Goal: Task Accomplishment & Management: Manage account settings

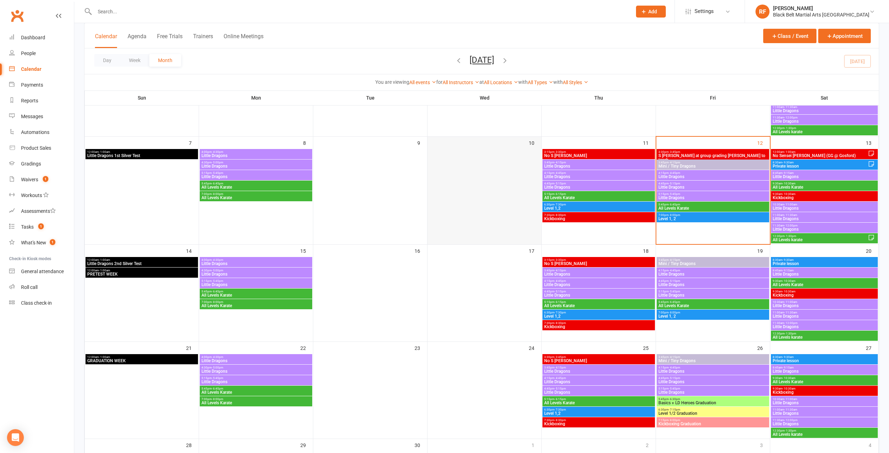
scroll to position [140, 0]
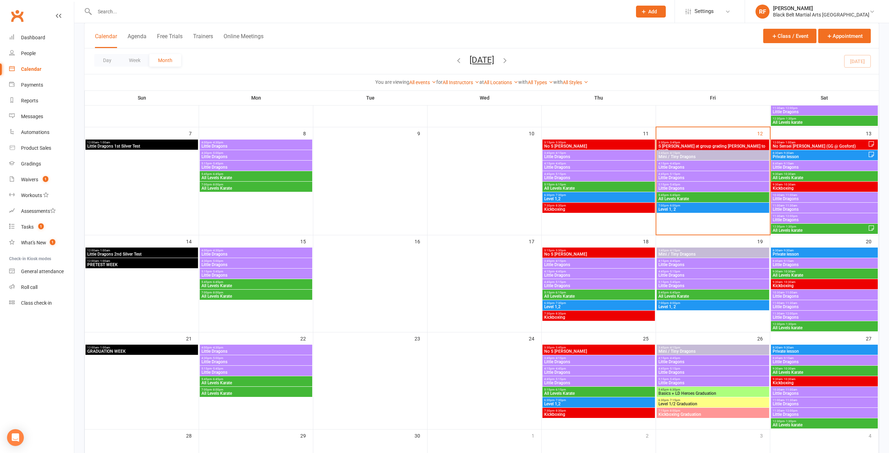
click at [685, 290] on div "5:45pm - 6:45pm All Levels Karate" at bounding box center [713, 295] width 113 height 10
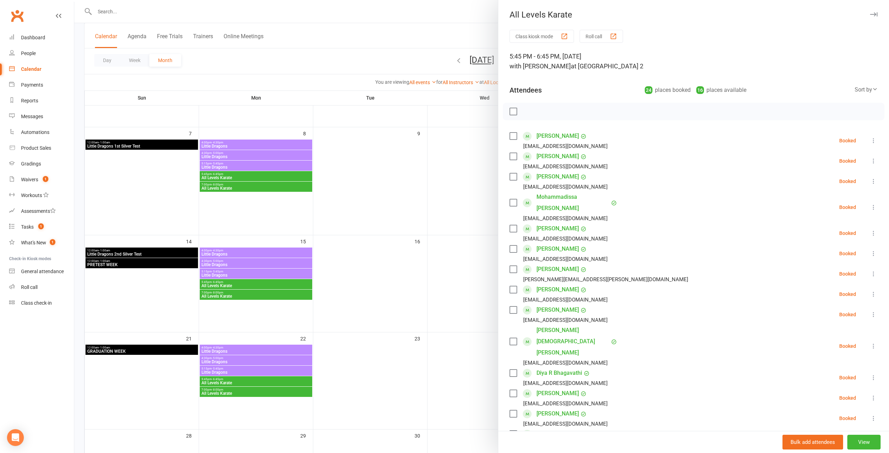
click at [458, 202] on div at bounding box center [481, 226] width 815 height 453
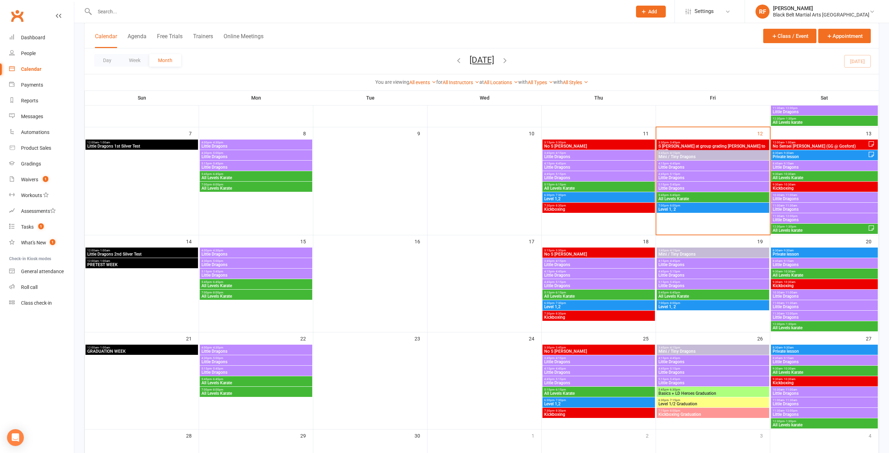
click at [701, 388] on span "5:45pm - 6:30pm" at bounding box center [713, 389] width 110 height 3
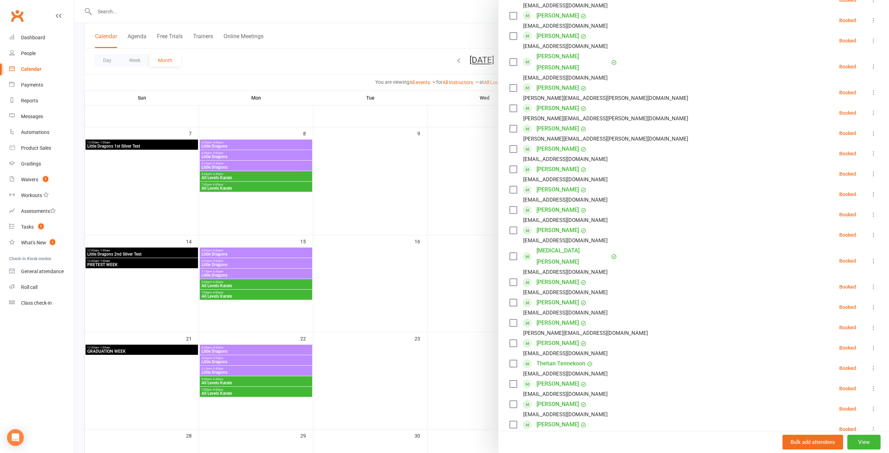
scroll to position [736, 0]
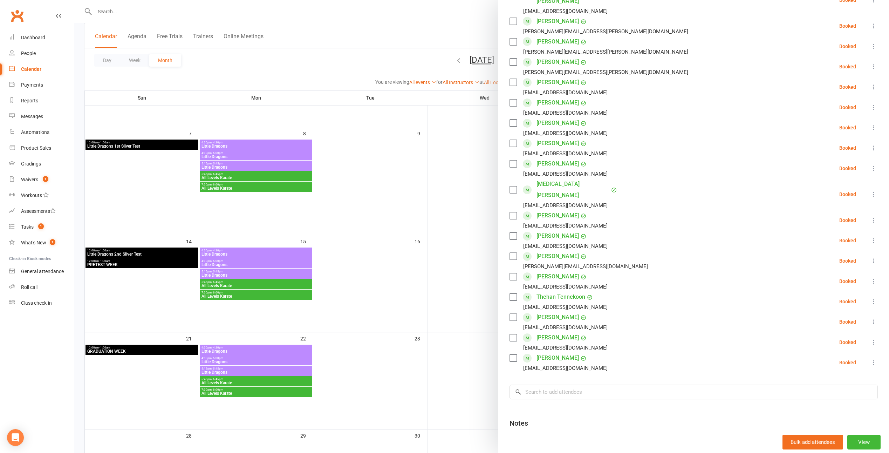
click at [426, 334] on div at bounding box center [481, 226] width 815 height 453
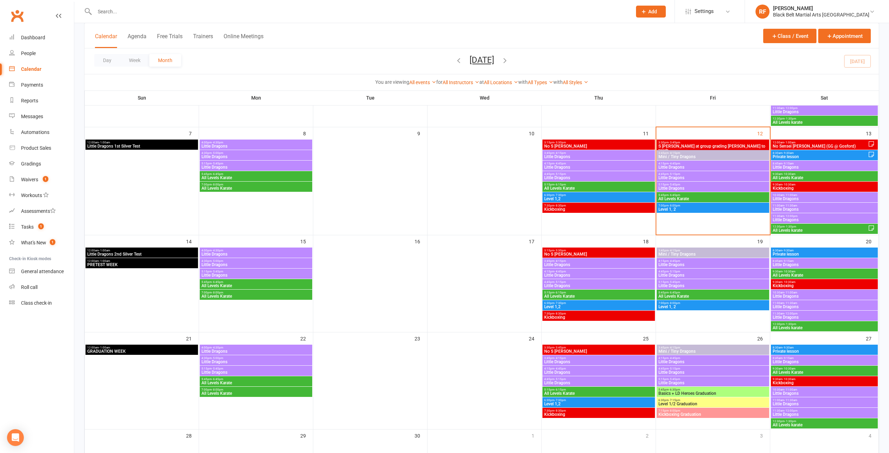
click at [687, 199] on span "All Levels Karate" at bounding box center [713, 199] width 110 height 4
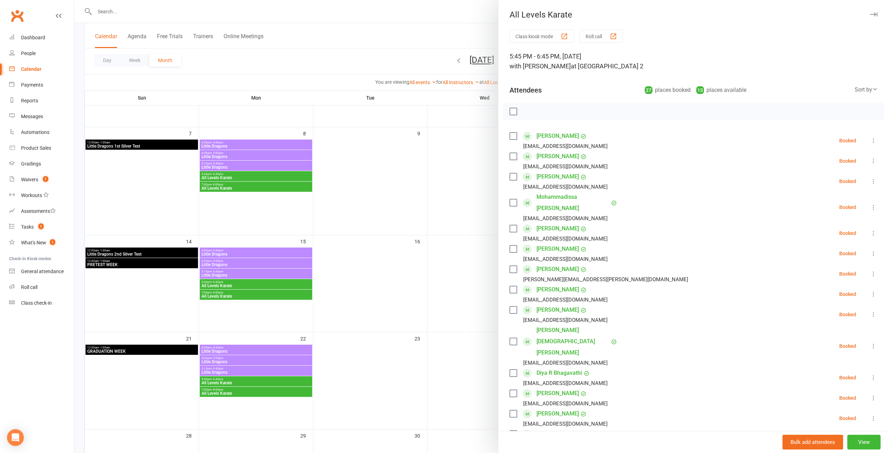
click at [448, 227] on div at bounding box center [481, 226] width 815 height 453
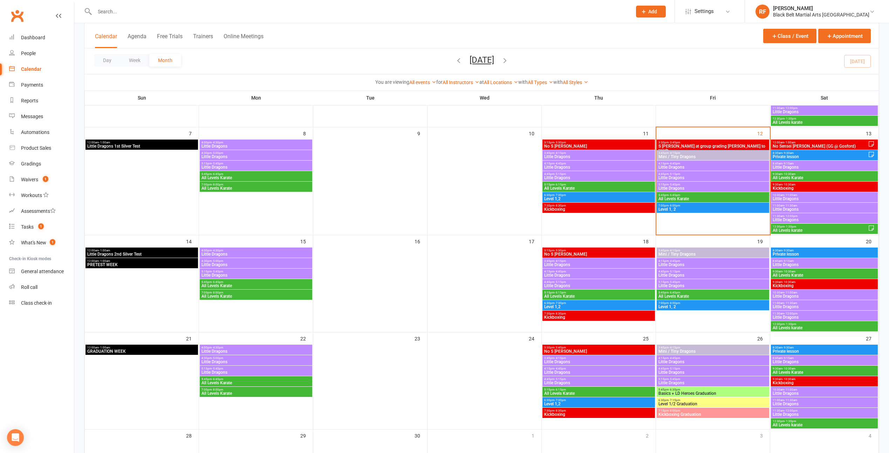
click at [691, 390] on span "5:45pm - 6:30pm" at bounding box center [713, 389] width 110 height 3
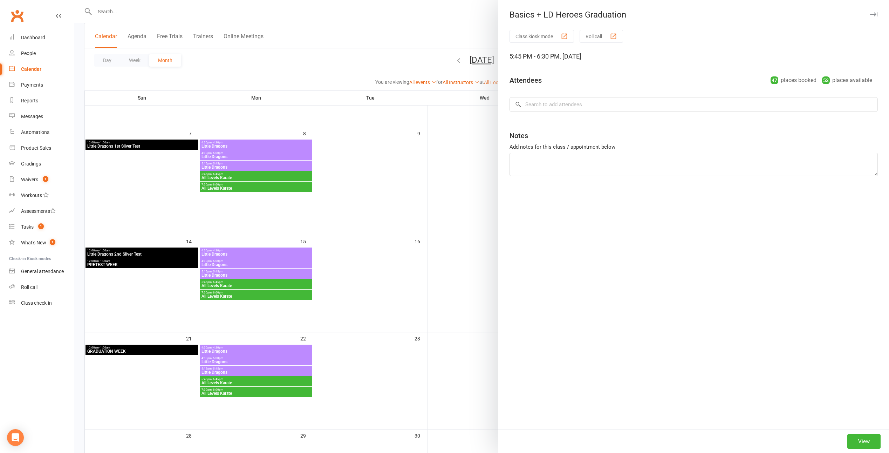
click at [393, 244] on div at bounding box center [481, 226] width 815 height 453
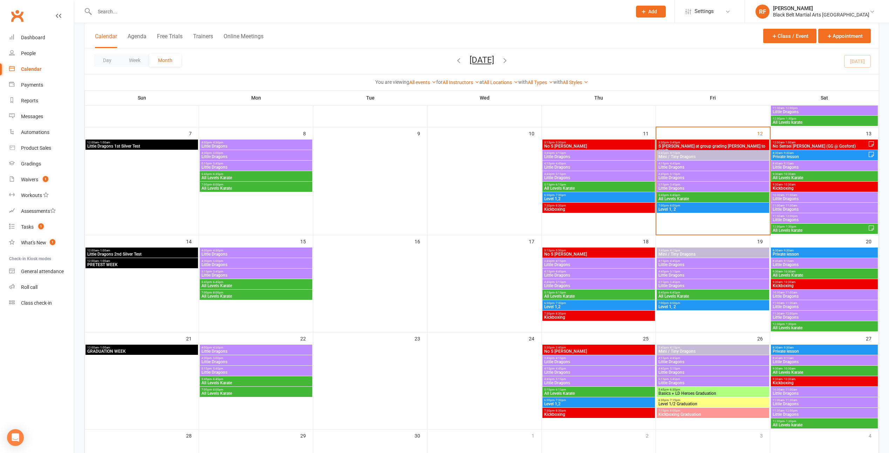
click at [683, 196] on span "5:45pm - 6:45pm" at bounding box center [713, 195] width 110 height 3
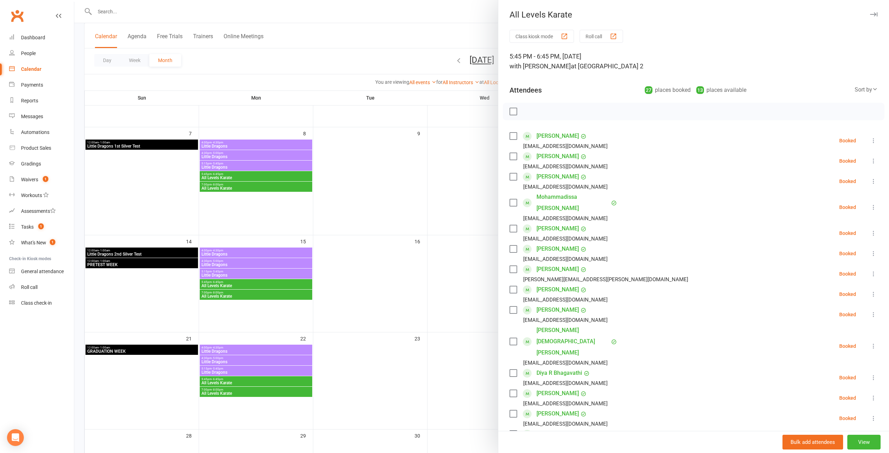
click at [343, 198] on div at bounding box center [481, 226] width 815 height 453
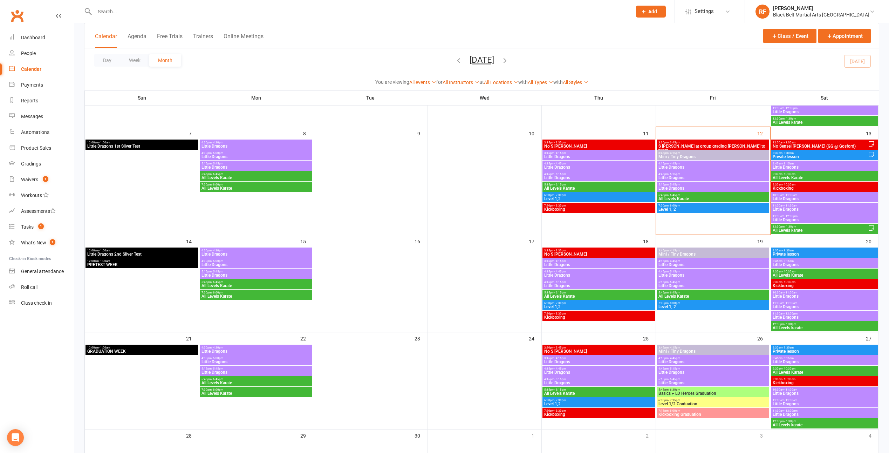
click at [680, 293] on span "- 6:45pm" at bounding box center [675, 292] width 12 height 3
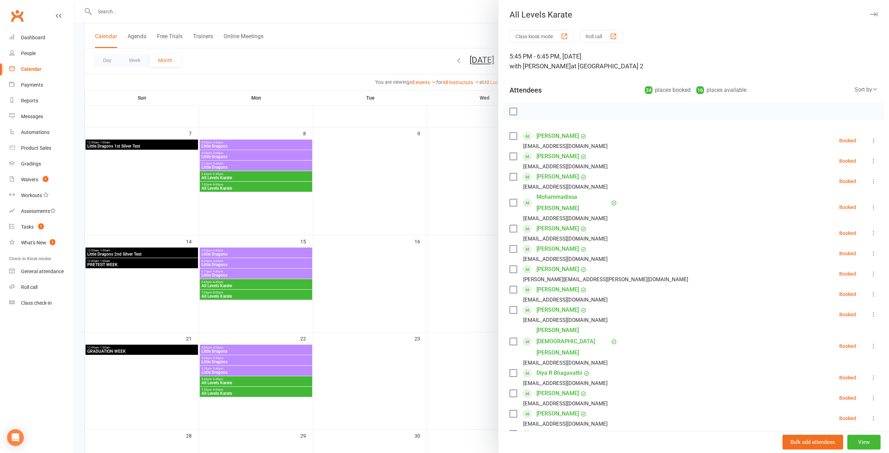
click at [440, 271] on div at bounding box center [481, 226] width 815 height 453
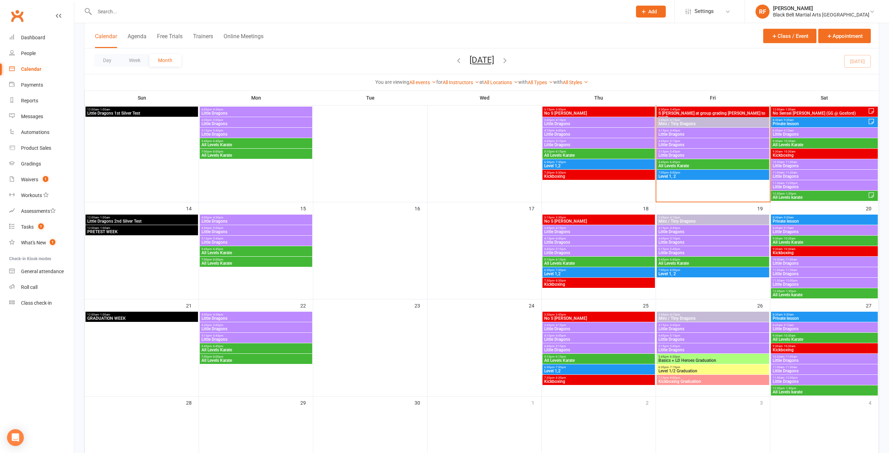
scroll to position [175, 0]
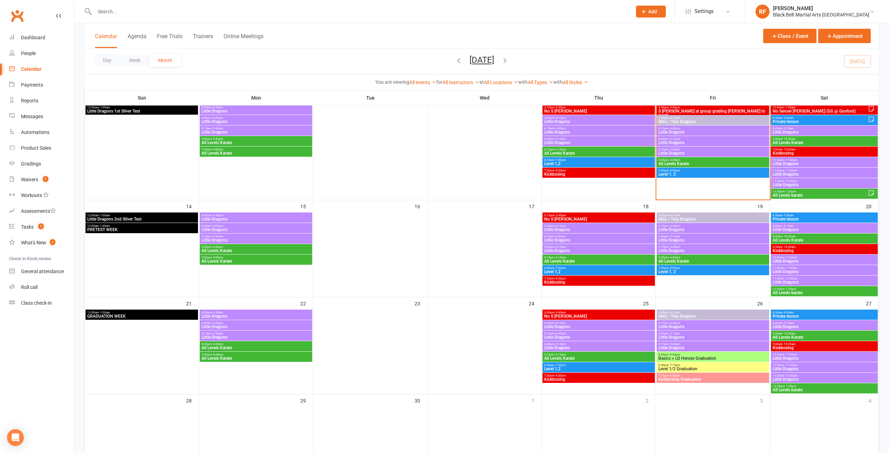
click at [705, 368] on span "Level 1/2 Graduation" at bounding box center [713, 369] width 110 height 4
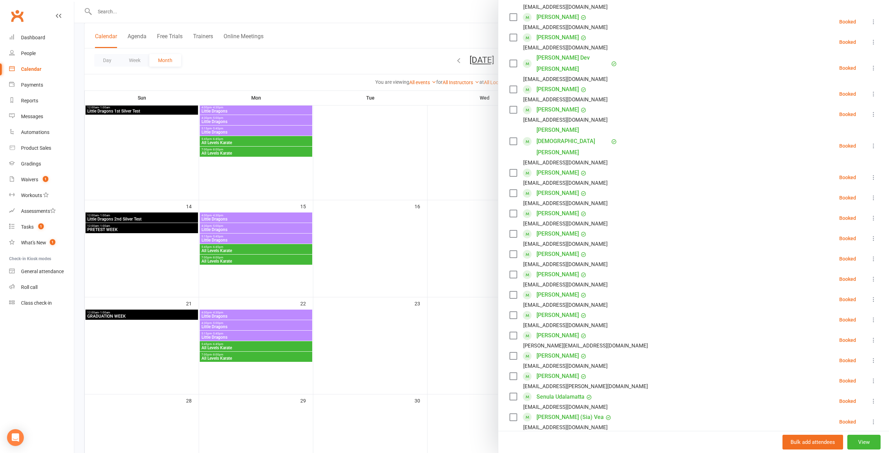
scroll to position [0, 0]
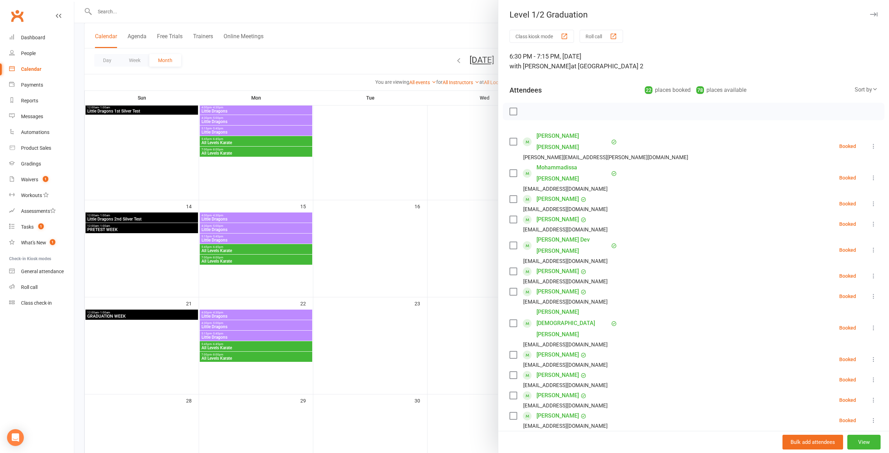
click at [462, 259] on div at bounding box center [481, 226] width 815 height 453
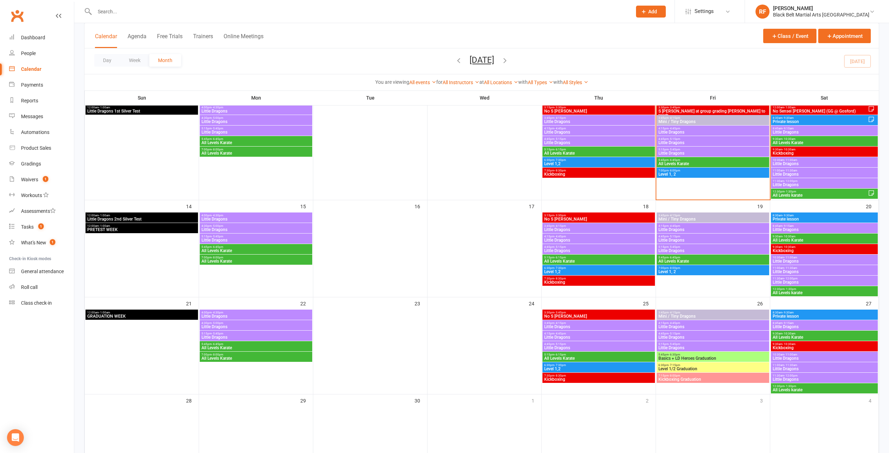
click at [695, 367] on span "Level 1/2 Graduation" at bounding box center [713, 369] width 110 height 4
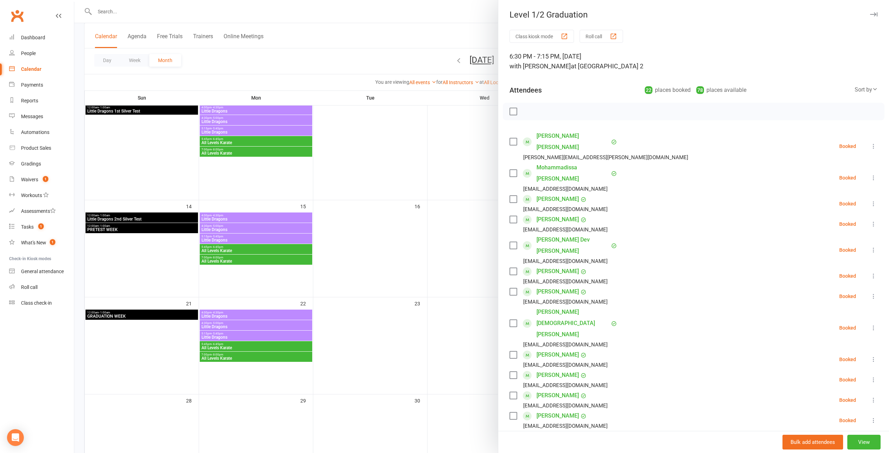
click at [406, 231] on div at bounding box center [481, 226] width 815 height 453
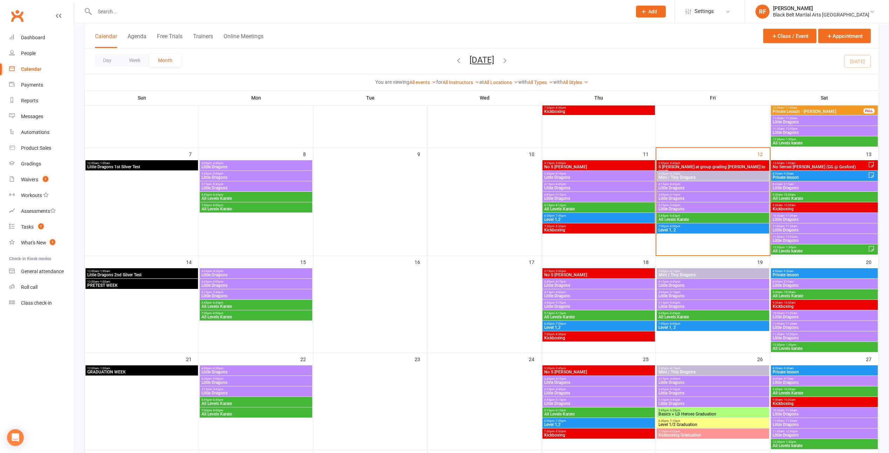
scroll to position [105, 0]
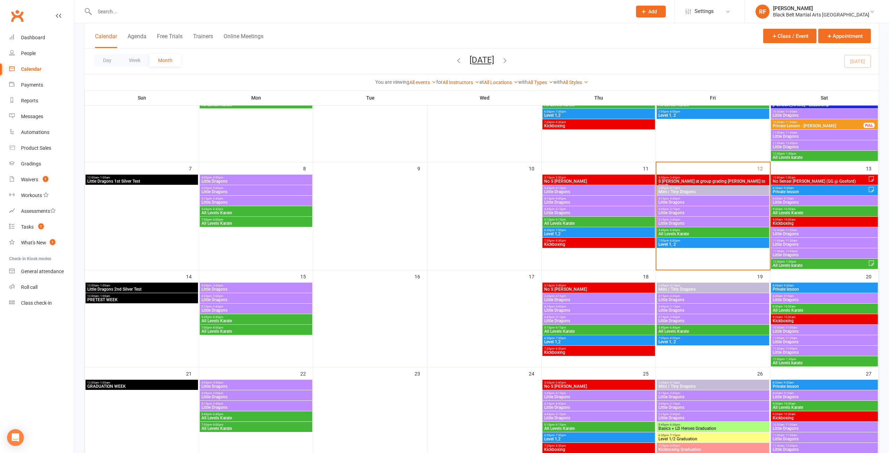
click at [679, 190] on span "Mini / Tiny Dragons" at bounding box center [713, 192] width 110 height 4
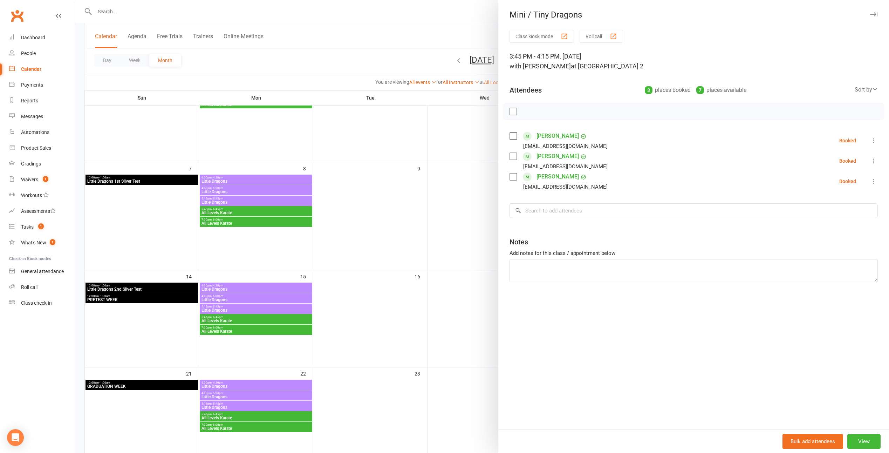
click at [486, 224] on div at bounding box center [481, 226] width 815 height 453
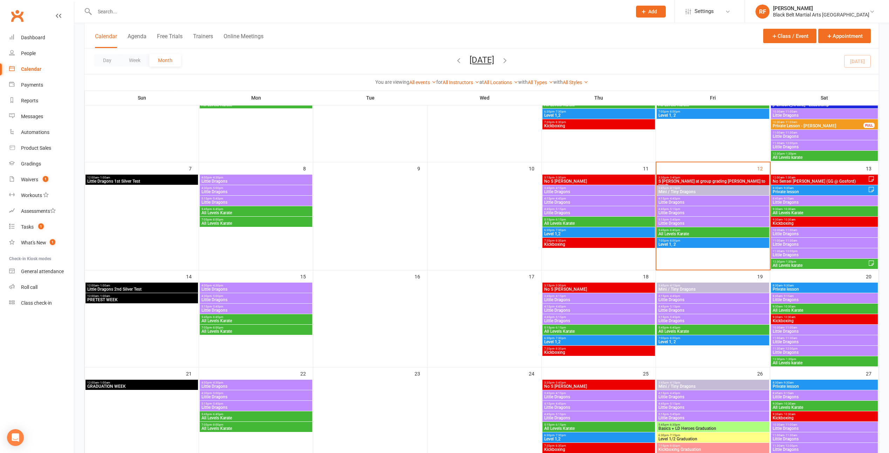
click at [687, 202] on span "Little Dragons" at bounding box center [713, 202] width 110 height 4
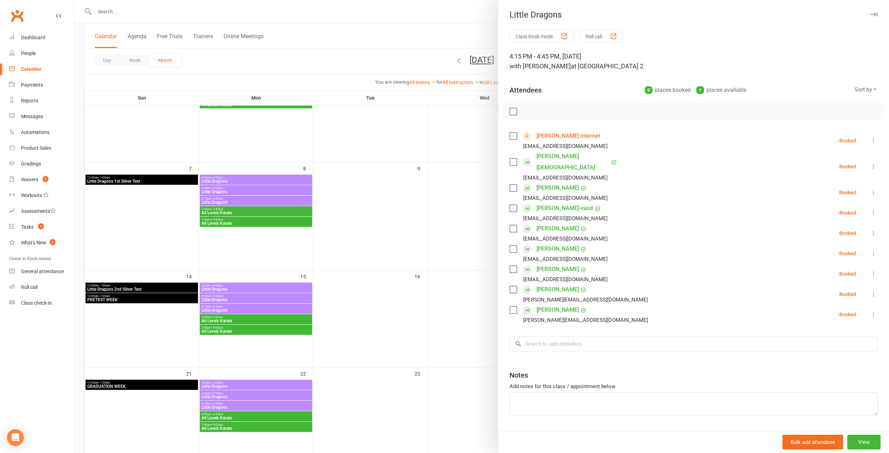
click at [452, 225] on div at bounding box center [481, 226] width 815 height 453
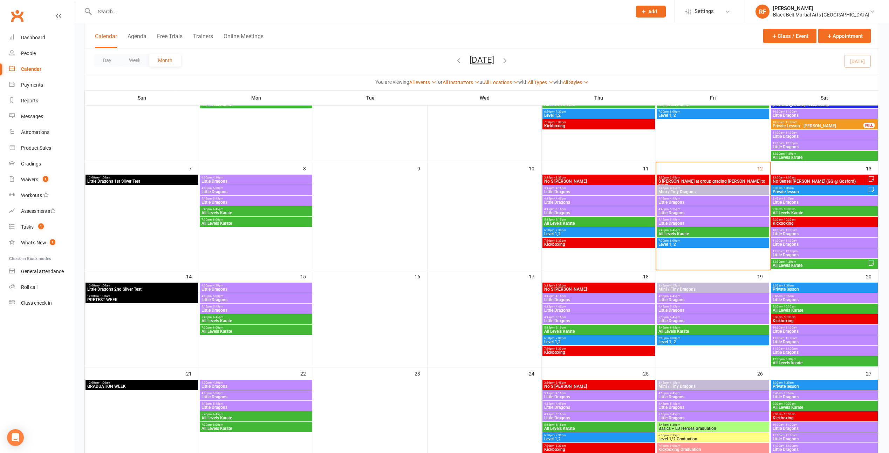
click at [676, 210] on span "- 5:15pm" at bounding box center [675, 209] width 12 height 3
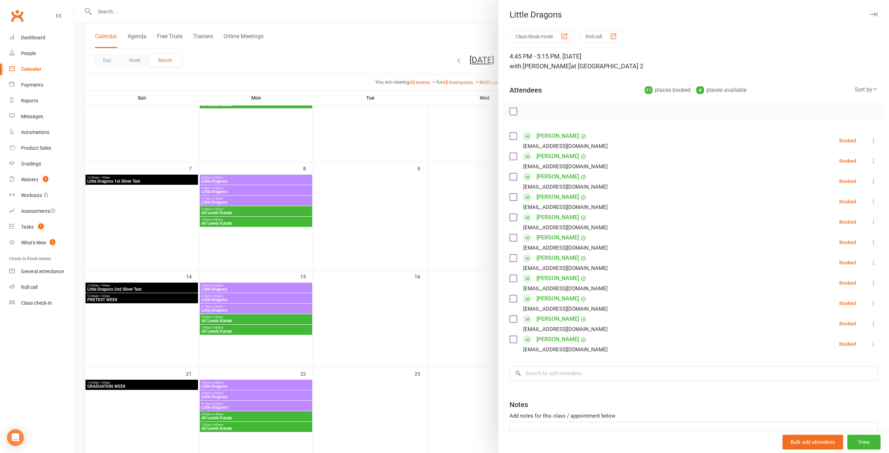
click at [460, 232] on div at bounding box center [481, 226] width 815 height 453
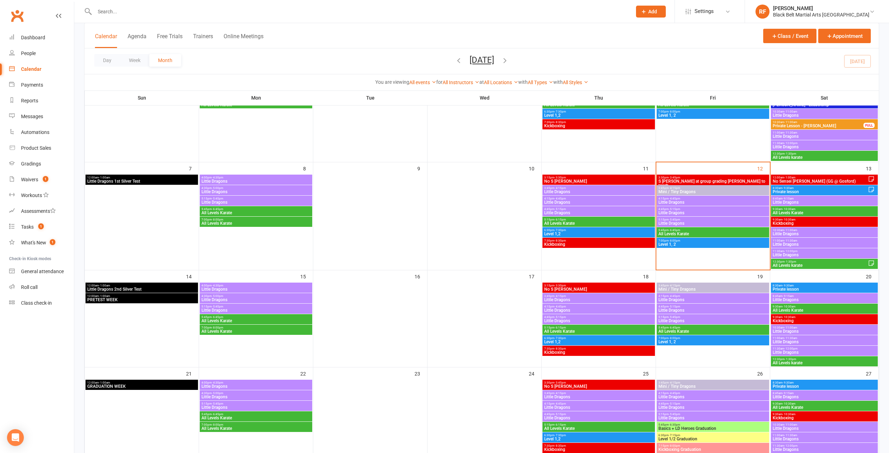
click at [709, 219] on span "5:15pm - 5:45pm" at bounding box center [713, 219] width 110 height 3
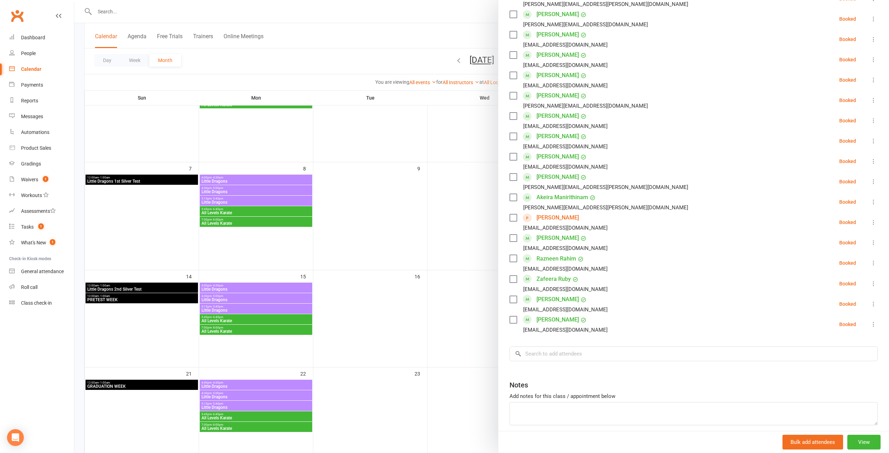
scroll to position [35, 0]
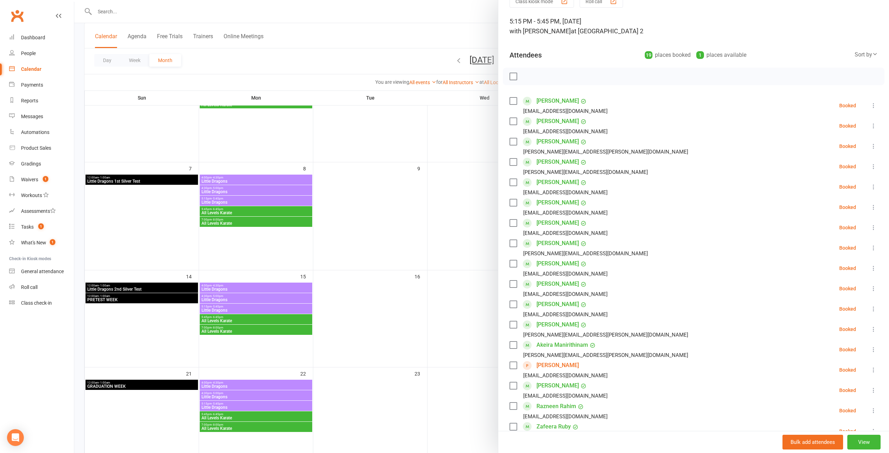
drag, startPoint x: 447, startPoint y: 283, endPoint x: 502, endPoint y: 275, distance: 55.3
click at [446, 283] on div at bounding box center [481, 226] width 815 height 453
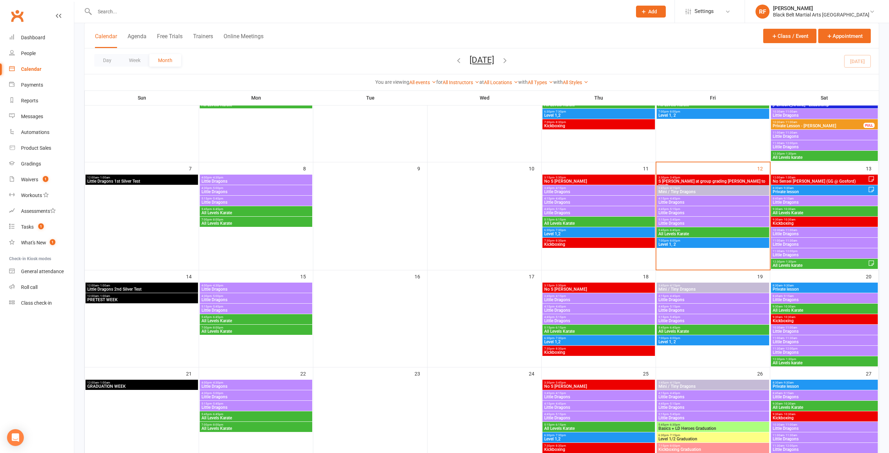
click at [706, 232] on span "All Levels Karate" at bounding box center [713, 234] width 110 height 4
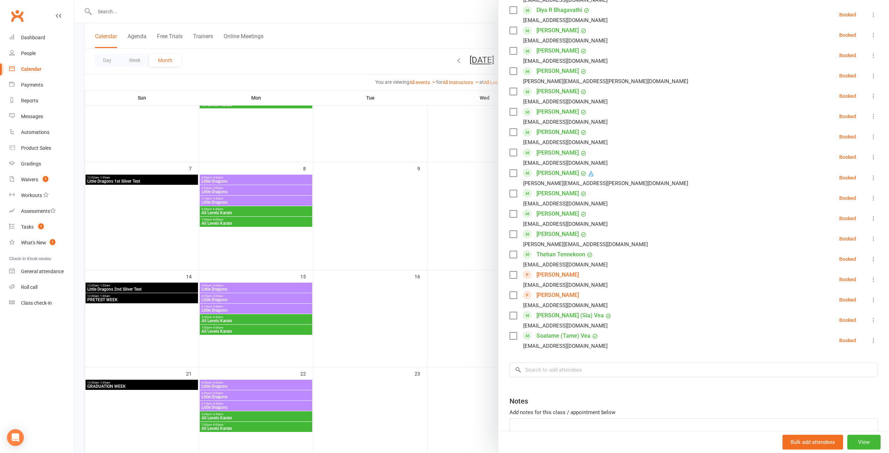
scroll to position [386, 0]
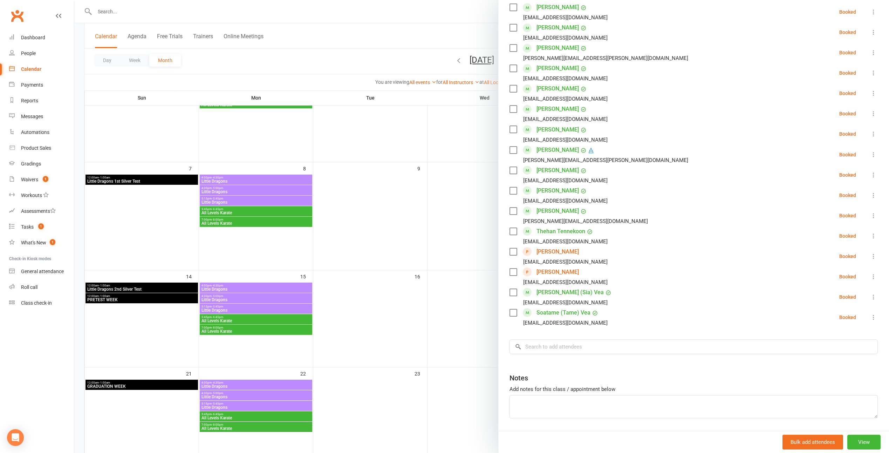
click at [438, 275] on div at bounding box center [481, 226] width 815 height 453
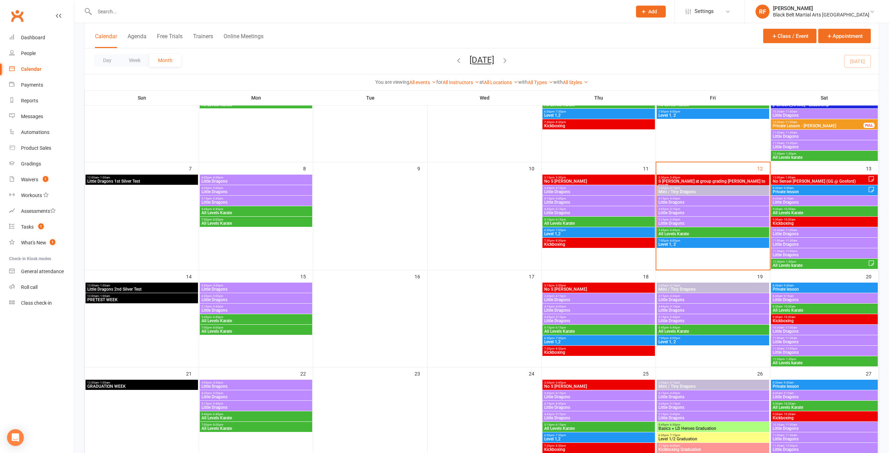
click at [679, 241] on span "- 8:00pm" at bounding box center [675, 240] width 12 height 3
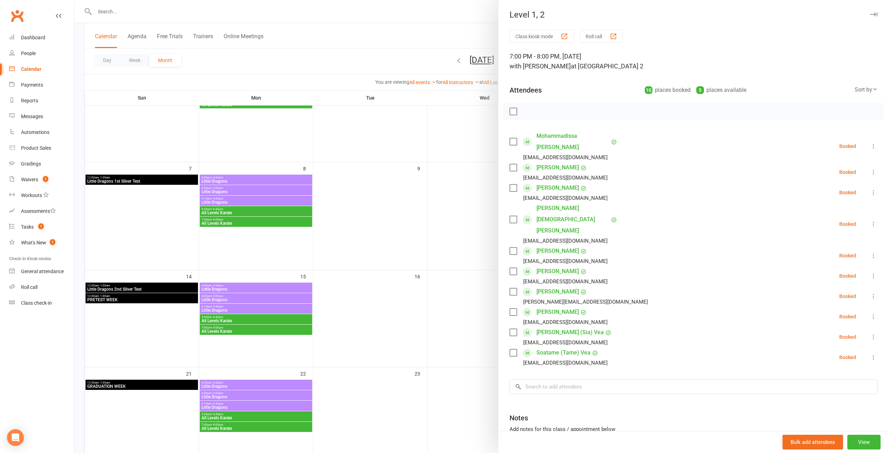
click at [422, 250] on div at bounding box center [481, 226] width 815 height 453
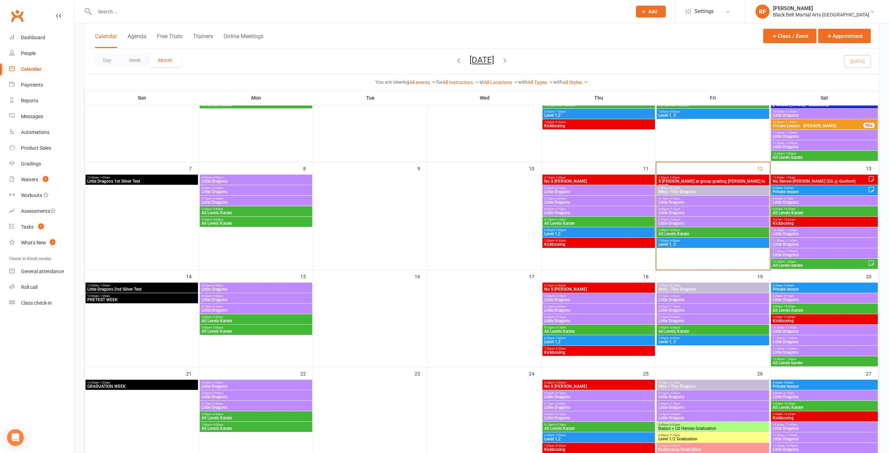
click at [668, 190] on span "Mini / Tiny Dragons" at bounding box center [713, 192] width 110 height 4
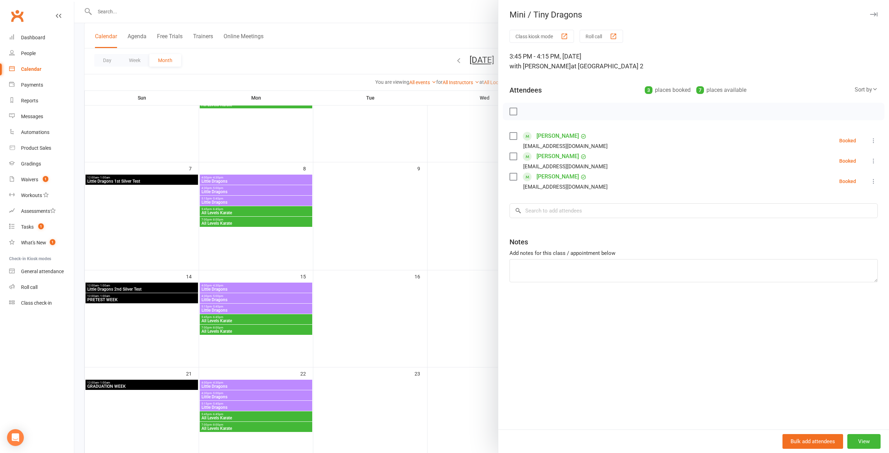
click at [452, 236] on div at bounding box center [481, 226] width 815 height 453
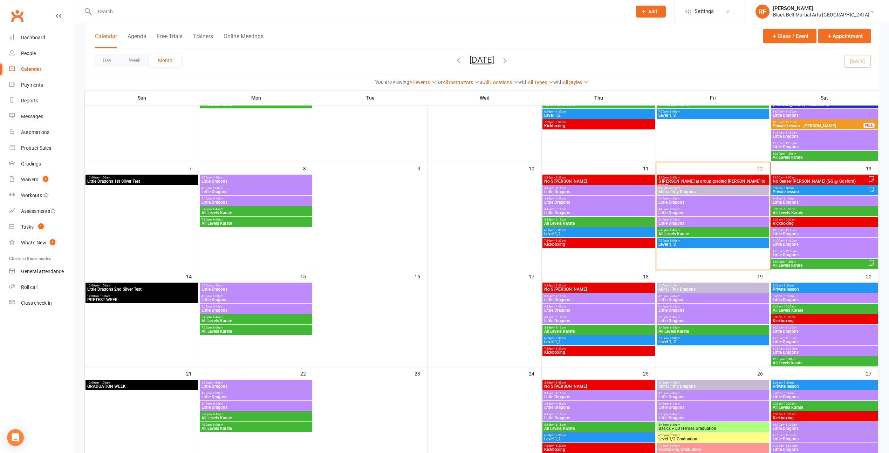
click at [674, 201] on span "Little Dragons" at bounding box center [713, 202] width 110 height 4
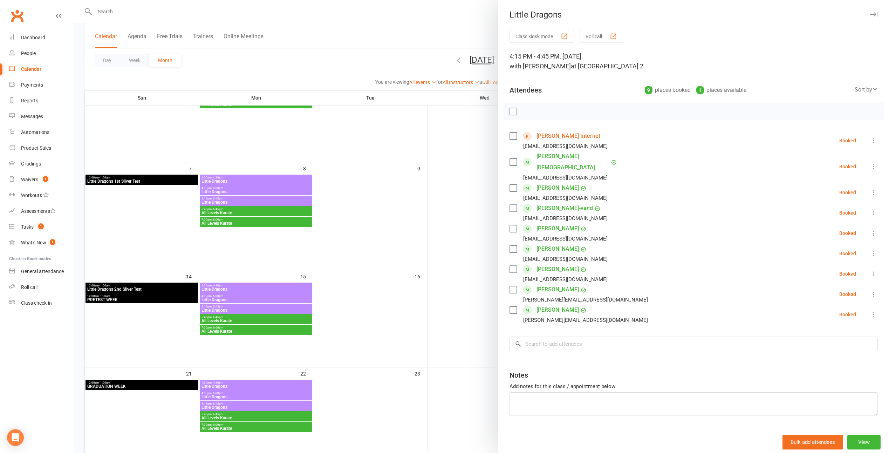
click at [431, 156] on div at bounding box center [481, 226] width 815 height 453
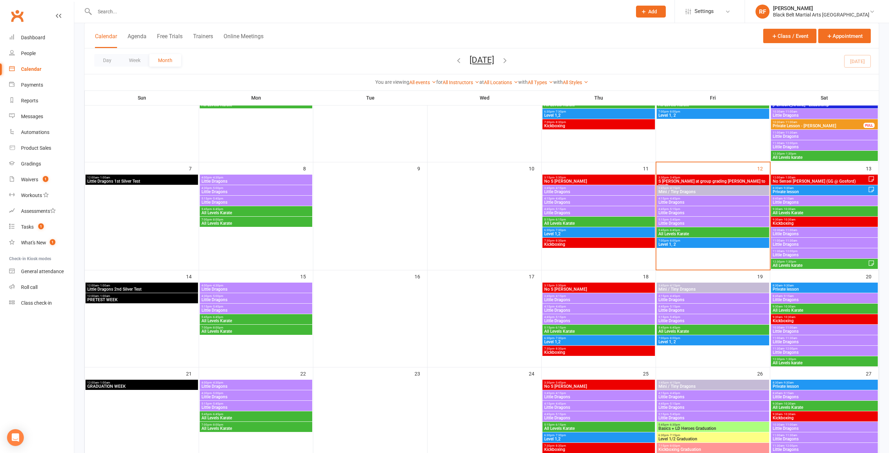
click at [676, 208] on span "- 5:15pm" at bounding box center [675, 209] width 12 height 3
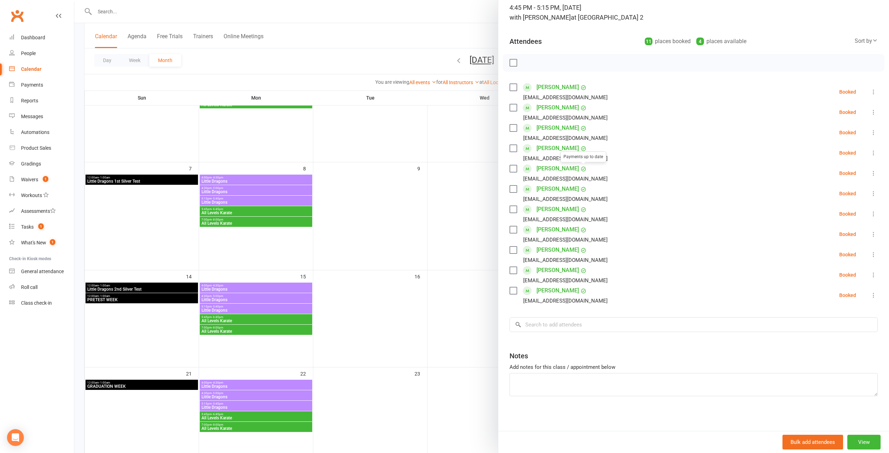
scroll to position [49, 0]
click at [430, 230] on div at bounding box center [481, 226] width 815 height 453
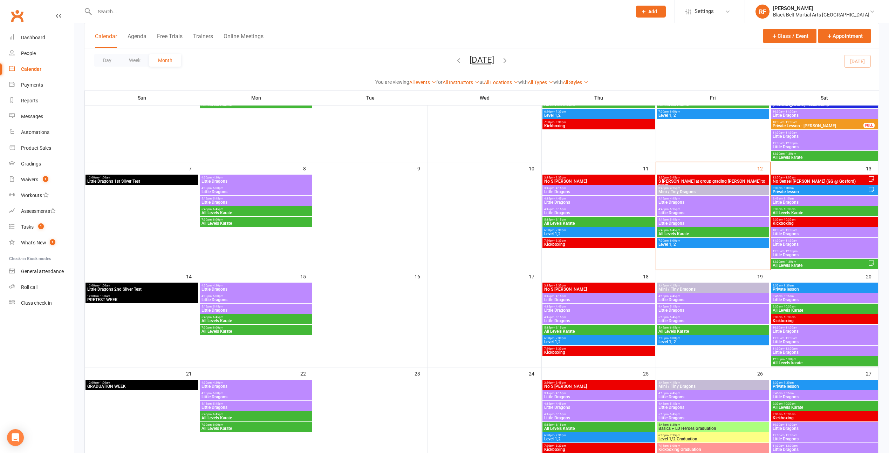
click at [680, 219] on span "5:15pm - 5:45pm" at bounding box center [713, 219] width 110 height 3
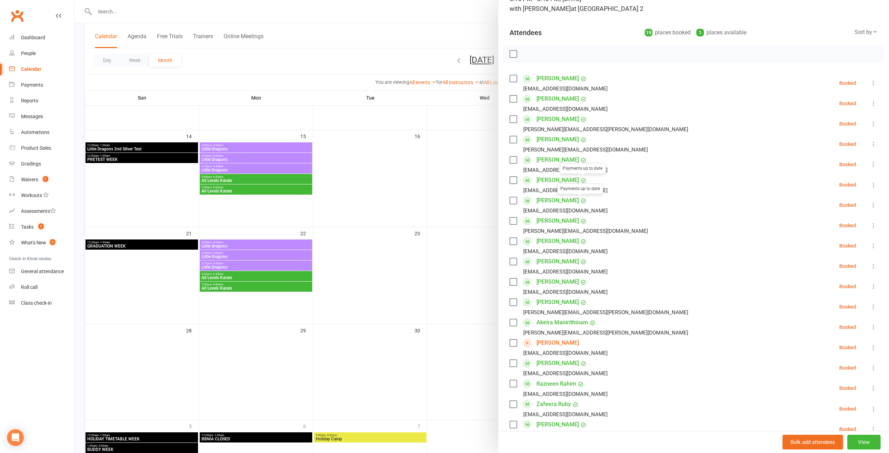
scroll to position [105, 0]
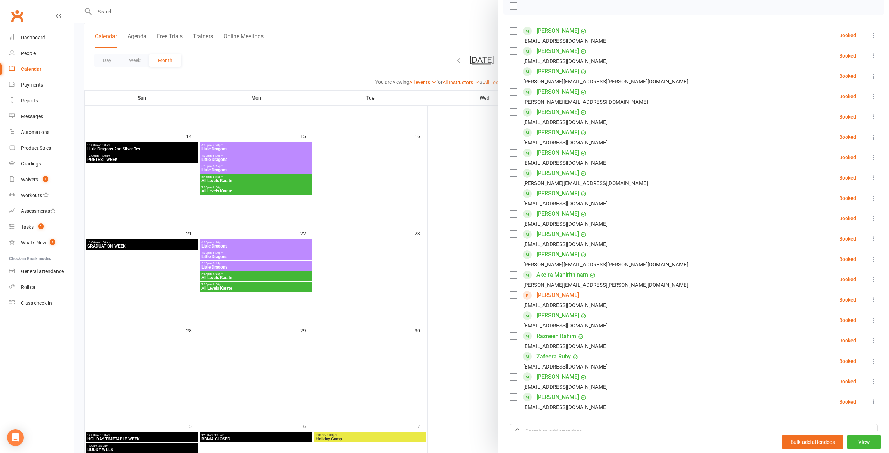
click at [432, 213] on div at bounding box center [481, 226] width 815 height 453
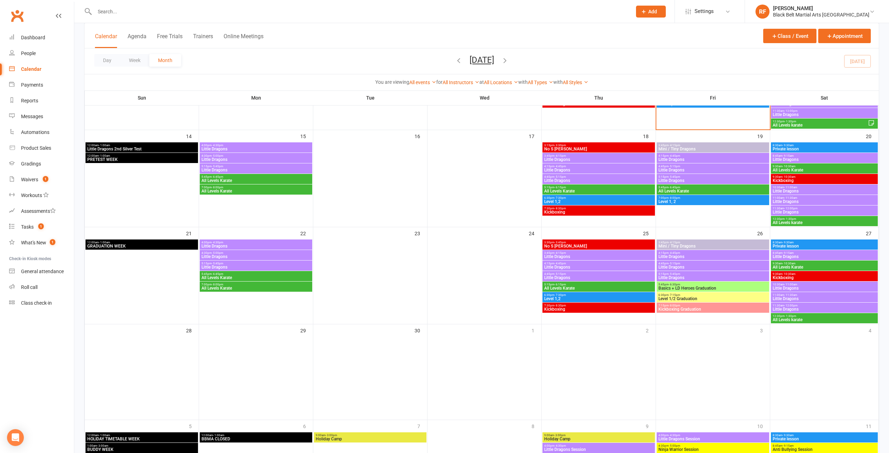
click at [680, 189] on span "All Levels Karate" at bounding box center [713, 191] width 110 height 4
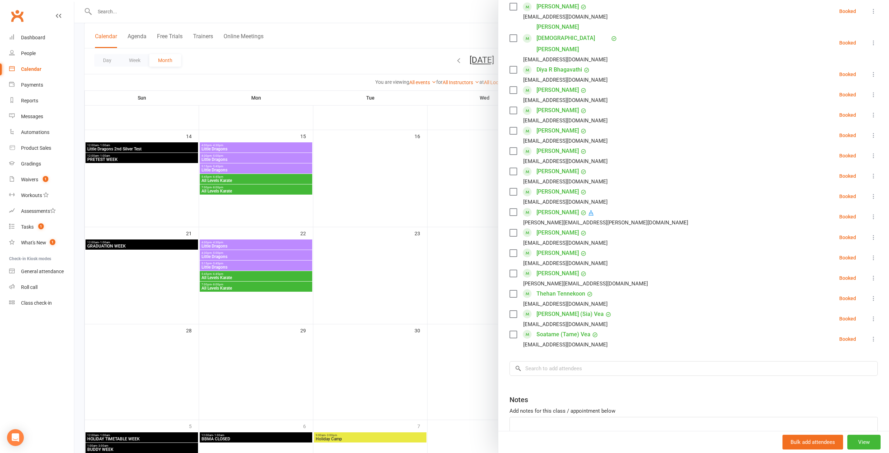
scroll to position [316, 0]
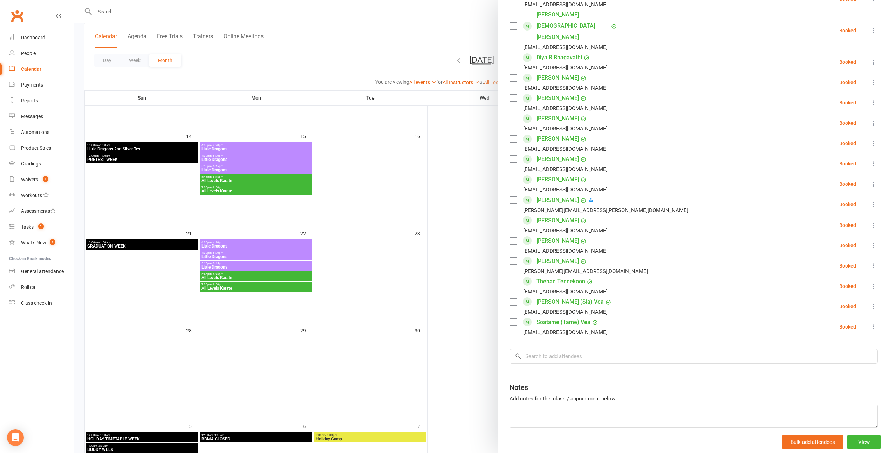
click at [455, 228] on div at bounding box center [481, 226] width 815 height 453
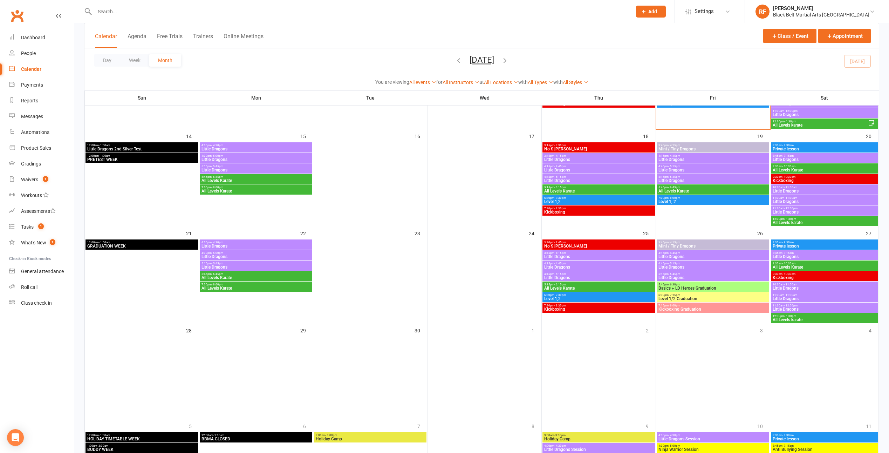
click at [680, 200] on span "Level 1, 2" at bounding box center [713, 201] width 110 height 4
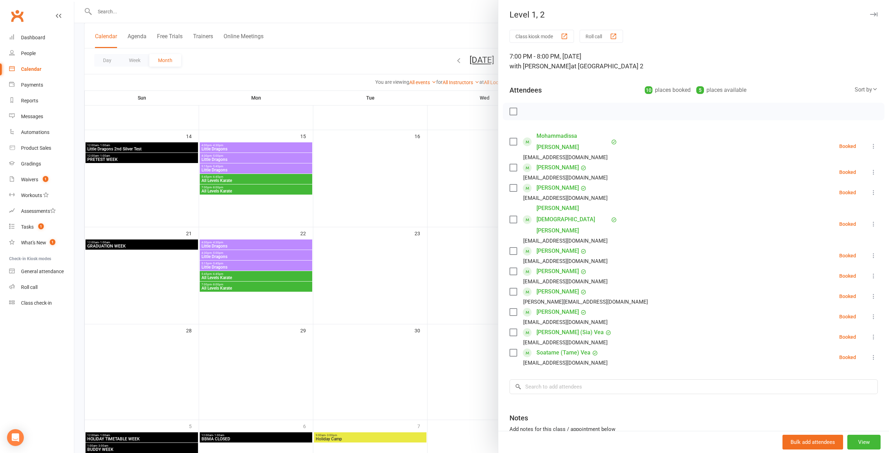
click at [437, 205] on div at bounding box center [481, 226] width 815 height 453
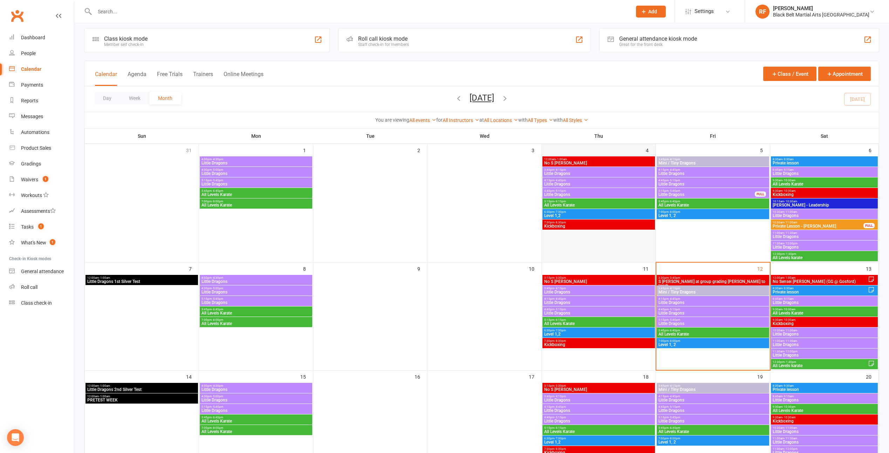
scroll to position [0, 0]
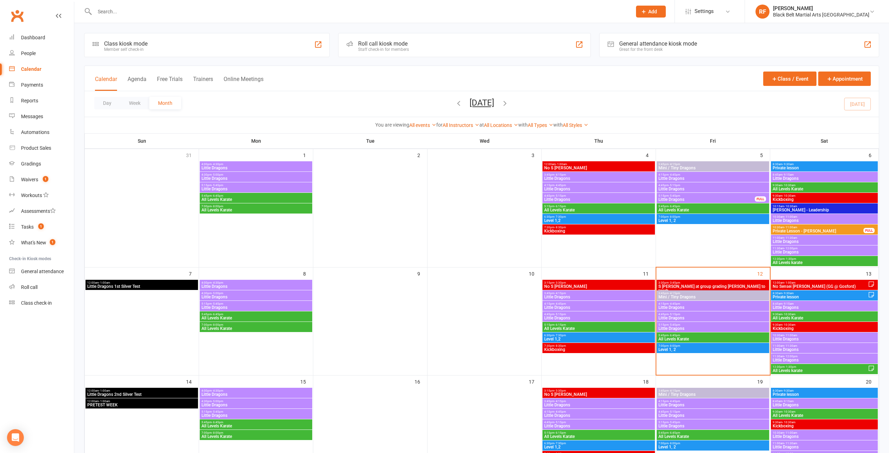
click at [717, 297] on span "Mini / Tiny Dragons" at bounding box center [713, 297] width 110 height 4
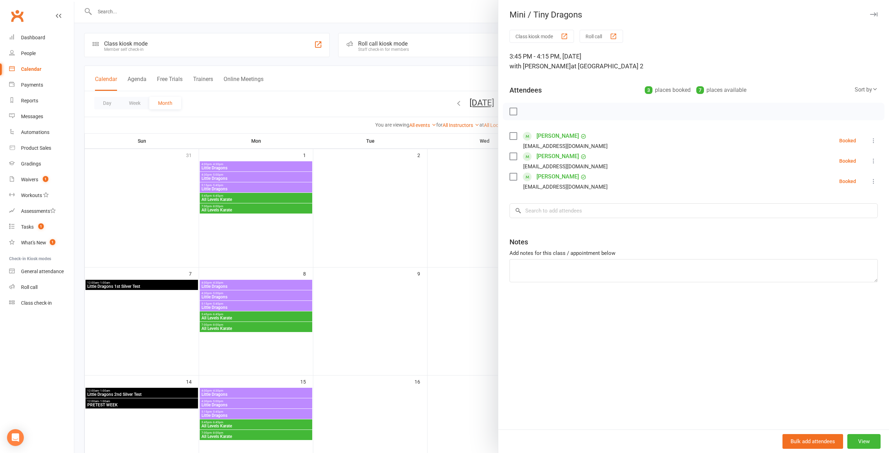
click at [430, 269] on div at bounding box center [481, 226] width 815 height 453
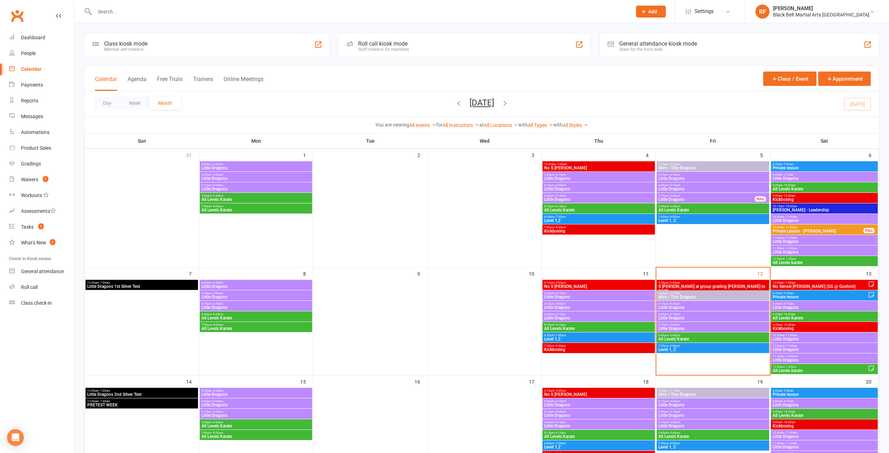
click at [687, 305] on span "Little Dragons" at bounding box center [713, 307] width 110 height 4
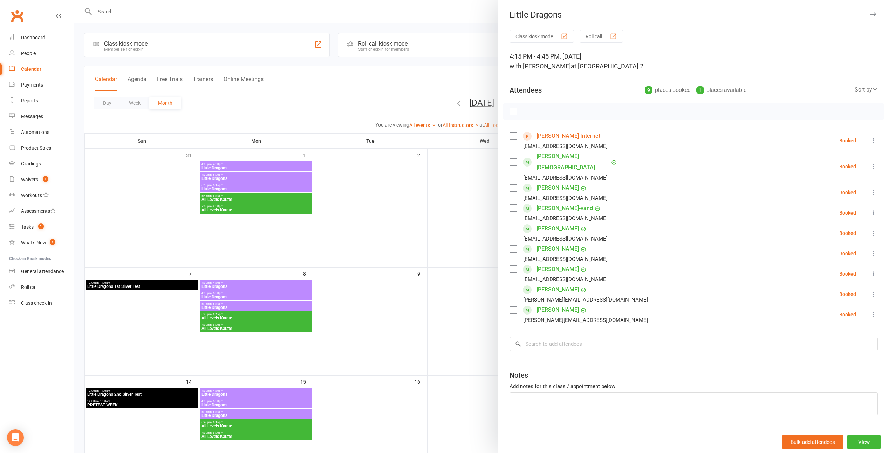
click at [465, 172] on div at bounding box center [481, 226] width 815 height 453
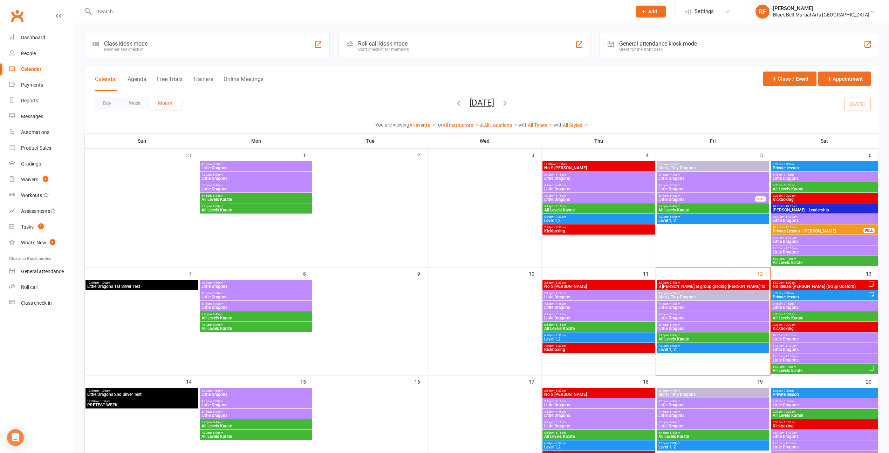
click at [682, 312] on div "4:45pm - 5:15pm Little Dragons" at bounding box center [713, 316] width 113 height 10
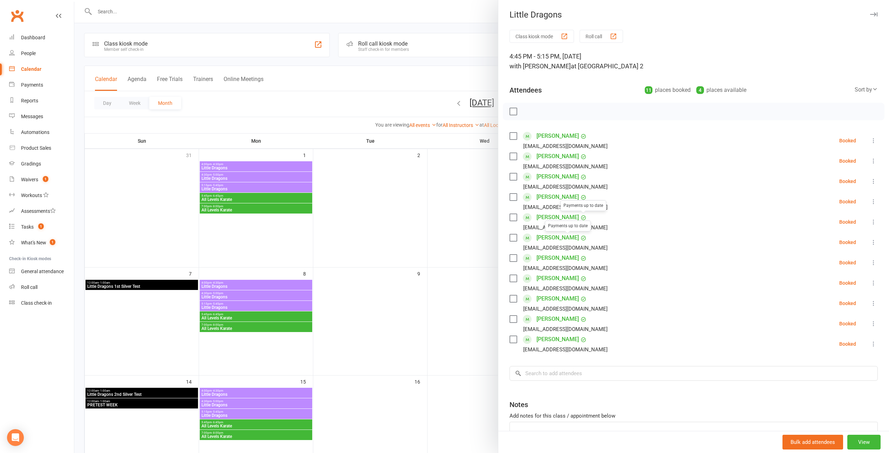
click at [449, 261] on div at bounding box center [481, 226] width 815 height 453
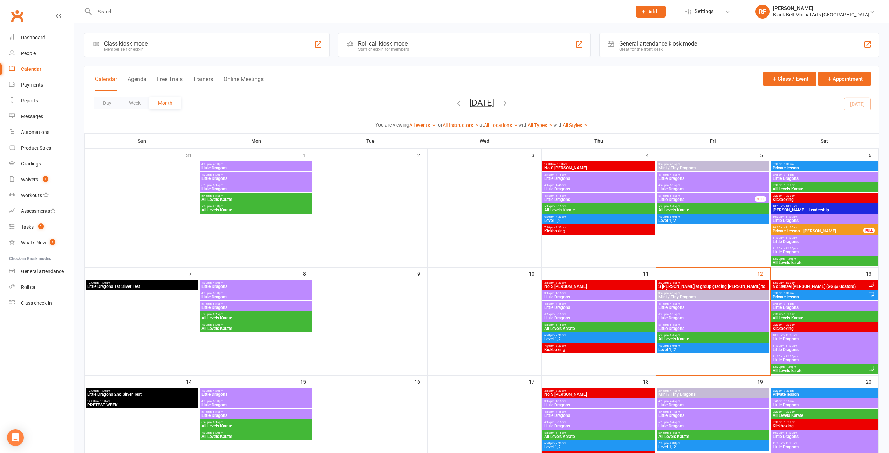
click at [690, 327] on span "Little Dragons" at bounding box center [713, 328] width 110 height 4
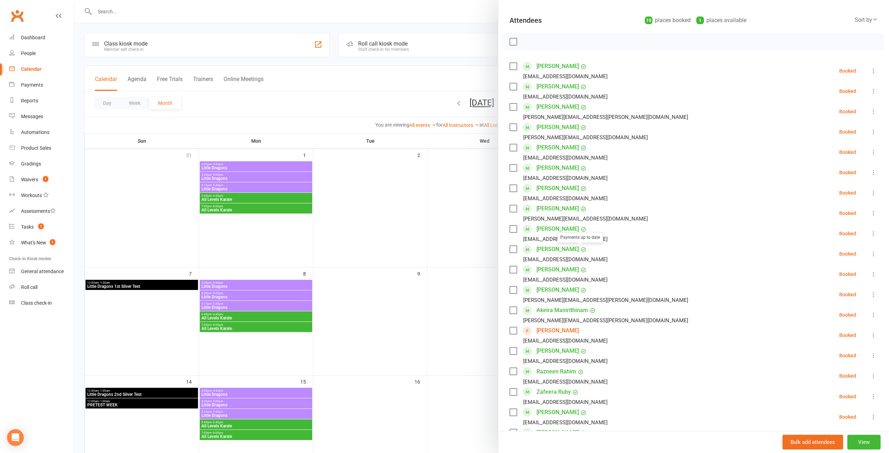
scroll to position [70, 0]
click at [439, 277] on div at bounding box center [481, 226] width 815 height 453
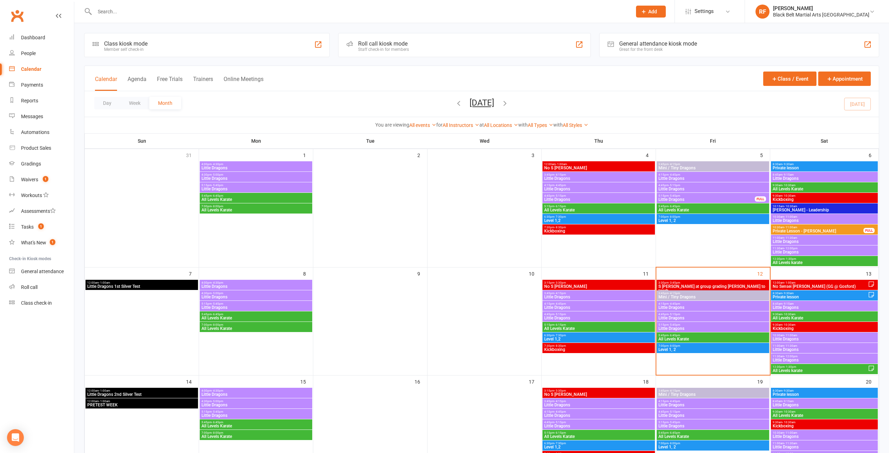
click at [681, 337] on span "All Levels Karate" at bounding box center [713, 339] width 110 height 4
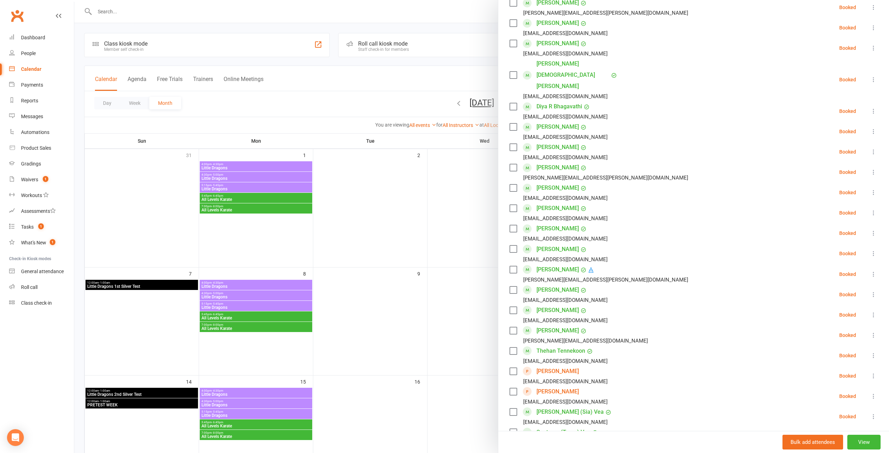
scroll to position [386, 0]
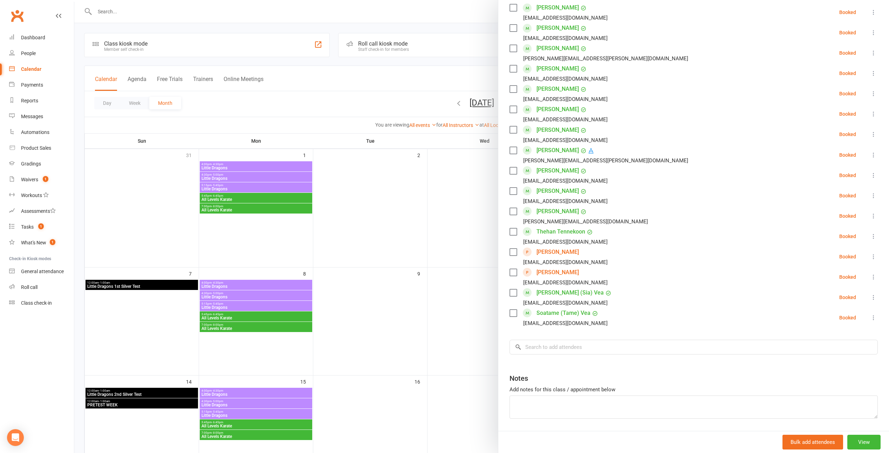
click at [451, 239] on div at bounding box center [481, 226] width 815 height 453
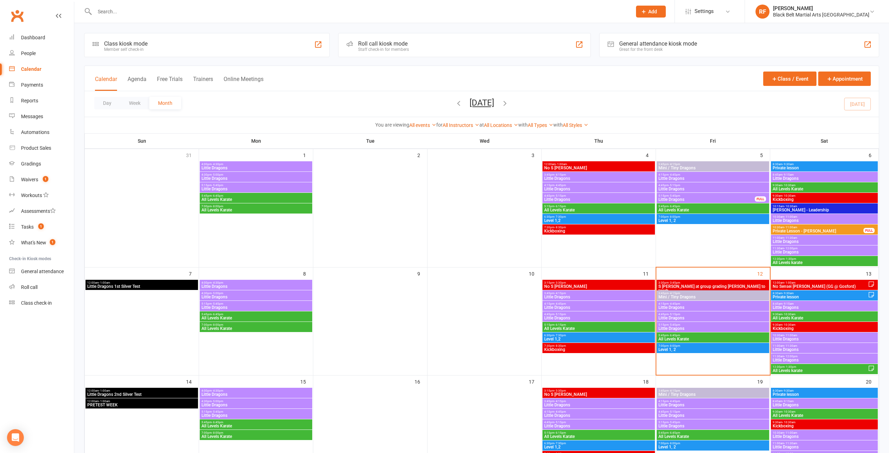
click at [577, 317] on span "Little Dragons" at bounding box center [599, 318] width 110 height 4
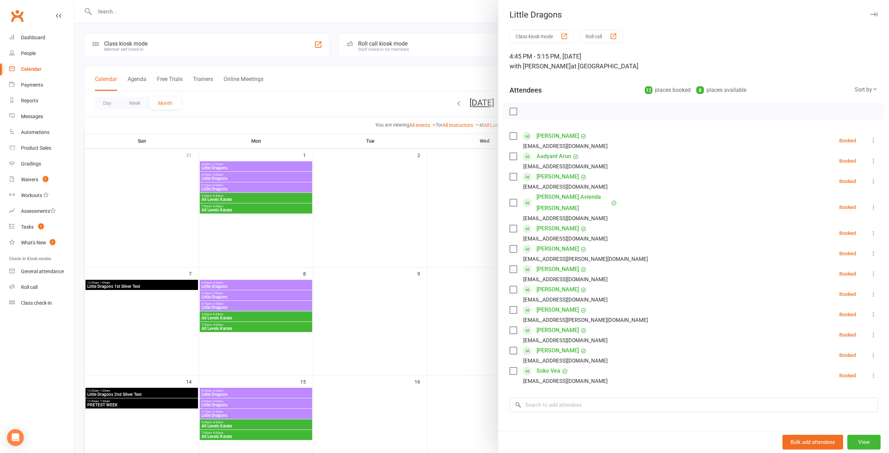
click at [511, 367] on label at bounding box center [513, 370] width 7 height 7
click at [513, 347] on label at bounding box center [513, 350] width 7 height 7
click at [512, 327] on label at bounding box center [513, 330] width 7 height 7
click at [513, 306] on label at bounding box center [513, 309] width 7 height 7
click at [515, 286] on label at bounding box center [513, 289] width 7 height 7
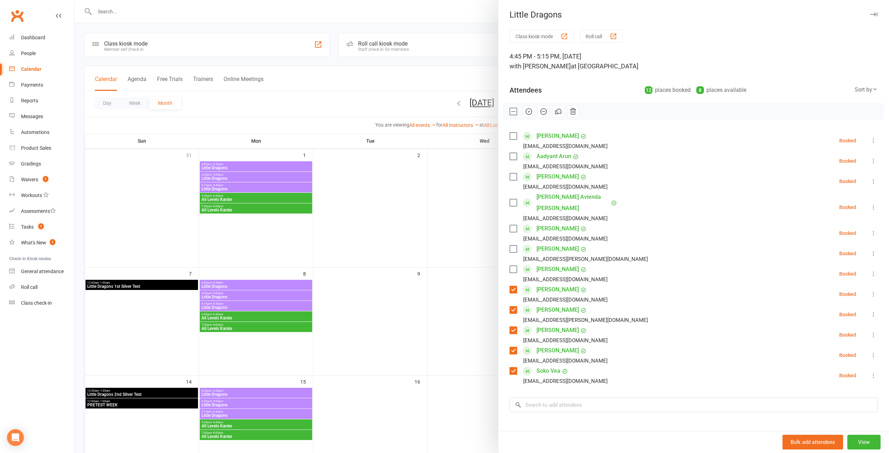
click at [514, 245] on label at bounding box center [513, 248] width 7 height 7
click at [513, 225] on label at bounding box center [513, 228] width 7 height 7
click at [514, 199] on label at bounding box center [513, 202] width 7 height 7
click at [513, 179] on label at bounding box center [513, 176] width 7 height 7
drag, startPoint x: 528, startPoint y: 115, endPoint x: 511, endPoint y: 24, distance: 92.5
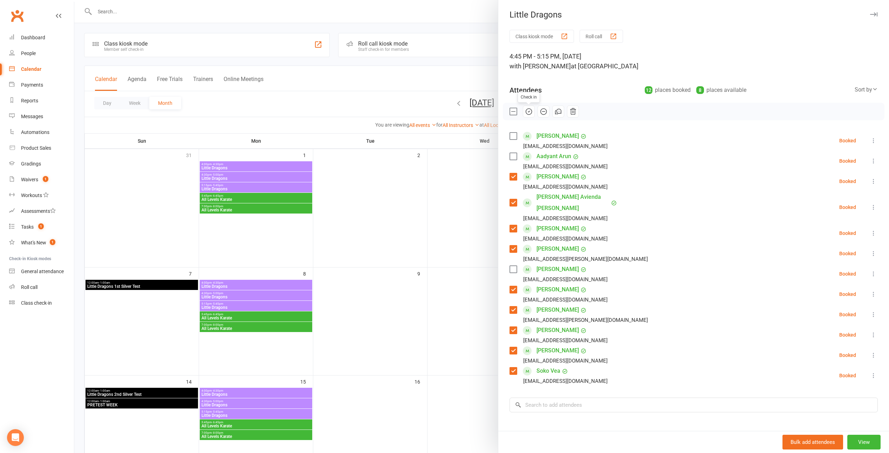
click at [528, 115] on icon "button" at bounding box center [529, 112] width 8 height 8
click at [513, 137] on label at bounding box center [513, 136] width 7 height 7
click at [529, 111] on icon "button" at bounding box center [529, 112] width 8 height 8
click at [512, 113] on label at bounding box center [513, 111] width 7 height 7
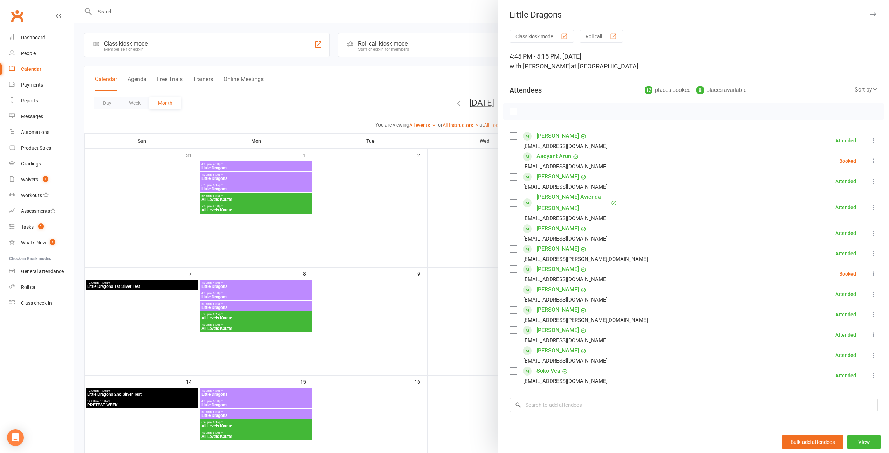
click at [511, 158] on label at bounding box center [513, 156] width 7 height 7
click at [510, 266] on label at bounding box center [513, 269] width 7 height 7
click at [540, 113] on icon "button" at bounding box center [544, 112] width 8 height 8
drag, startPoint x: 330, startPoint y: 199, endPoint x: 328, endPoint y: 207, distance: 7.7
click at [331, 199] on div at bounding box center [481, 226] width 815 height 453
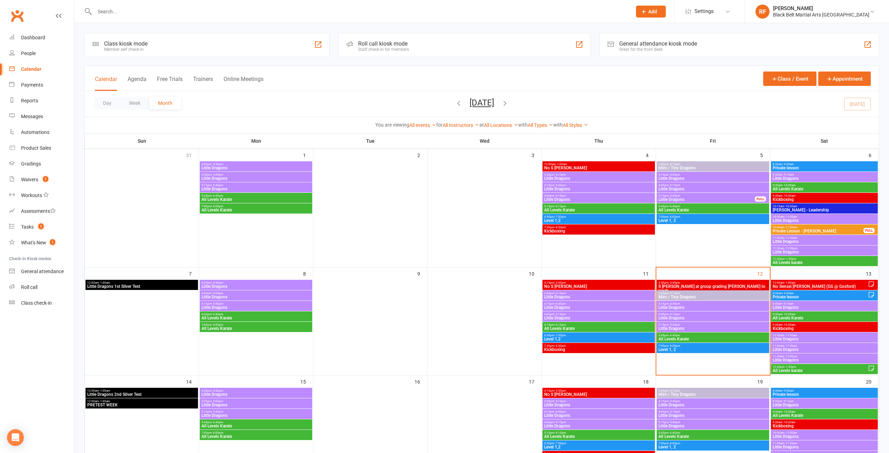
click at [583, 306] on span "Little Dragons" at bounding box center [599, 307] width 110 height 4
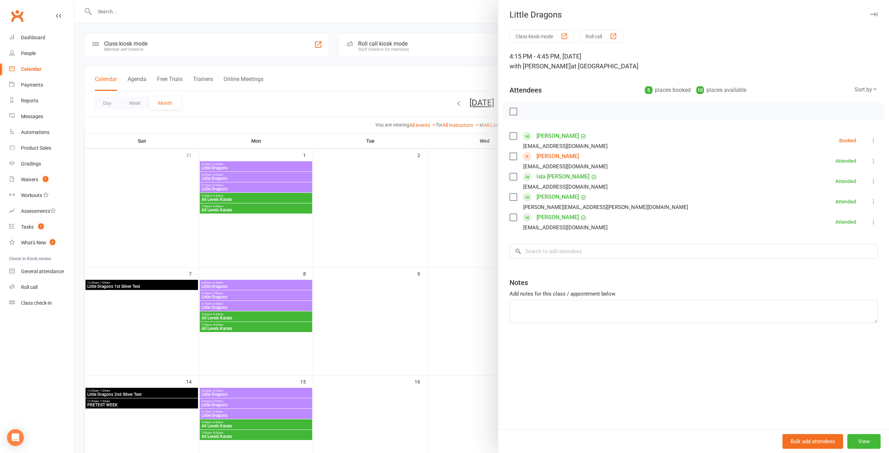
click at [513, 135] on label at bounding box center [513, 136] width 7 height 7
click at [526, 114] on icon "button" at bounding box center [529, 112] width 6 height 6
click at [512, 136] on label at bounding box center [513, 136] width 7 height 7
click at [870, 141] on icon at bounding box center [873, 140] width 7 height 7
click at [828, 170] on link "Remove" at bounding box center [839, 168] width 75 height 14
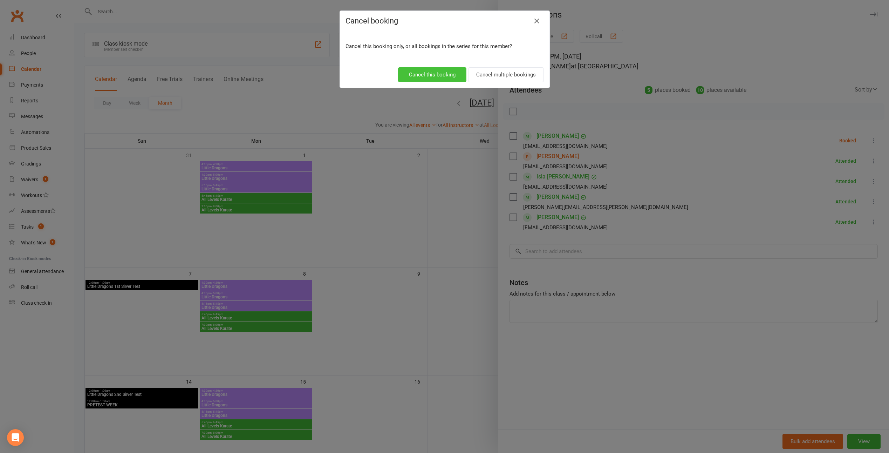
click at [438, 73] on button "Cancel this booking" at bounding box center [432, 74] width 68 height 15
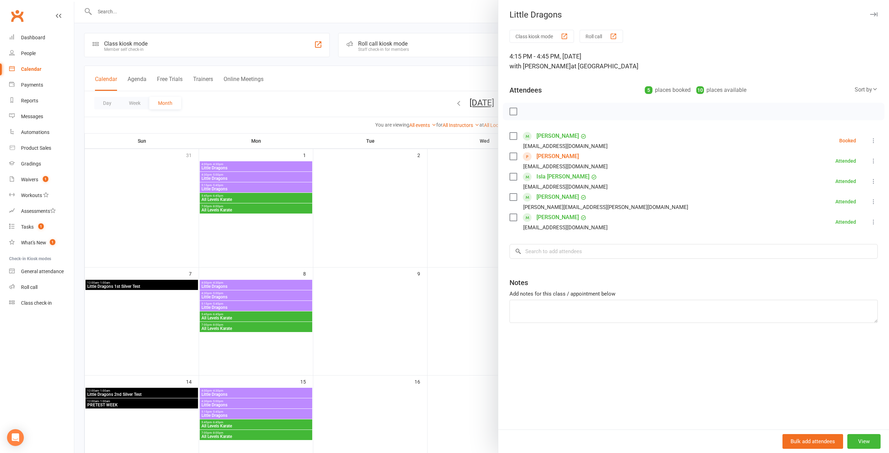
click at [362, 210] on div at bounding box center [481, 226] width 815 height 453
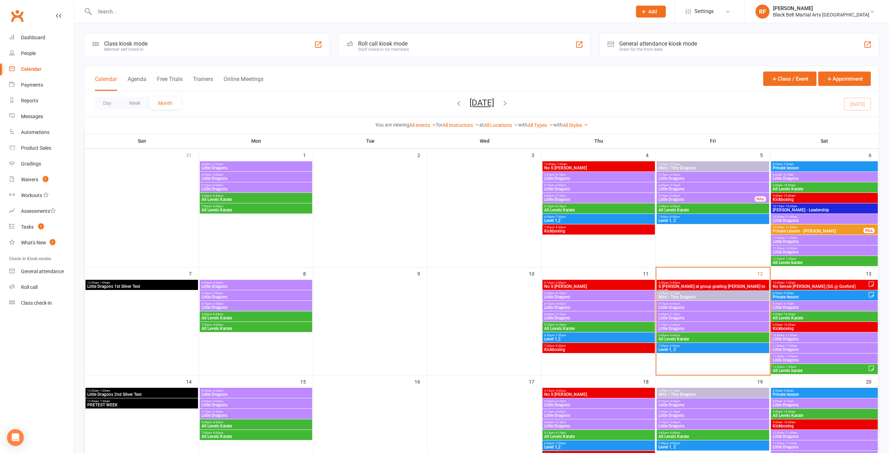
click at [579, 296] on span "Little Dragons" at bounding box center [599, 297] width 110 height 4
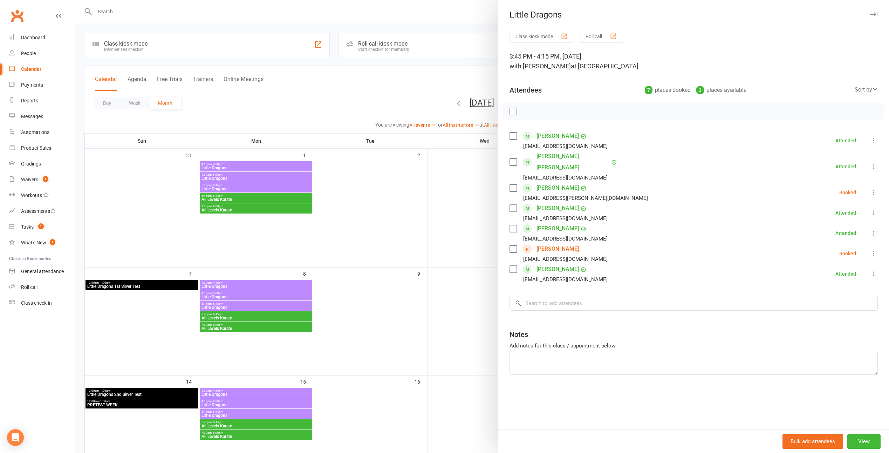
click at [511, 184] on label at bounding box center [513, 187] width 7 height 7
click at [526, 115] on icon "button" at bounding box center [529, 112] width 6 height 6
click at [527, 109] on icon "button" at bounding box center [529, 112] width 8 height 8
click at [510, 184] on label at bounding box center [513, 187] width 7 height 7
click at [510, 245] on label at bounding box center [513, 248] width 7 height 7
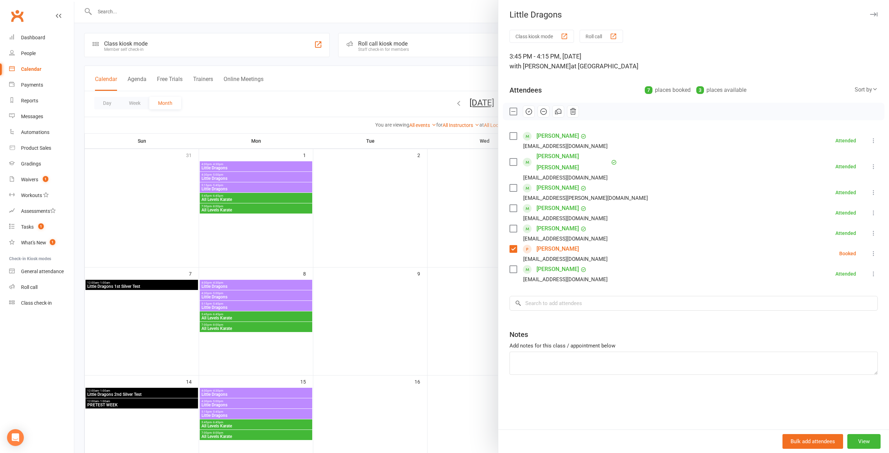
click at [540, 108] on icon "button" at bounding box center [544, 112] width 8 height 8
click at [447, 180] on div at bounding box center [481, 226] width 815 height 453
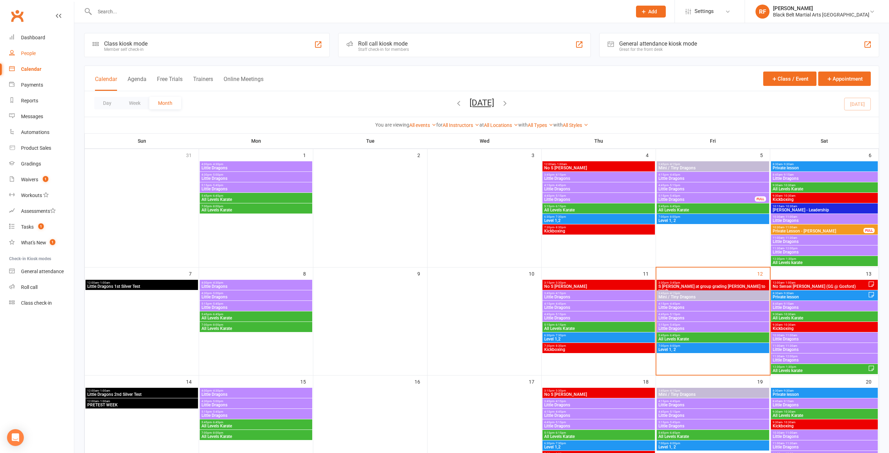
click at [26, 56] on div "People" at bounding box center [28, 53] width 15 height 6
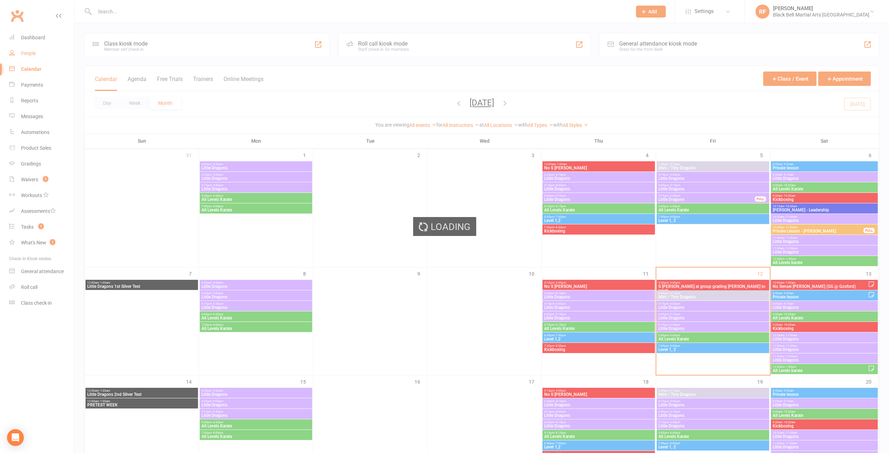
select select "100"
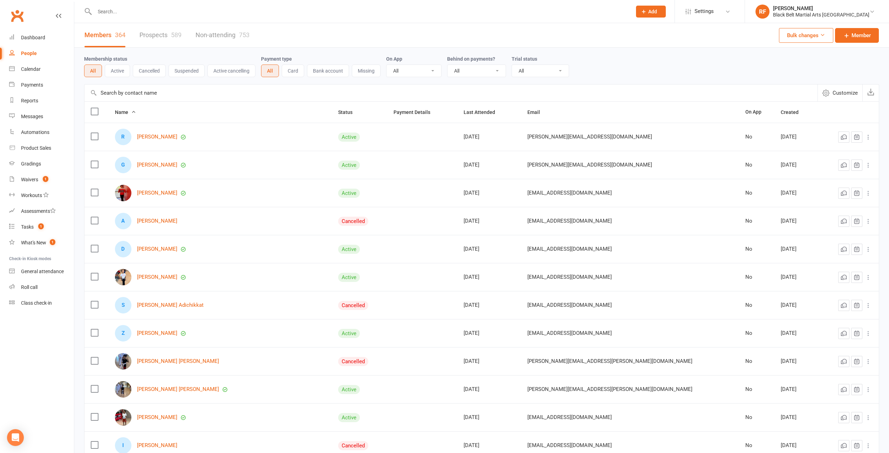
click at [215, 91] on input "text" at bounding box center [450, 92] width 733 height 17
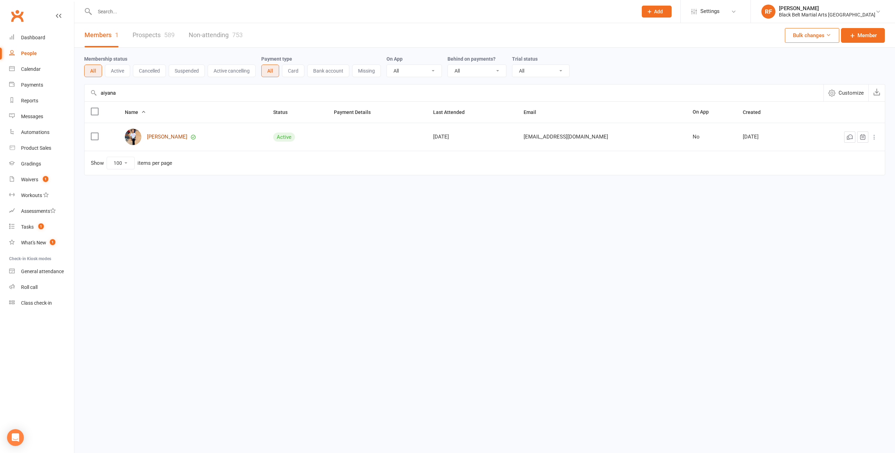
type input "aiyana"
click at [168, 137] on link "Aiyana Adhikari" at bounding box center [167, 137] width 40 height 6
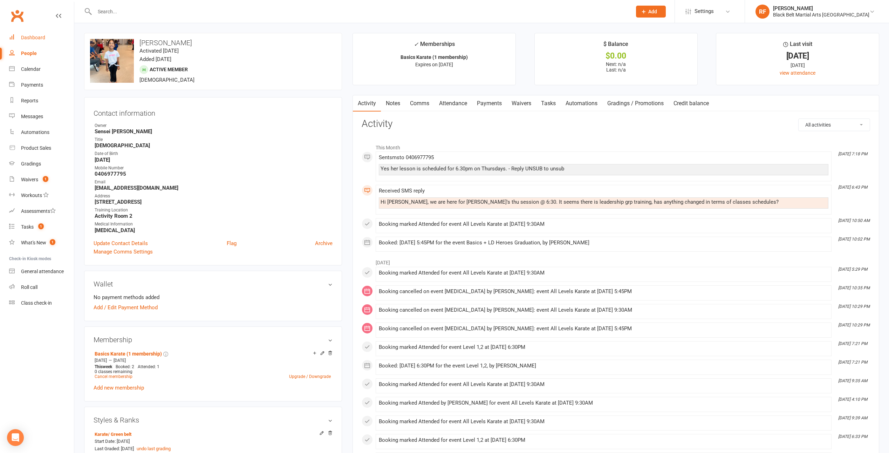
click at [34, 38] on div "Dashboard" at bounding box center [33, 38] width 24 height 6
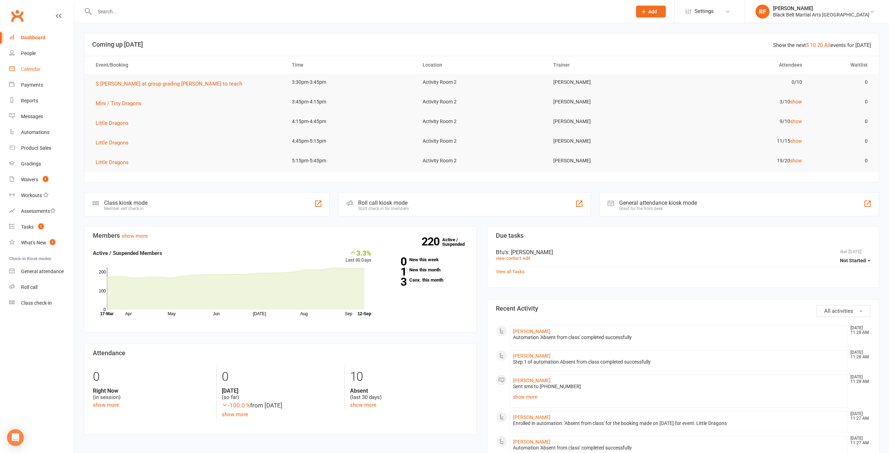
click at [42, 67] on link "Calendar" at bounding box center [41, 69] width 65 height 16
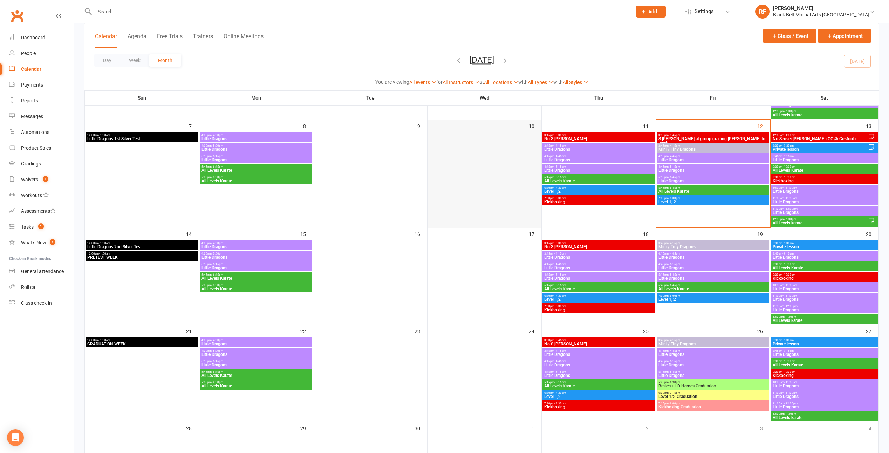
scroll to position [105, 0]
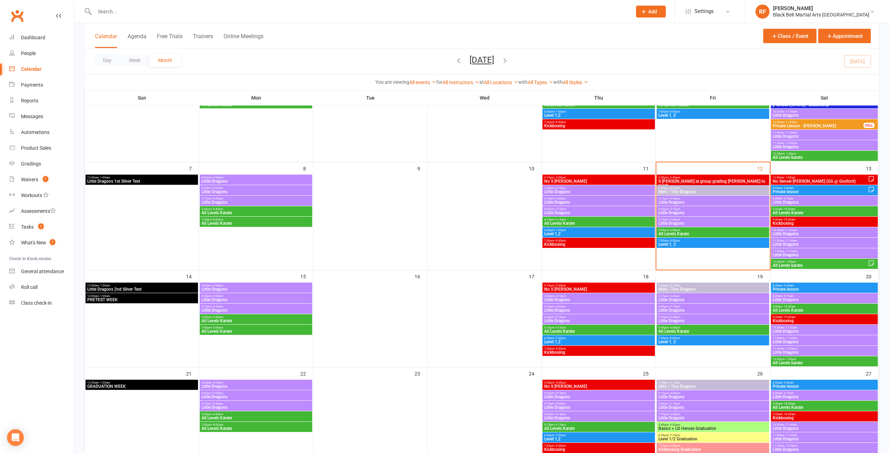
click at [601, 187] on span "3:45pm - 4:15pm" at bounding box center [599, 188] width 110 height 3
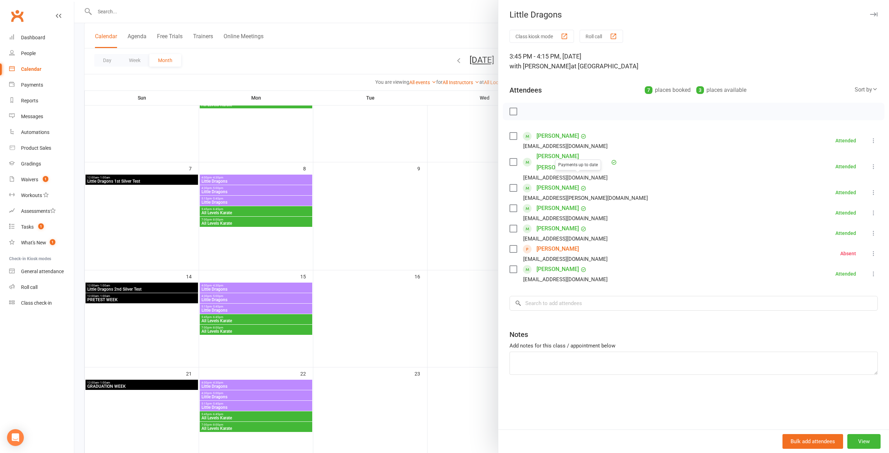
drag, startPoint x: 499, startPoint y: 177, endPoint x: 494, endPoint y: 177, distance: 5.3
click at [499, 177] on div "Class kiosk mode Roll call 3:45 PM - 4:15 PM, Thursday, September, 11, 2025 wit…" at bounding box center [694, 230] width 391 height 400
drag, startPoint x: 467, startPoint y: 183, endPoint x: 471, endPoint y: 184, distance: 4.2
click at [466, 183] on div at bounding box center [481, 226] width 815 height 453
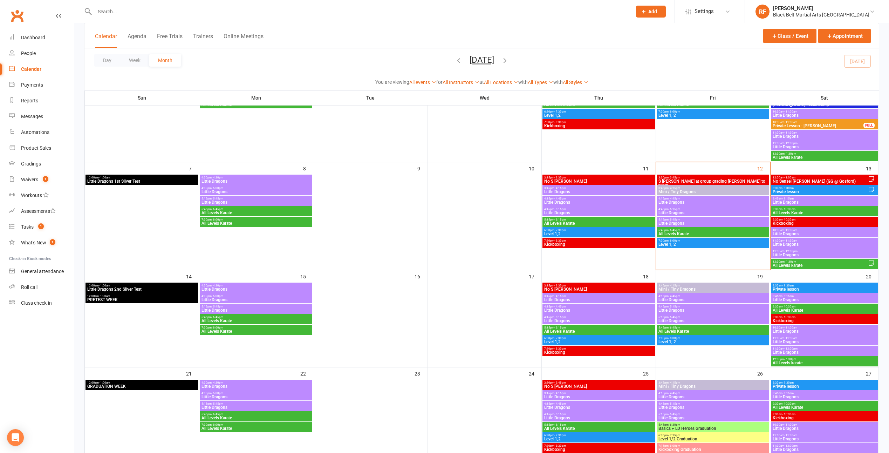
click at [679, 202] on span "Little Dragons" at bounding box center [713, 202] width 110 height 4
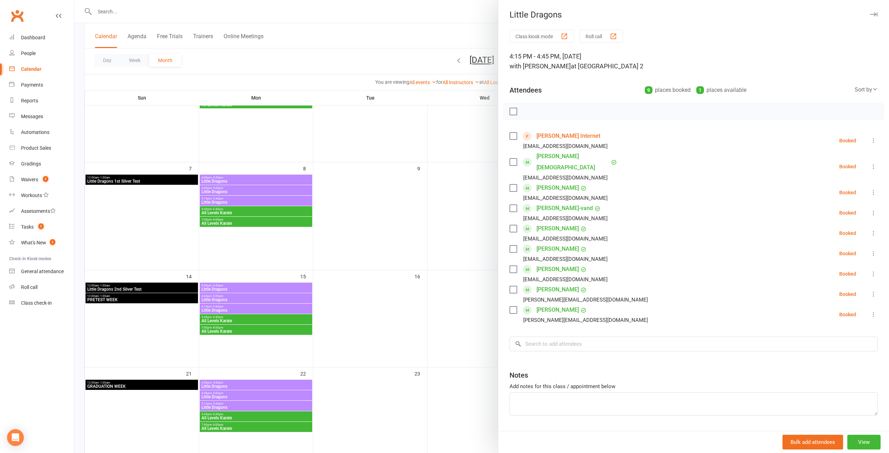
click at [428, 206] on div at bounding box center [481, 226] width 815 height 453
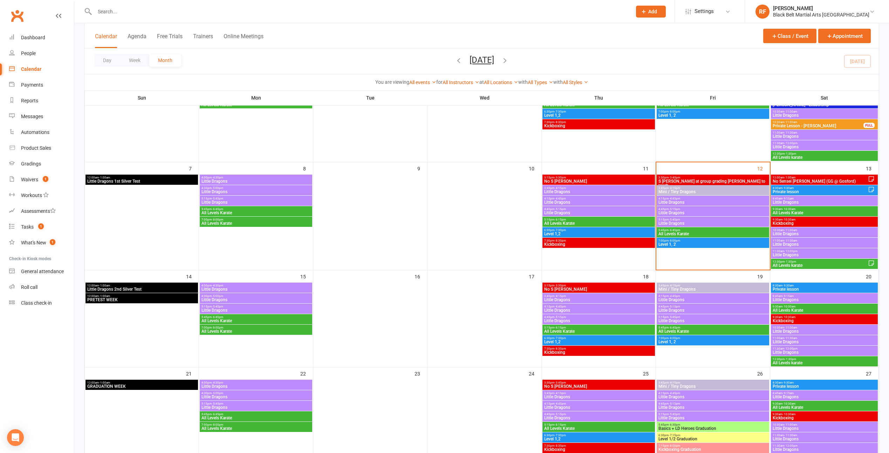
click at [588, 190] on span "Little Dragons" at bounding box center [599, 192] width 110 height 4
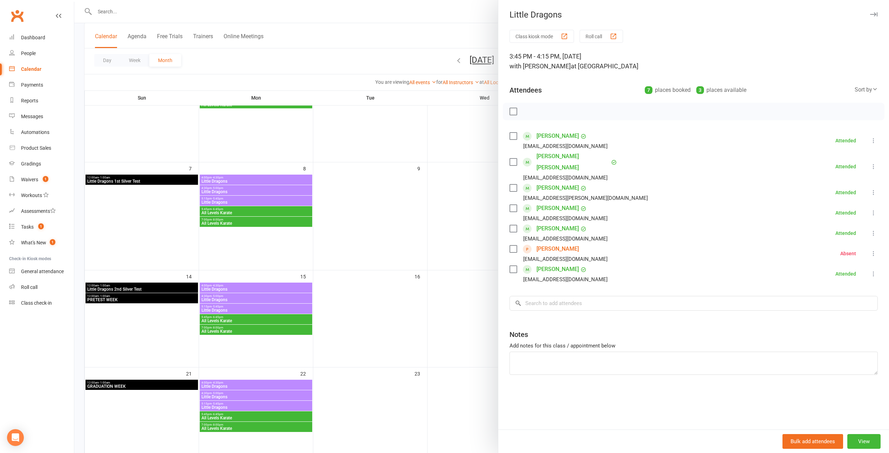
click at [449, 188] on div at bounding box center [481, 226] width 815 height 453
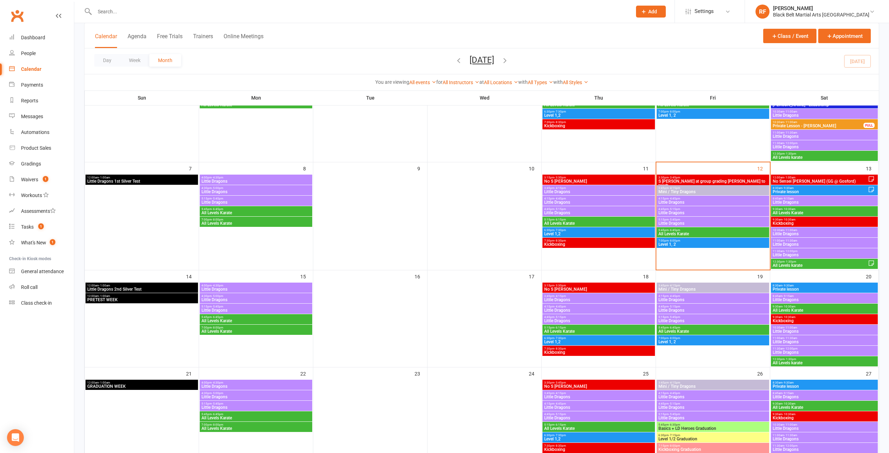
click at [570, 202] on span "Little Dragons" at bounding box center [599, 202] width 110 height 4
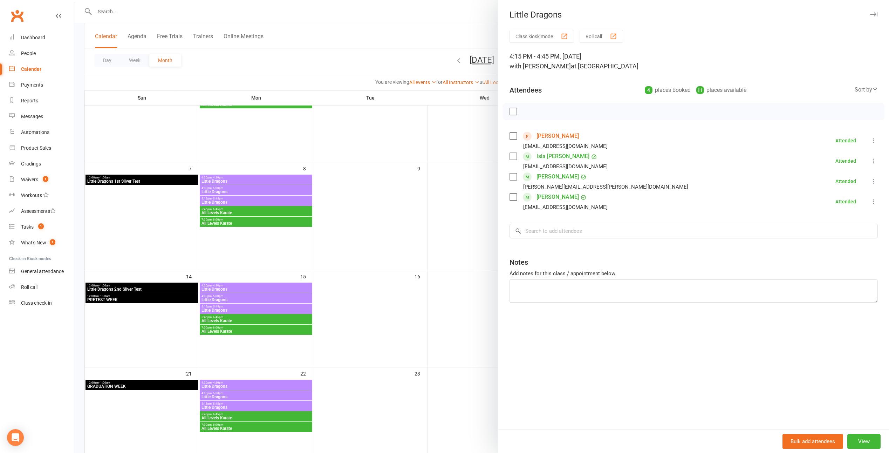
click at [557, 136] on link "[PERSON_NAME]" at bounding box center [558, 135] width 42 height 11
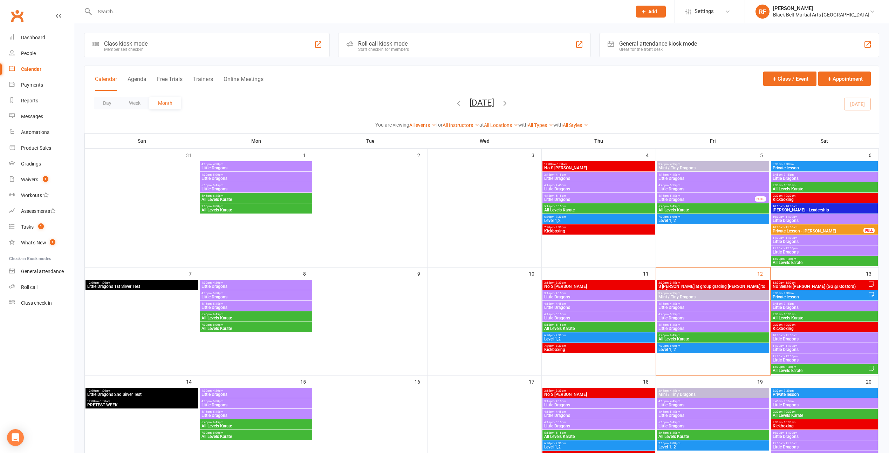
click at [560, 293] on span "- 4:15pm" at bounding box center [561, 293] width 12 height 3
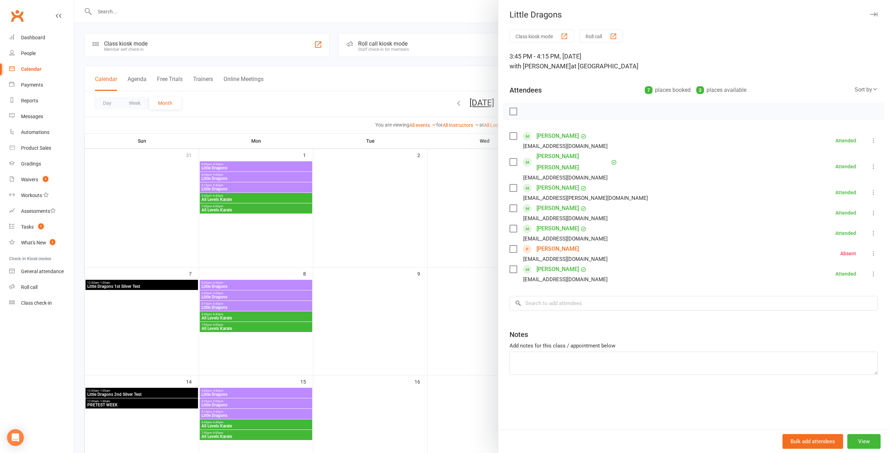
click at [439, 251] on div at bounding box center [481, 226] width 815 height 453
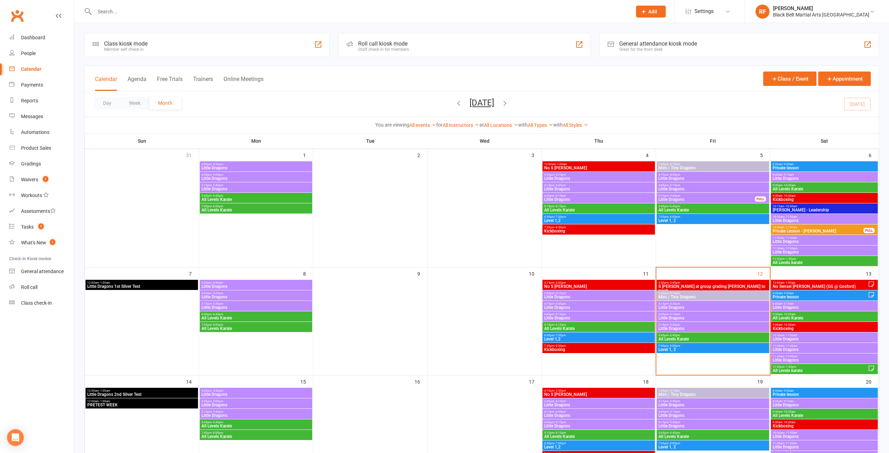
click at [565, 304] on span "4:15pm - 4:45pm" at bounding box center [599, 303] width 110 height 3
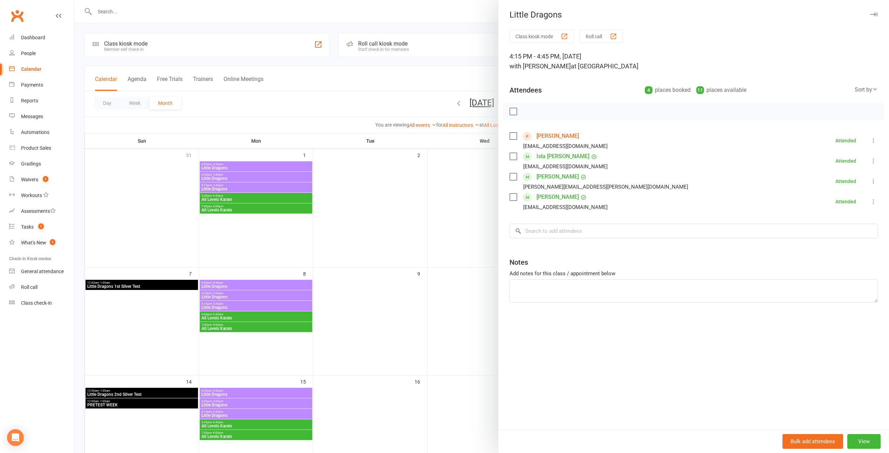
click at [445, 256] on div at bounding box center [481, 226] width 815 height 453
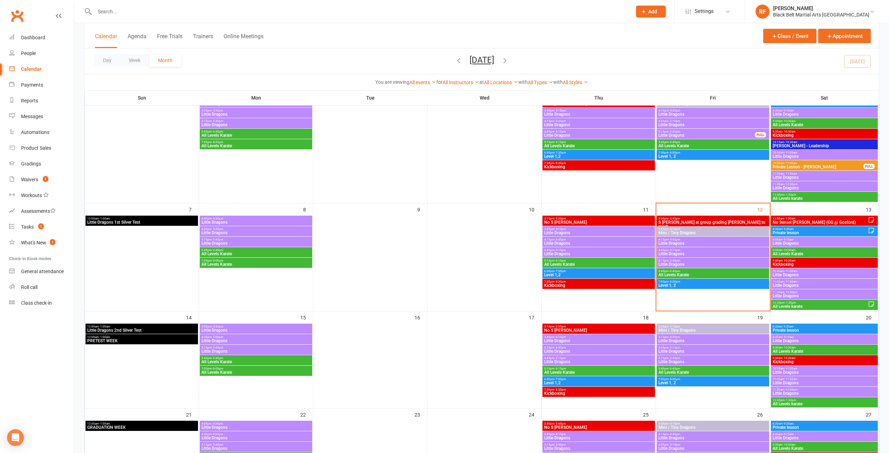
scroll to position [105, 0]
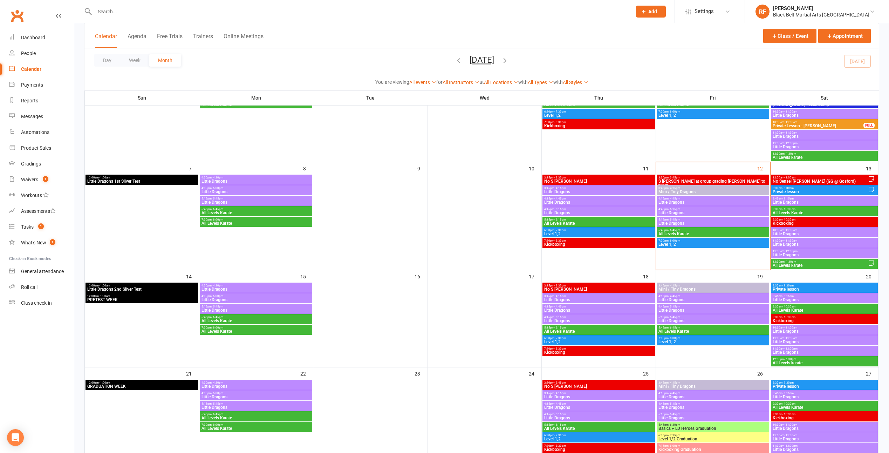
click at [565, 306] on span "- 4:45pm" at bounding box center [561, 306] width 12 height 3
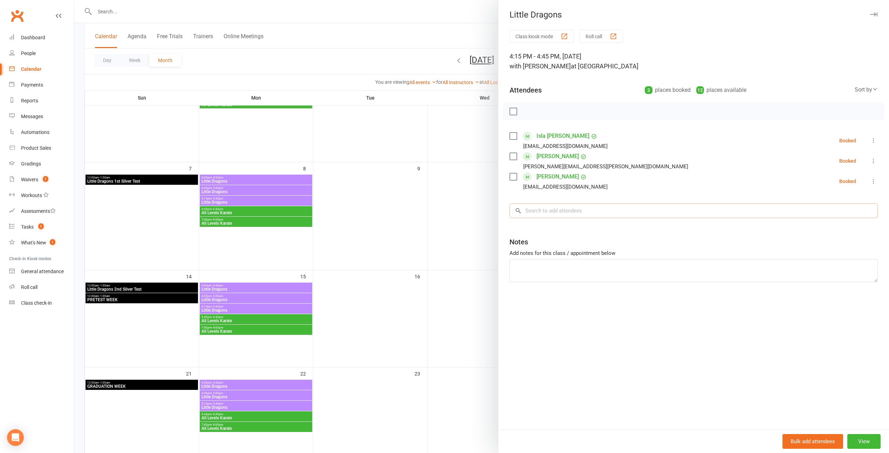
click at [557, 209] on input "search" at bounding box center [694, 210] width 368 height 15
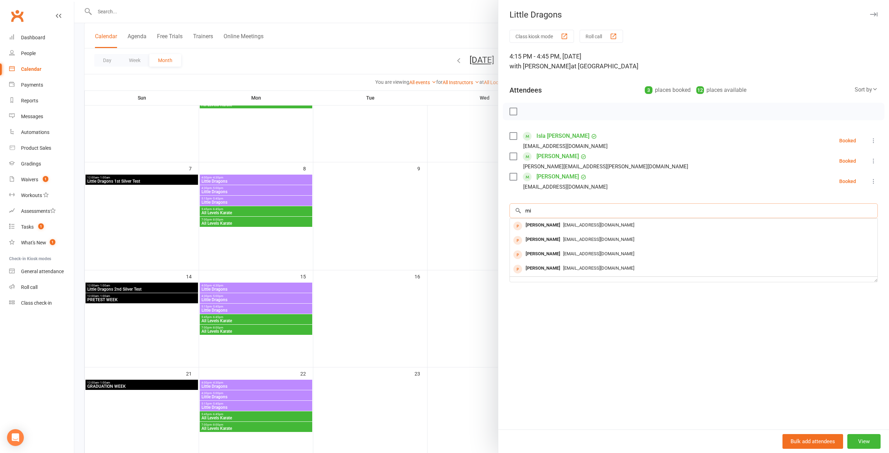
type input "m"
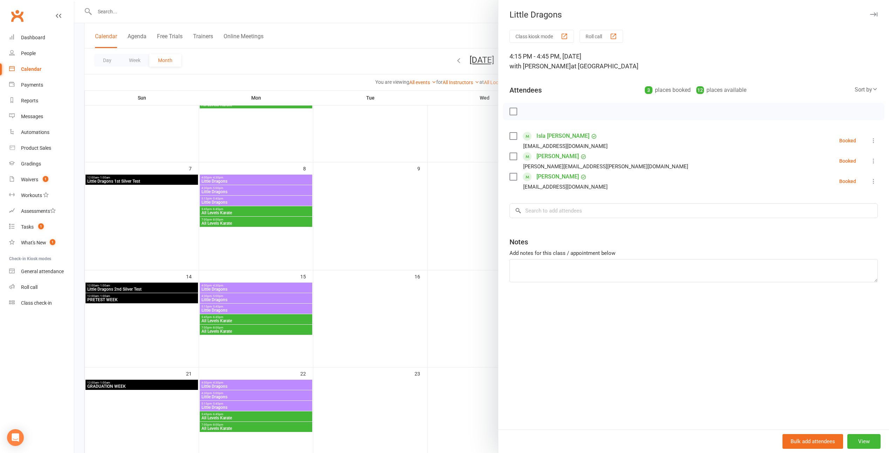
click at [437, 219] on div at bounding box center [481, 226] width 815 height 453
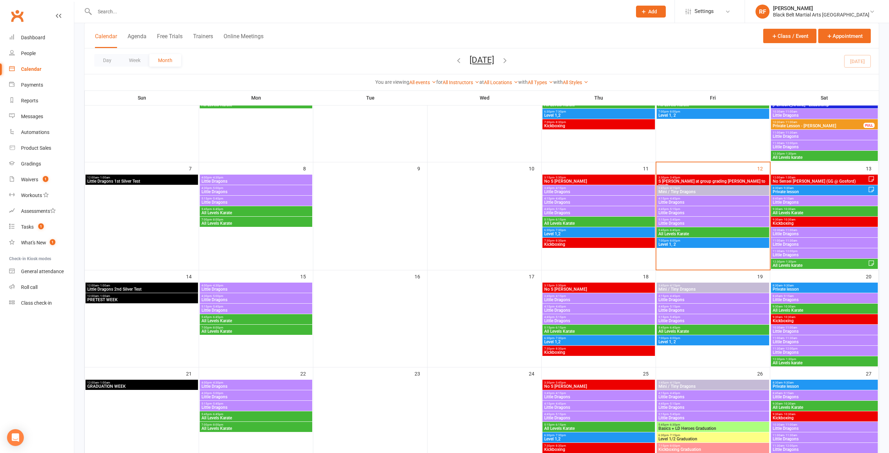
click at [582, 198] on span "4:15pm - 4:45pm" at bounding box center [599, 198] width 110 height 3
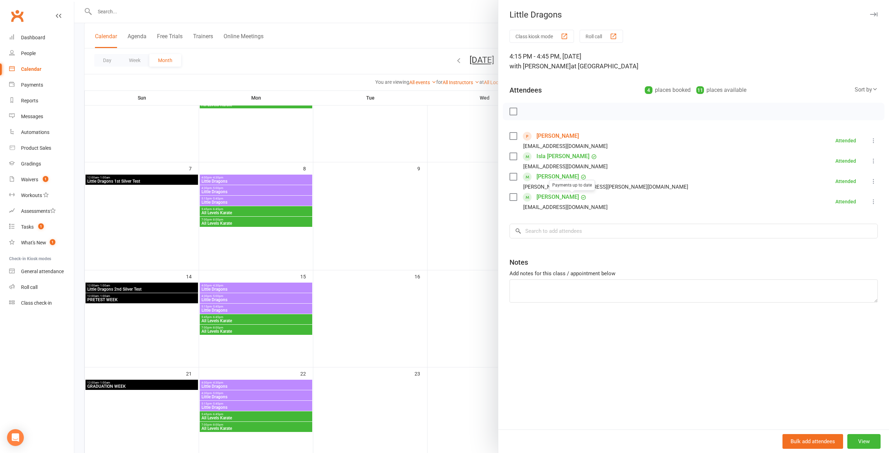
click at [449, 203] on div at bounding box center [481, 226] width 815 height 453
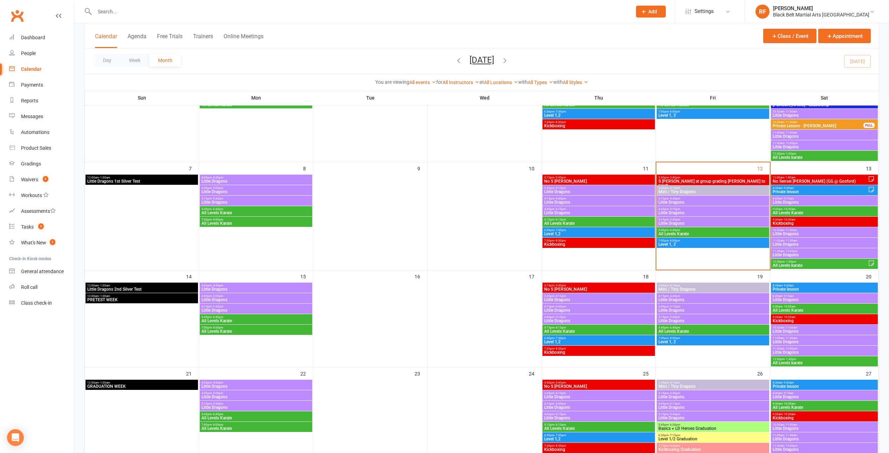
click at [561, 310] on span "Little Dragons" at bounding box center [599, 310] width 110 height 4
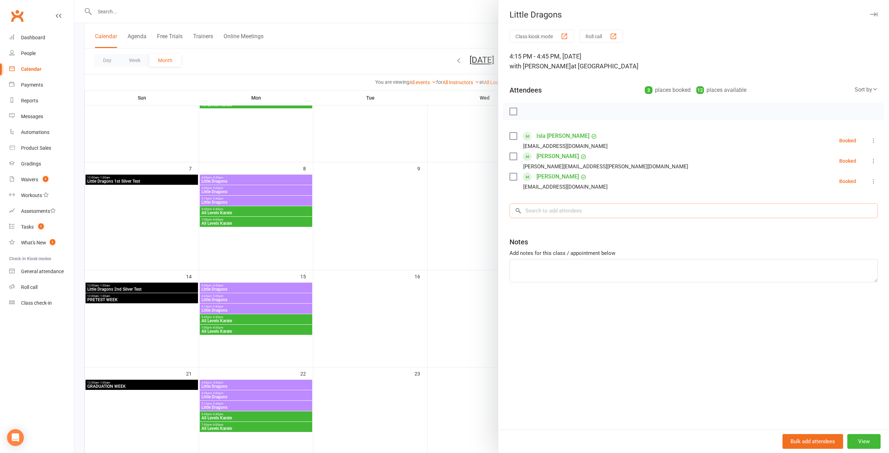
click at [576, 212] on input "search" at bounding box center [694, 210] width 368 height 15
click at [427, 176] on div at bounding box center [481, 226] width 815 height 453
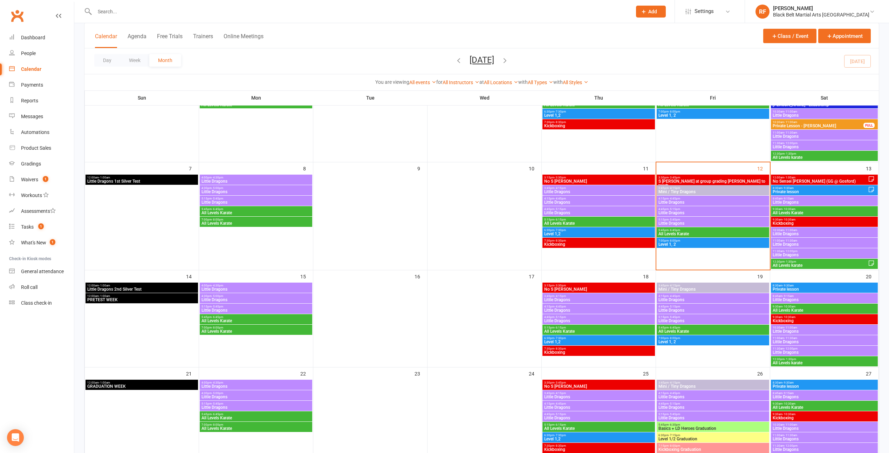
click at [582, 201] on span "Little Dragons" at bounding box center [599, 202] width 110 height 4
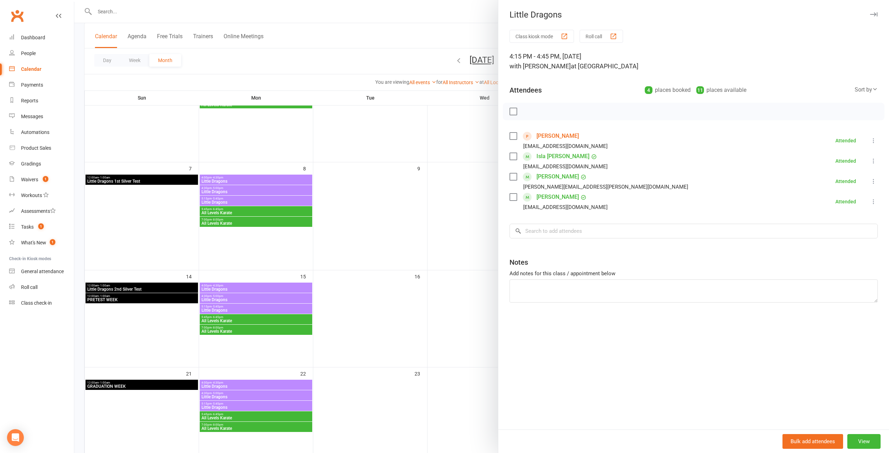
click at [475, 218] on div at bounding box center [481, 226] width 815 height 453
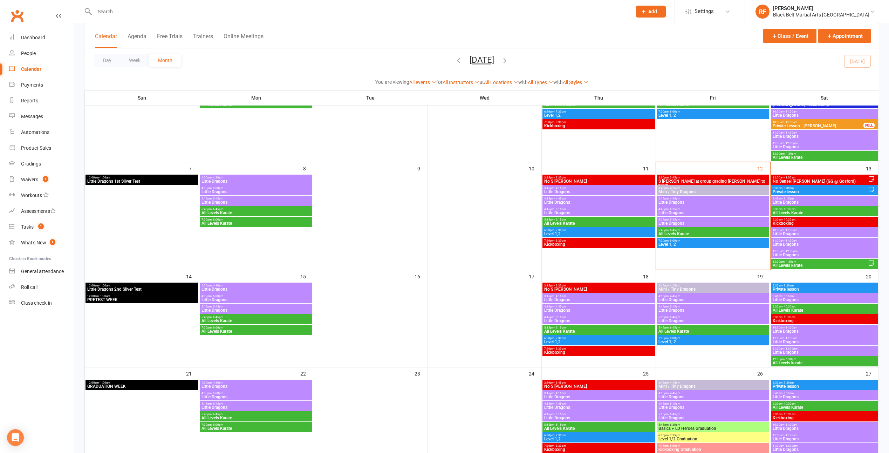
click at [566, 305] on span "4:15pm - 4:45pm" at bounding box center [599, 306] width 110 height 3
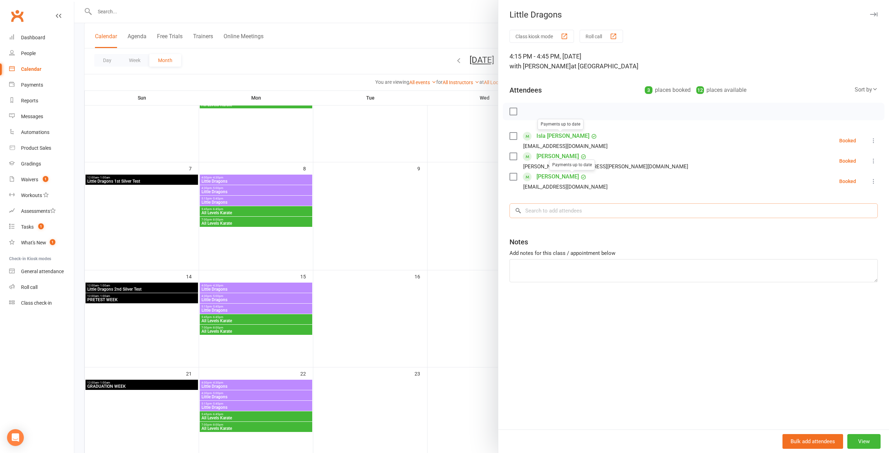
click at [581, 208] on input "search" at bounding box center [694, 210] width 368 height 15
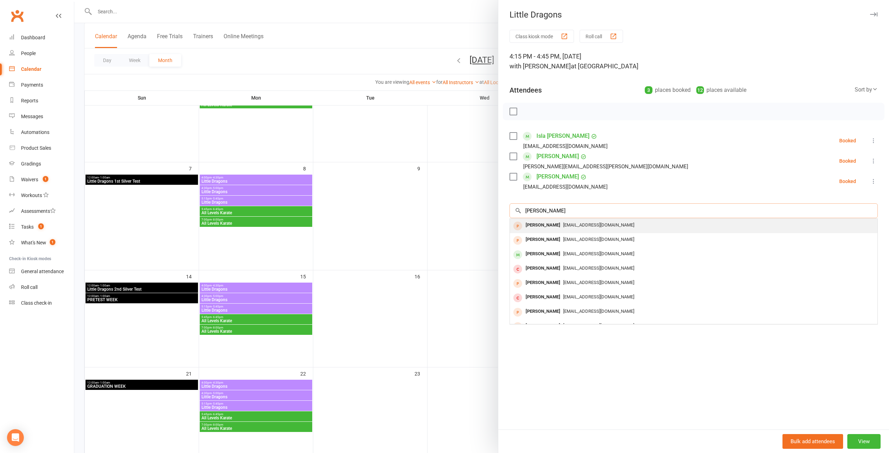
type input "mina khan"
click at [543, 223] on div "[PERSON_NAME]" at bounding box center [543, 225] width 40 height 10
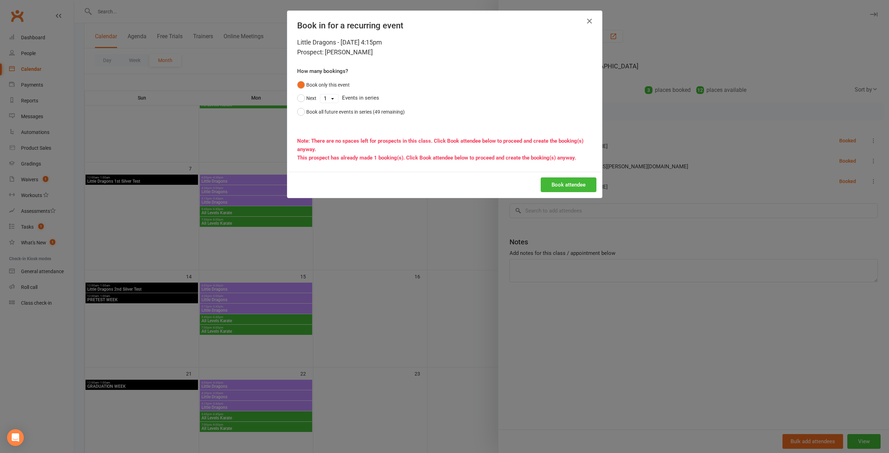
click at [584, 19] on button "button" at bounding box center [589, 20] width 11 height 11
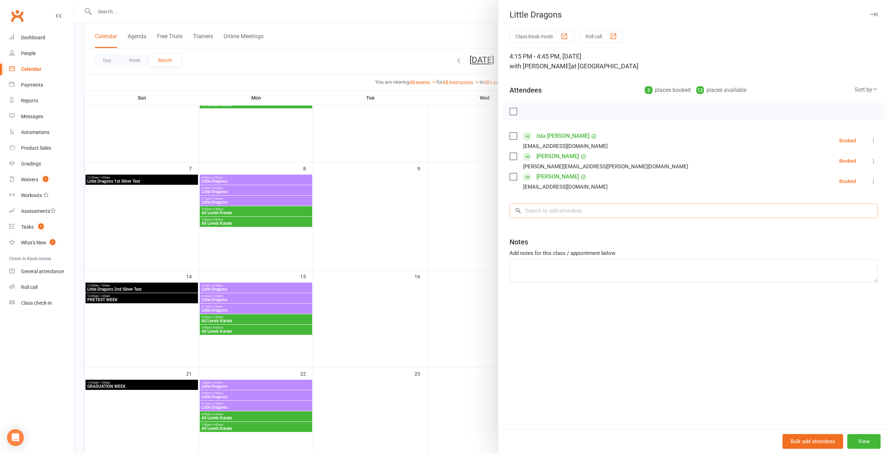
click at [563, 214] on input "search" at bounding box center [694, 210] width 368 height 15
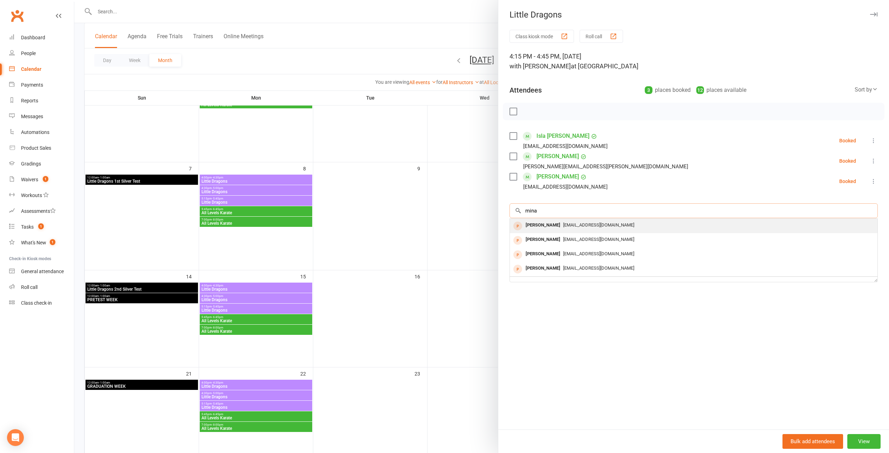
type input "mina"
click at [547, 225] on div "[PERSON_NAME]" at bounding box center [543, 225] width 40 height 10
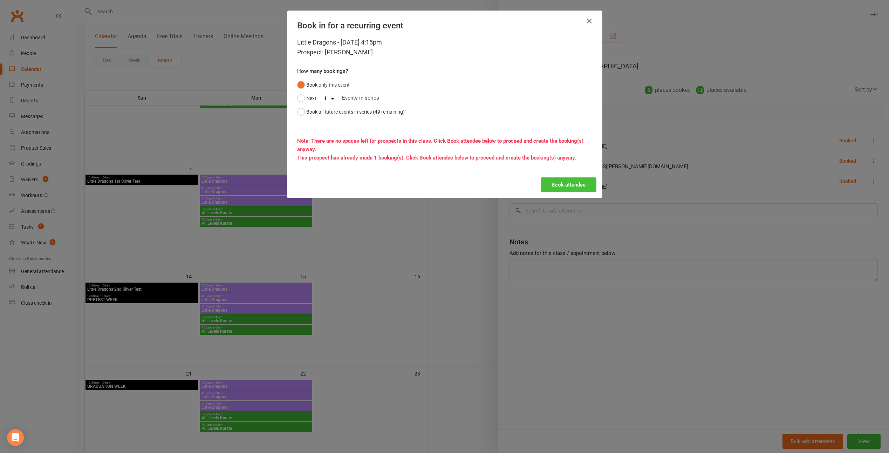
click at [558, 187] on button "Book attendee" at bounding box center [569, 184] width 56 height 15
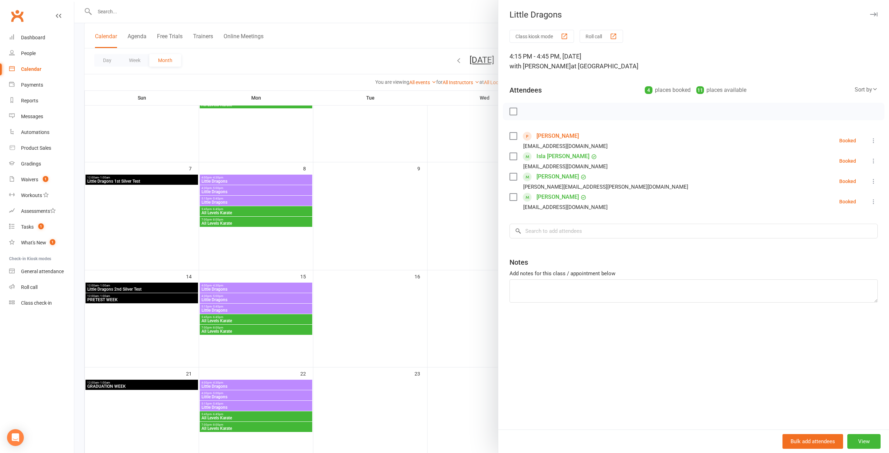
click at [422, 198] on div at bounding box center [481, 226] width 815 height 453
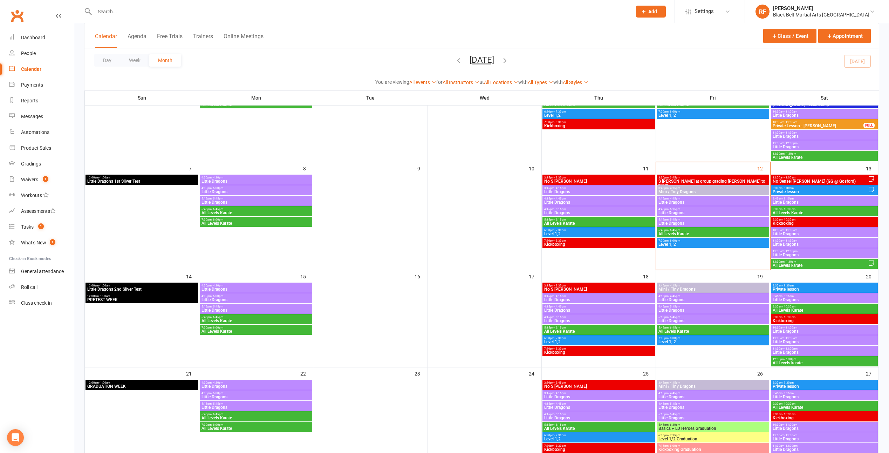
click at [580, 198] on span "4:15pm - 4:45pm" at bounding box center [599, 198] width 110 height 3
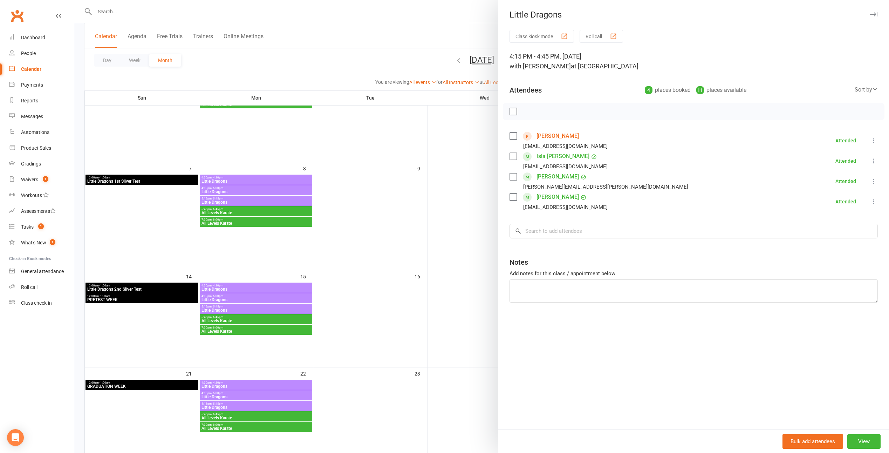
click at [460, 230] on div at bounding box center [481, 226] width 815 height 453
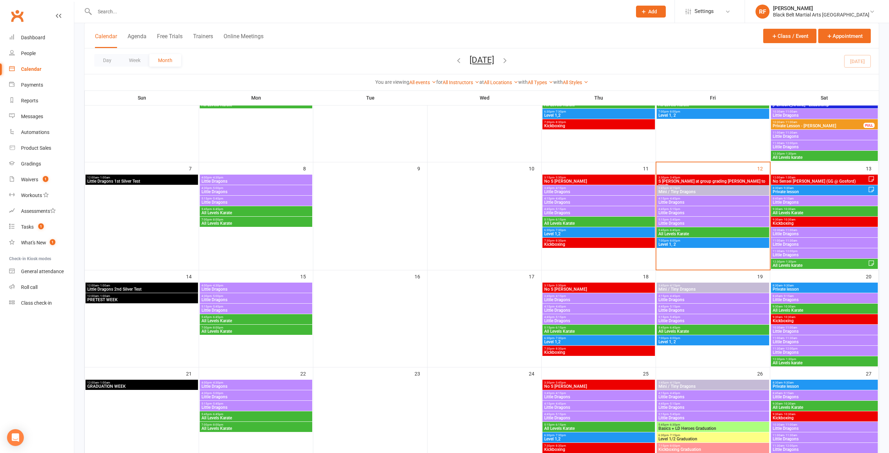
click at [564, 211] on span "Little Dragons" at bounding box center [599, 213] width 110 height 4
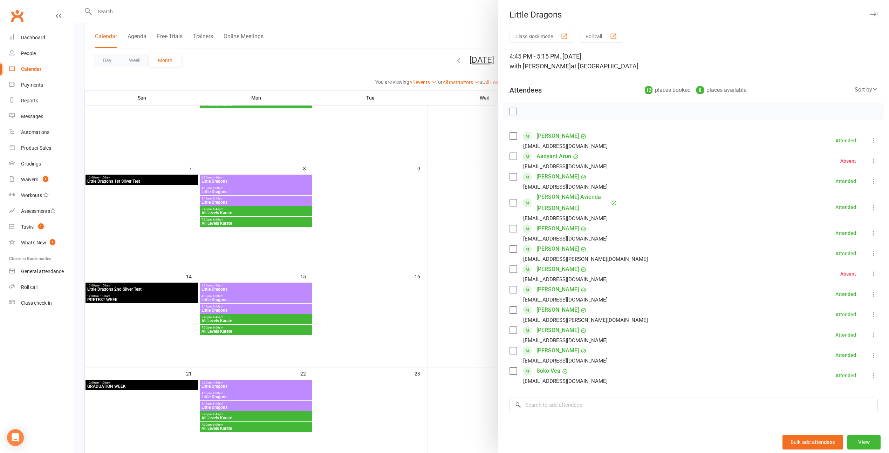
click at [457, 221] on div at bounding box center [481, 226] width 815 height 453
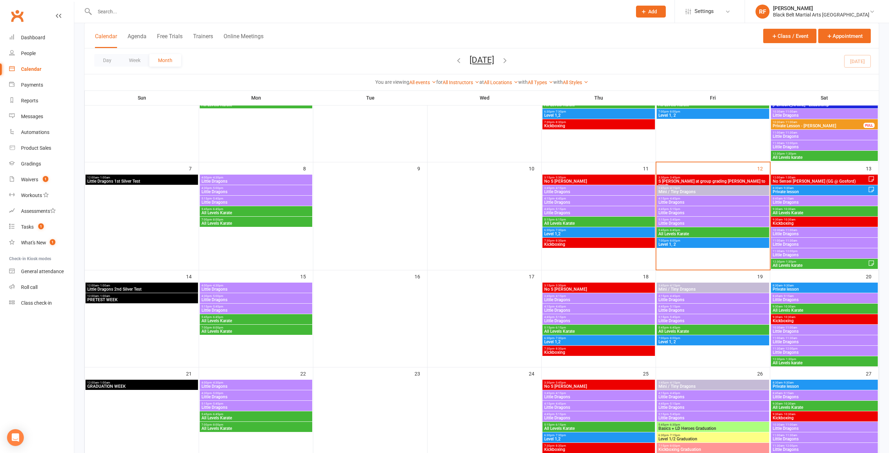
click at [563, 211] on span "Little Dragons" at bounding box center [599, 213] width 110 height 4
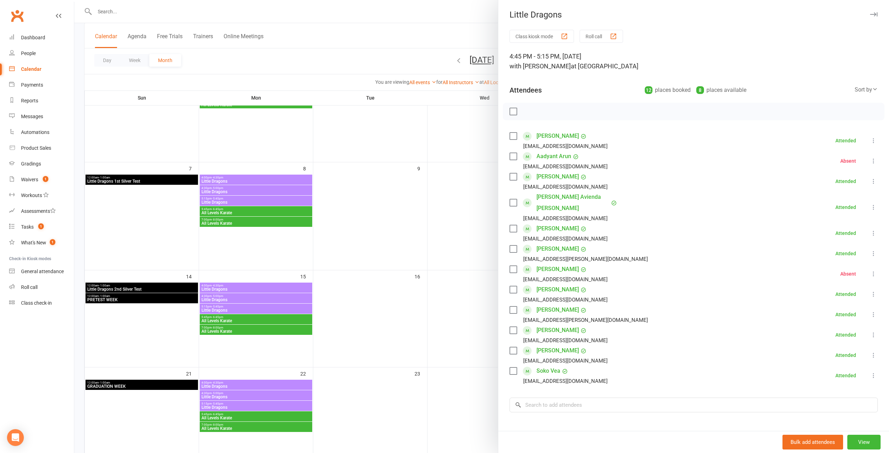
click at [421, 226] on div at bounding box center [481, 226] width 815 height 453
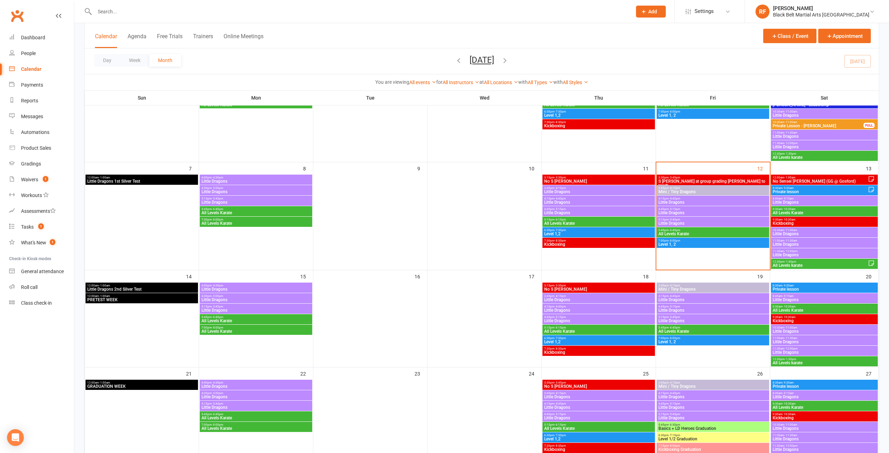
click at [565, 221] on span "- 6:15pm" at bounding box center [561, 219] width 12 height 3
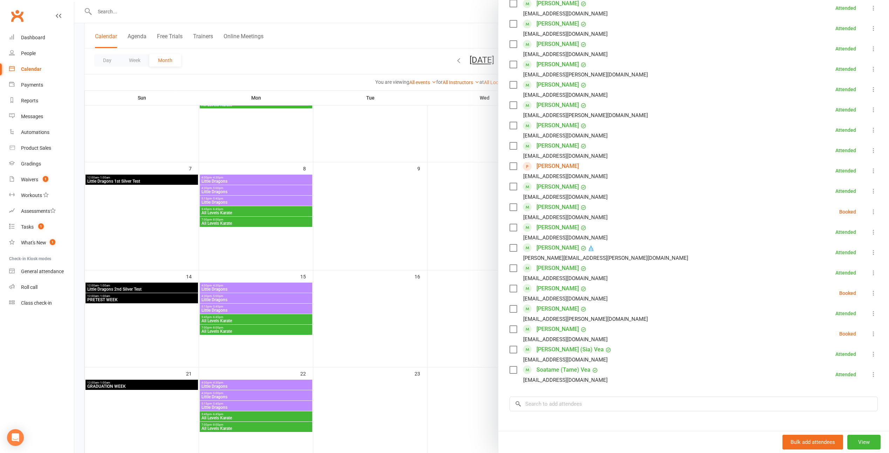
scroll to position [351, 0]
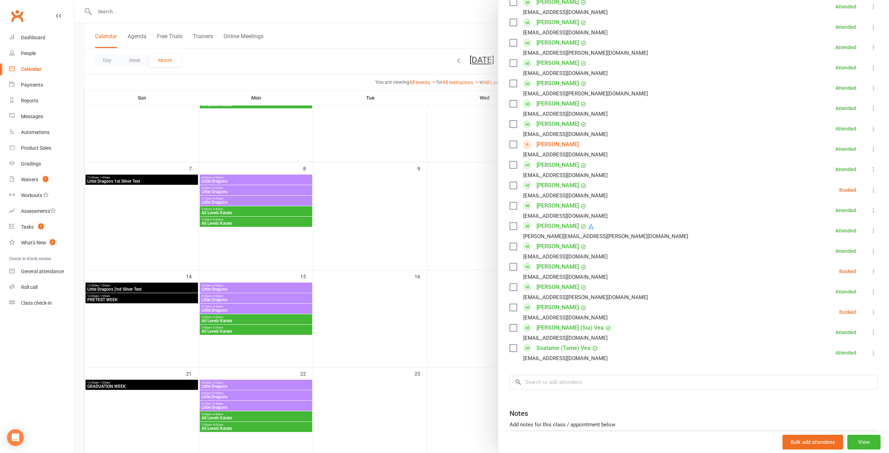
click at [436, 195] on div at bounding box center [481, 226] width 815 height 453
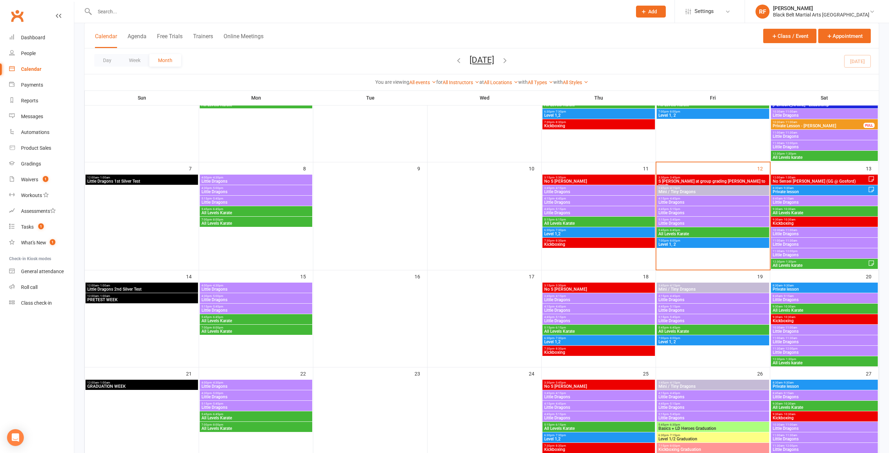
click at [674, 221] on span "Little Dragons" at bounding box center [713, 223] width 110 height 4
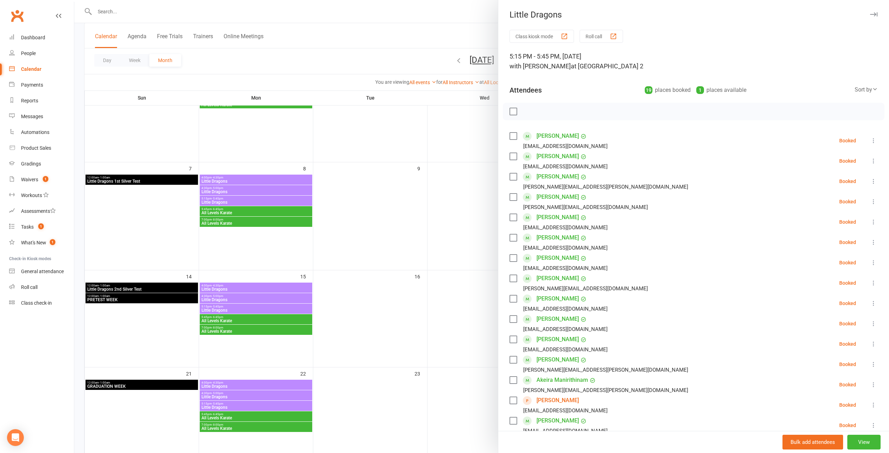
drag, startPoint x: 383, startPoint y: 211, endPoint x: 389, endPoint y: 209, distance: 6.2
click at [385, 211] on div at bounding box center [481, 226] width 815 height 453
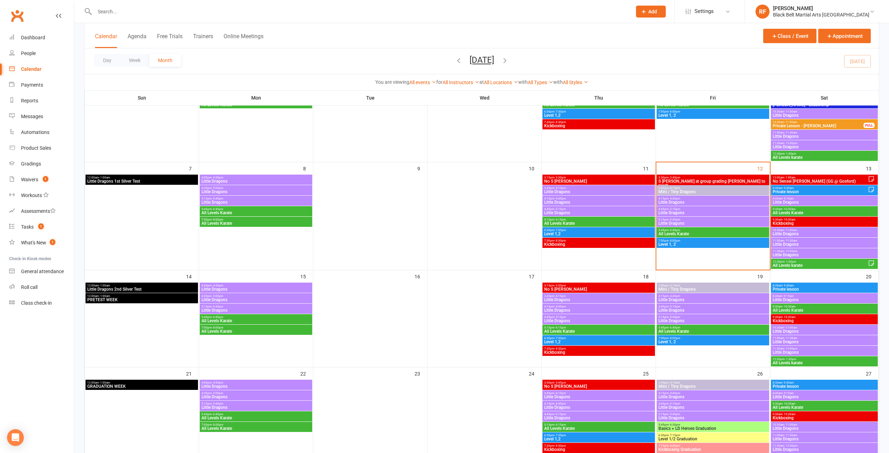
click at [588, 212] on span "Little Dragons" at bounding box center [599, 213] width 110 height 4
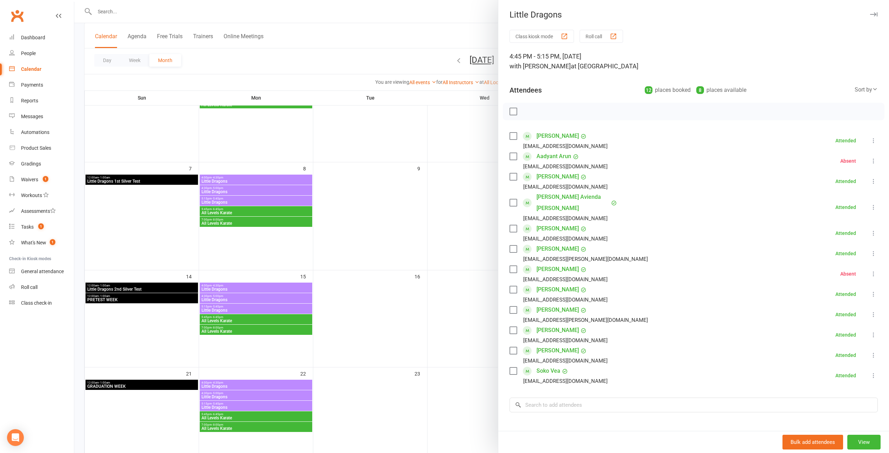
click at [455, 183] on div at bounding box center [481, 226] width 815 height 453
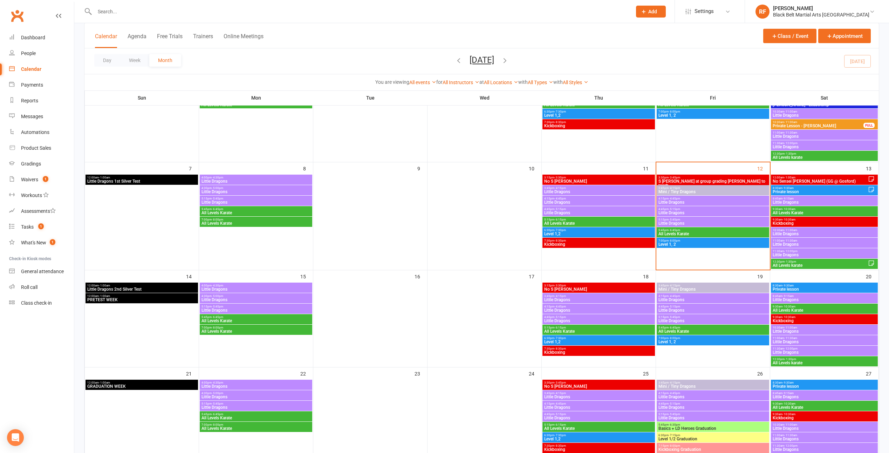
click at [560, 221] on span "- 6:15pm" at bounding box center [561, 219] width 12 height 3
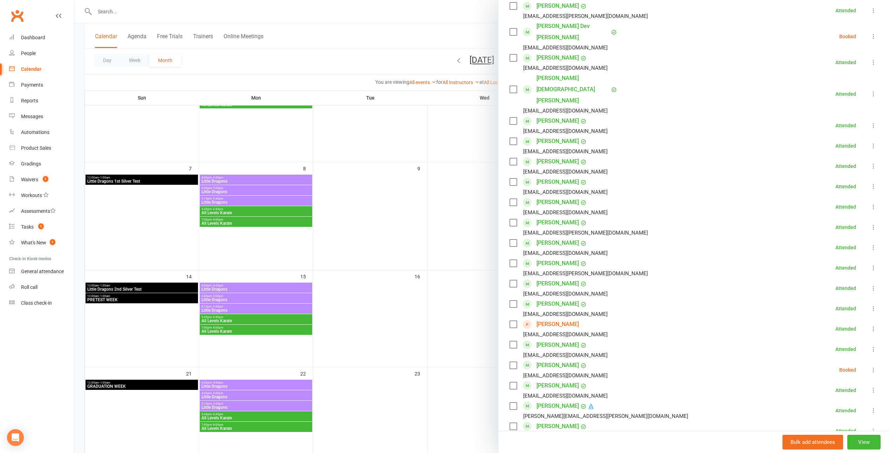
scroll to position [175, 0]
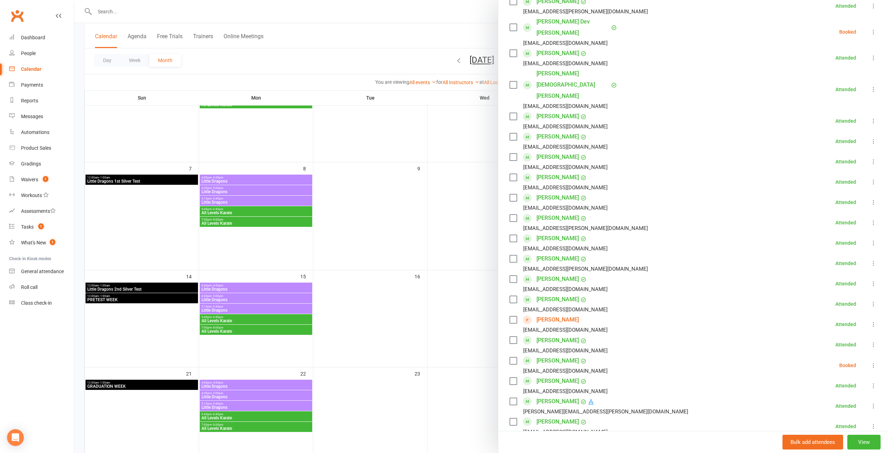
click at [443, 282] on div at bounding box center [481, 226] width 815 height 453
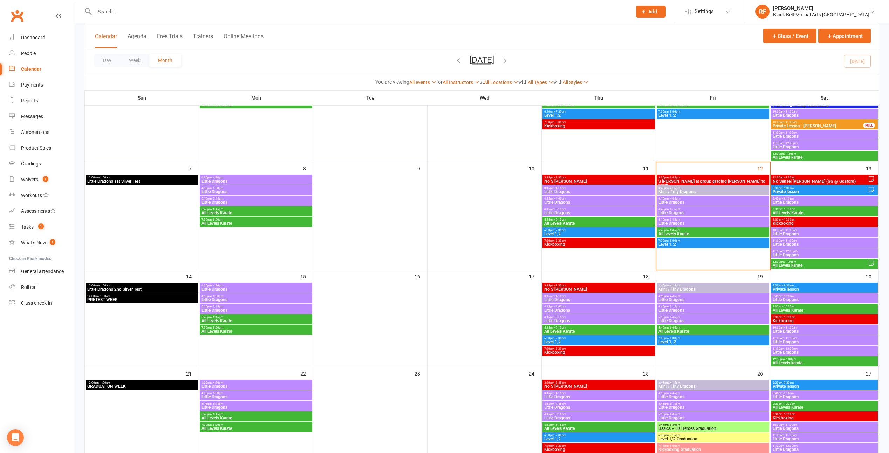
click at [564, 326] on span "- 6:15pm" at bounding box center [561, 327] width 12 height 3
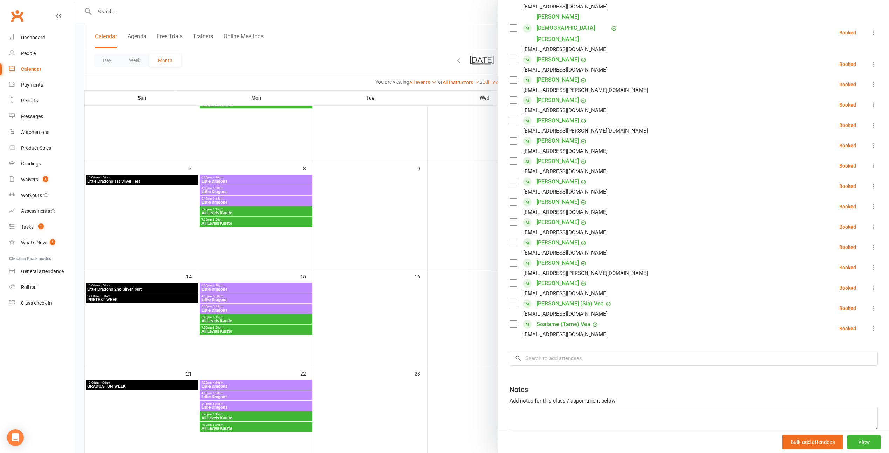
scroll to position [192, 0]
click at [554, 351] on input "search" at bounding box center [694, 358] width 368 height 15
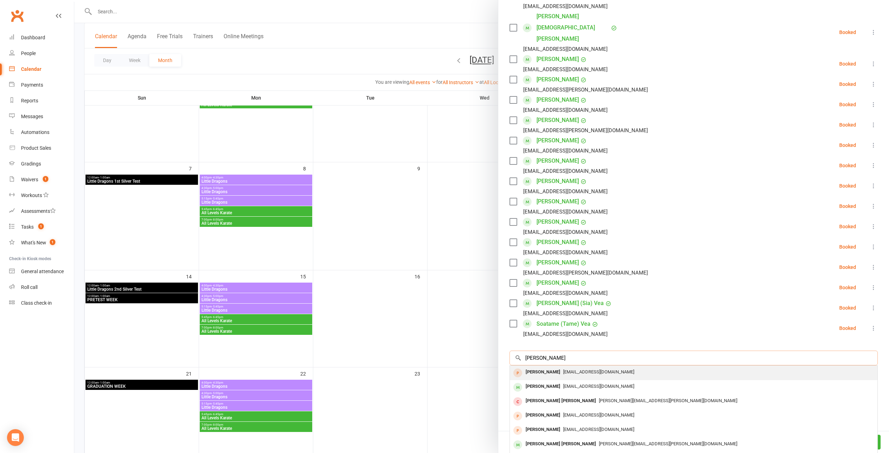
type input "aarav ka"
click at [538, 367] on div "Aarav Kalal" at bounding box center [543, 372] width 40 height 10
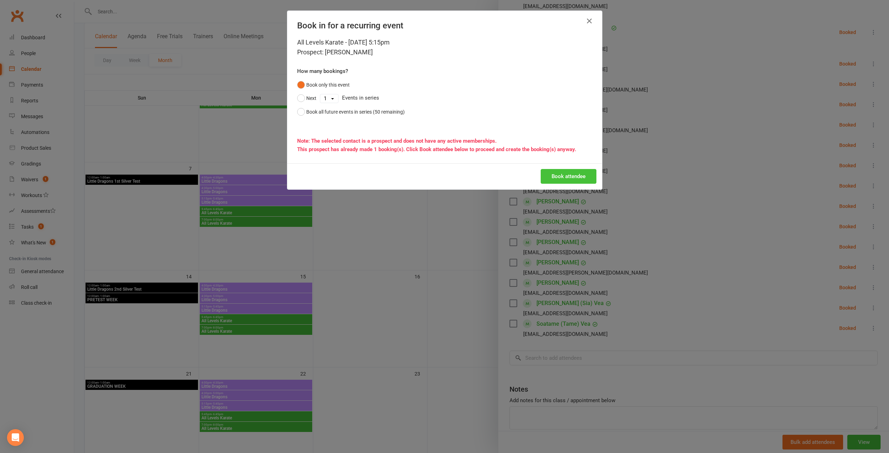
click at [557, 178] on button "Book attendee" at bounding box center [569, 176] width 56 height 15
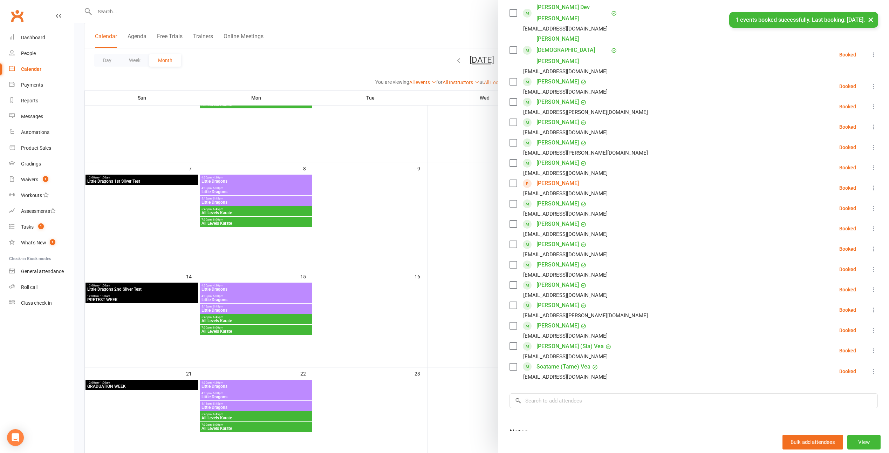
scroll to position [52, 0]
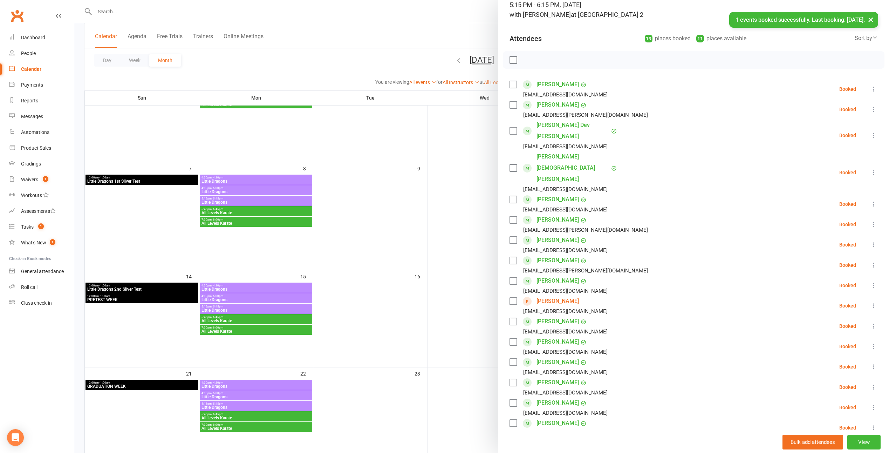
click at [421, 215] on div at bounding box center [481, 226] width 815 height 453
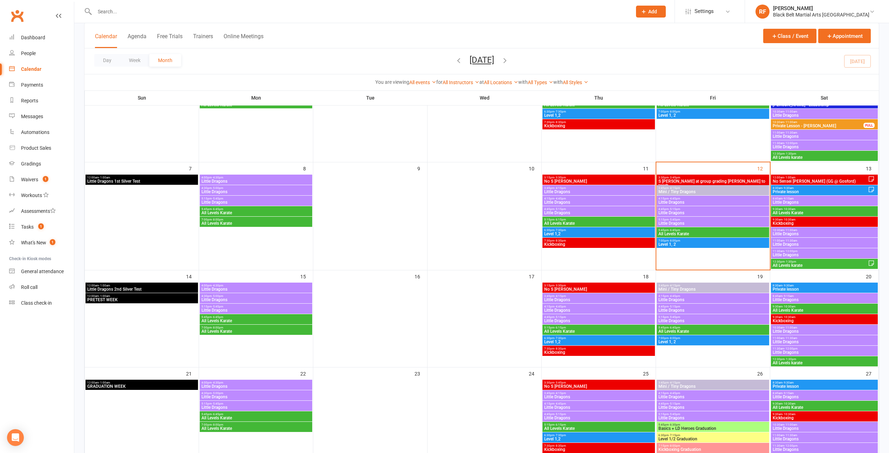
click at [559, 222] on span "All Levels Karate" at bounding box center [599, 223] width 110 height 4
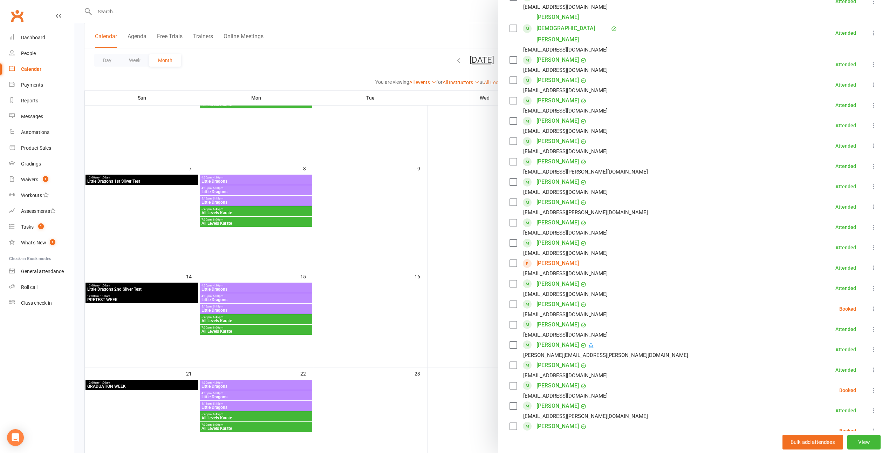
scroll to position [210, 0]
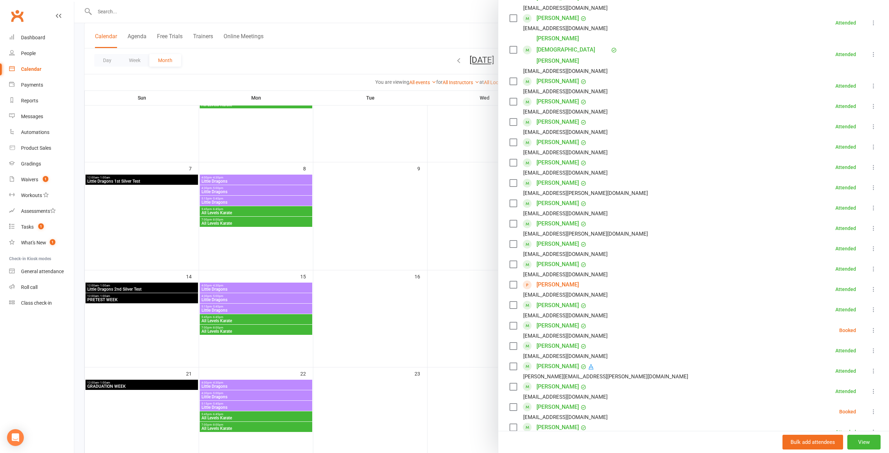
click at [424, 172] on div at bounding box center [481, 226] width 815 height 453
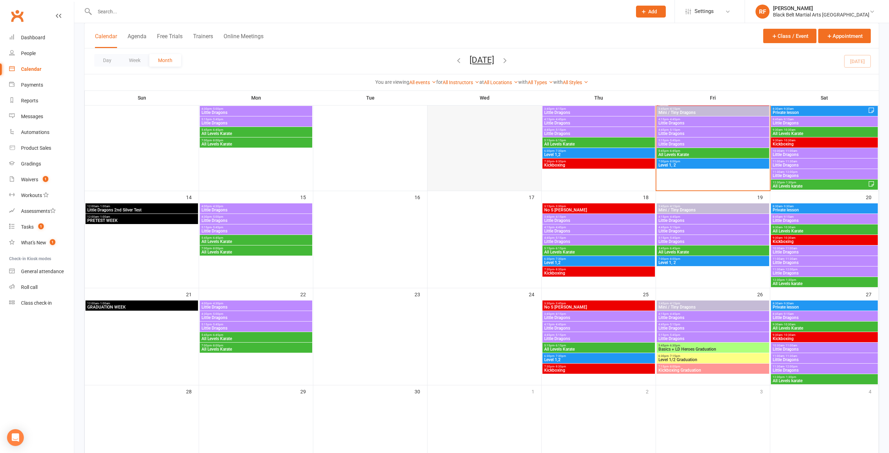
scroll to position [175, 0]
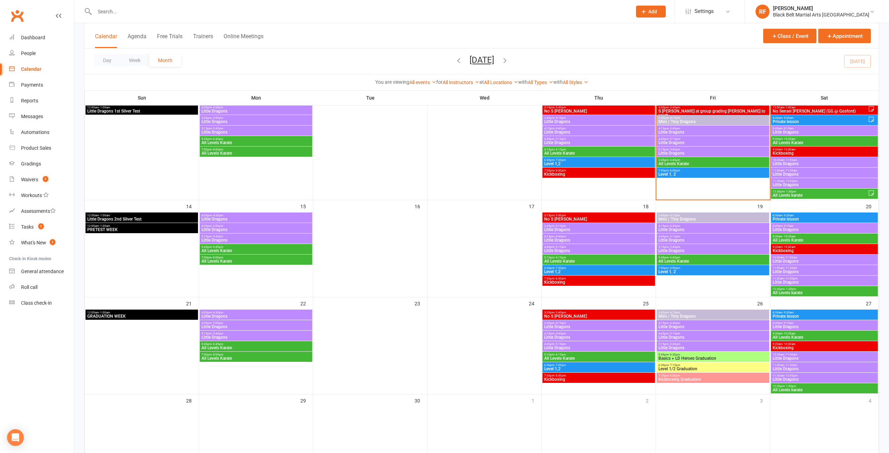
click at [585, 170] on span "7:30pm - 8:30pm" at bounding box center [599, 170] width 110 height 3
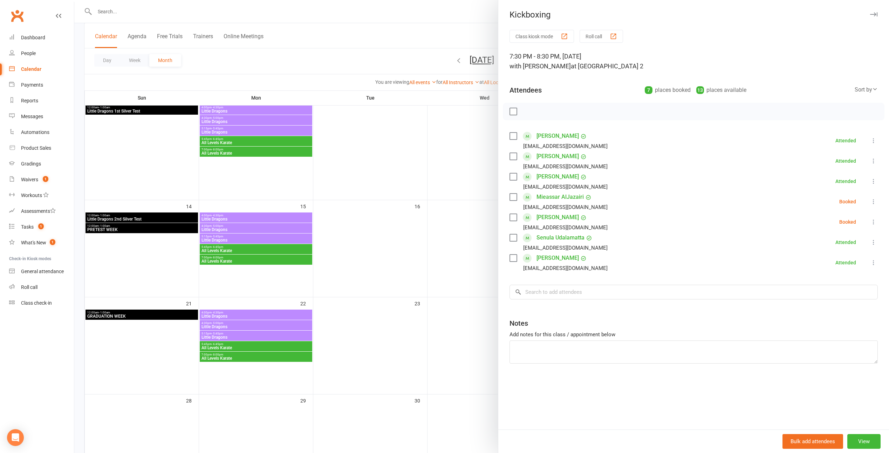
click at [456, 182] on div at bounding box center [481, 226] width 815 height 453
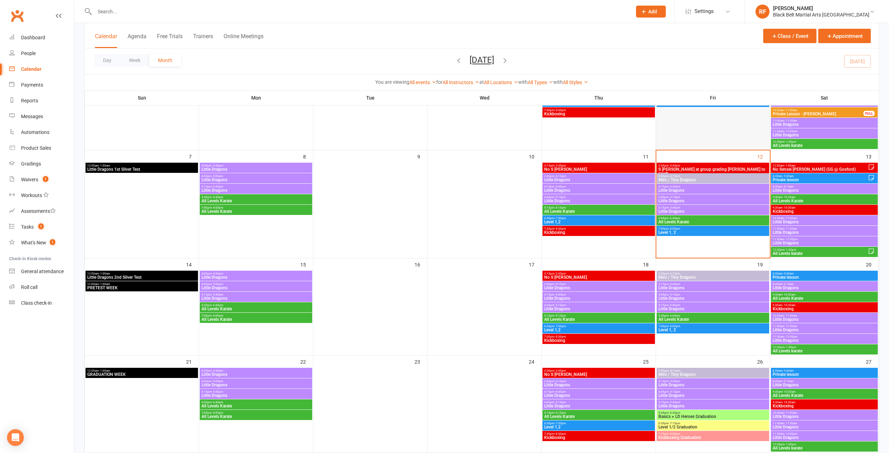
scroll to position [0, 0]
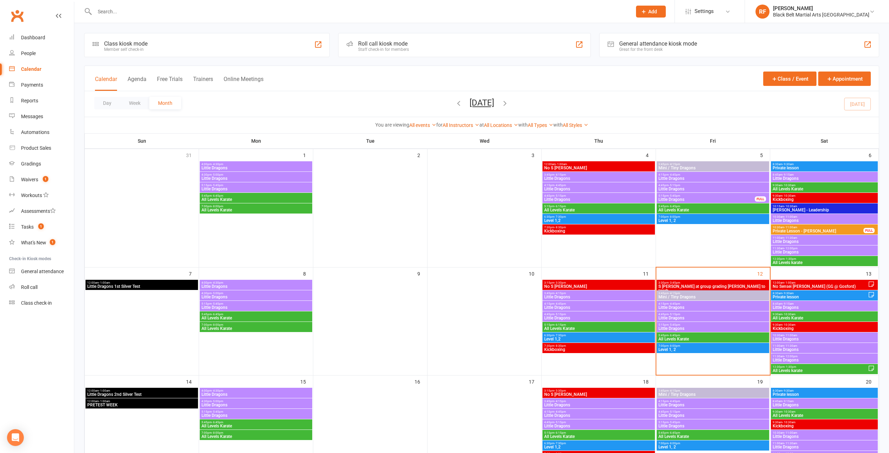
click at [639, 225] on div "7:30pm - 8:30pm Kickboxing" at bounding box center [599, 229] width 113 height 10
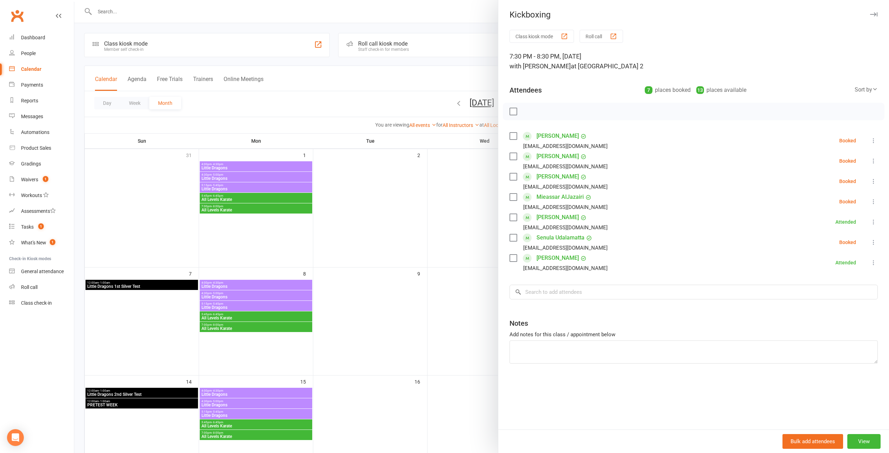
click at [454, 257] on div at bounding box center [481, 226] width 815 height 453
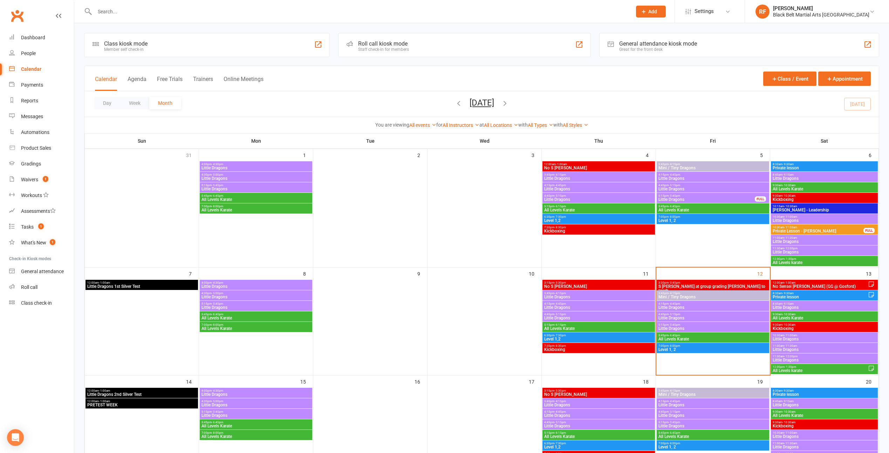
click at [788, 196] on span "- 10:30am" at bounding box center [789, 195] width 13 height 3
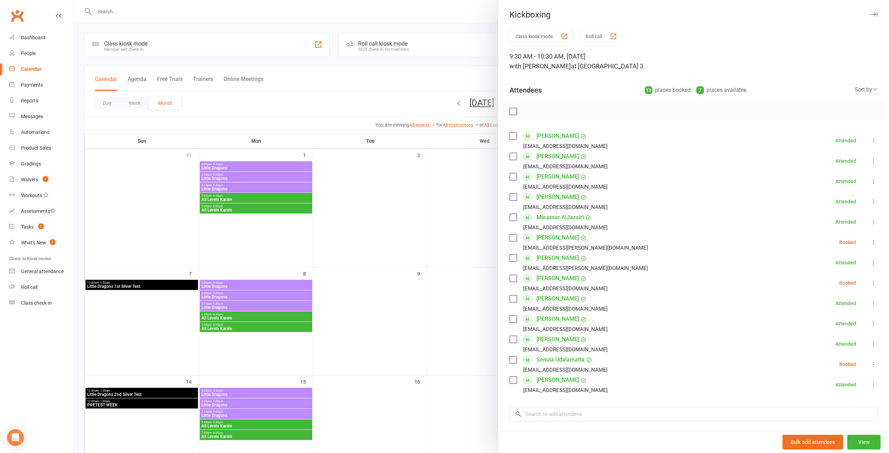
click at [448, 210] on div at bounding box center [481, 226] width 815 height 453
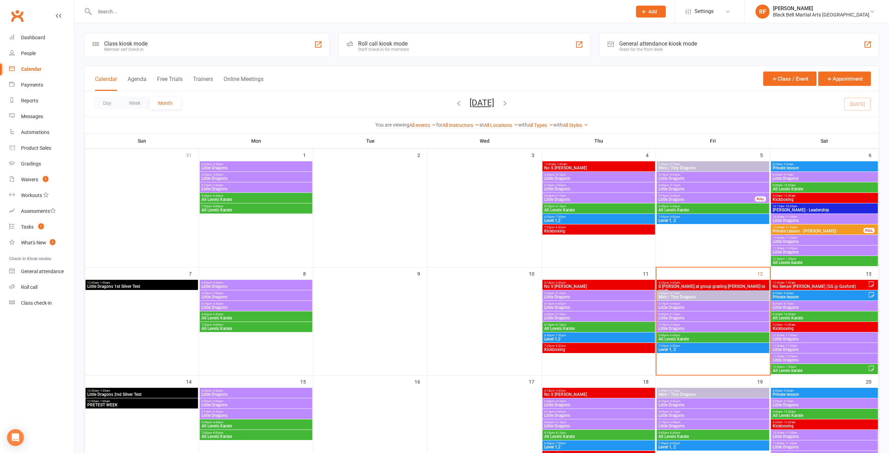
click at [567, 226] on span "7:30pm - 8:30pm" at bounding box center [599, 227] width 110 height 3
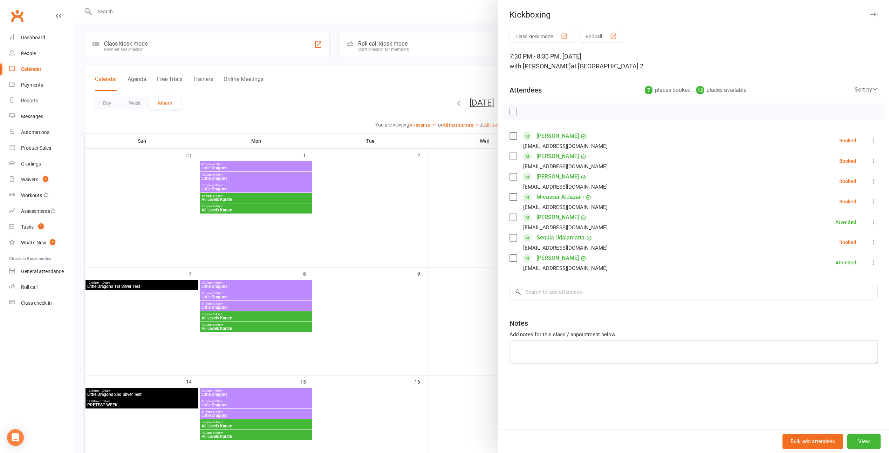
click at [476, 222] on div at bounding box center [481, 226] width 815 height 453
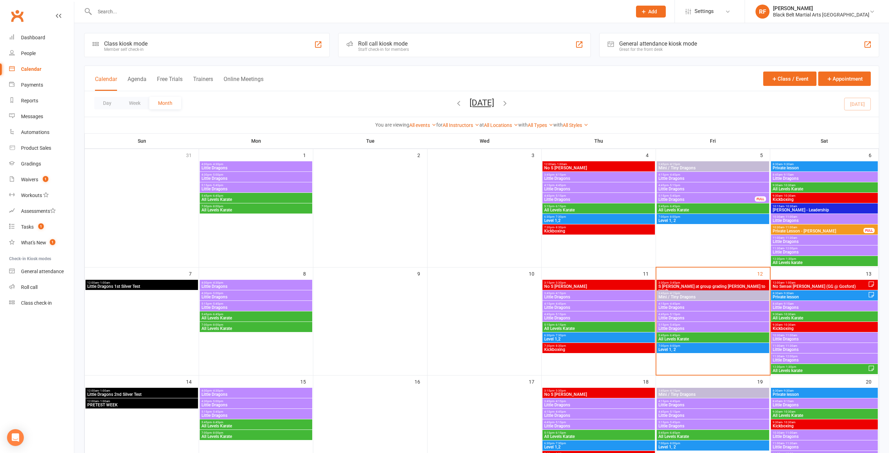
click at [784, 194] on span "- 10:30am" at bounding box center [789, 195] width 13 height 3
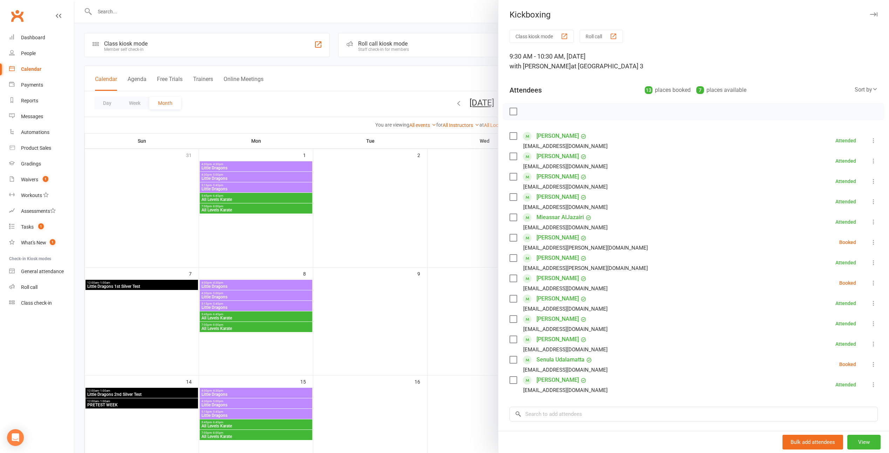
click at [471, 234] on div at bounding box center [481, 226] width 815 height 453
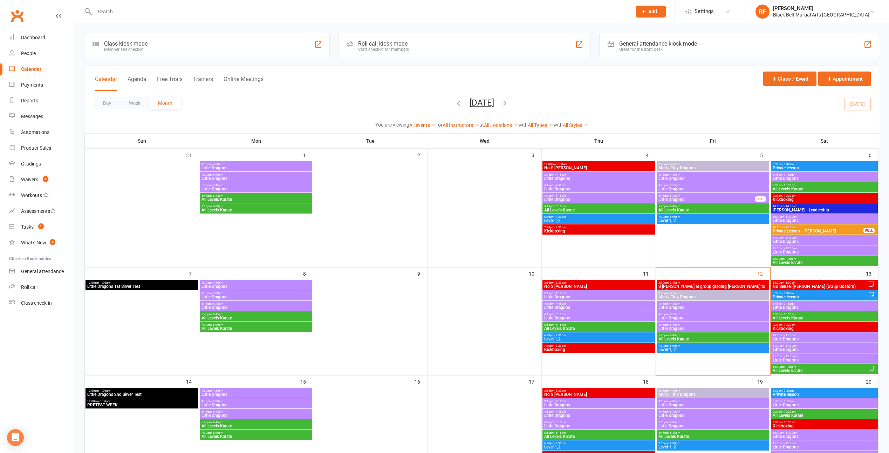
click at [571, 226] on span "7:30pm - 8:30pm" at bounding box center [599, 227] width 110 height 3
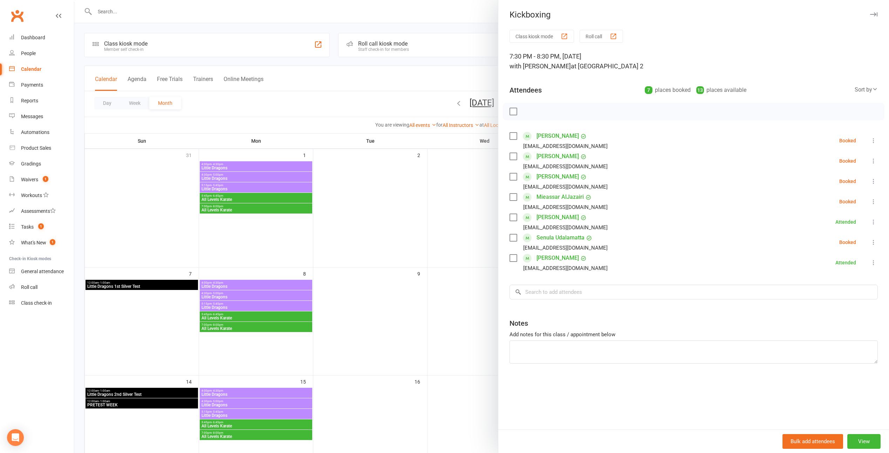
click at [477, 230] on div at bounding box center [481, 226] width 815 height 453
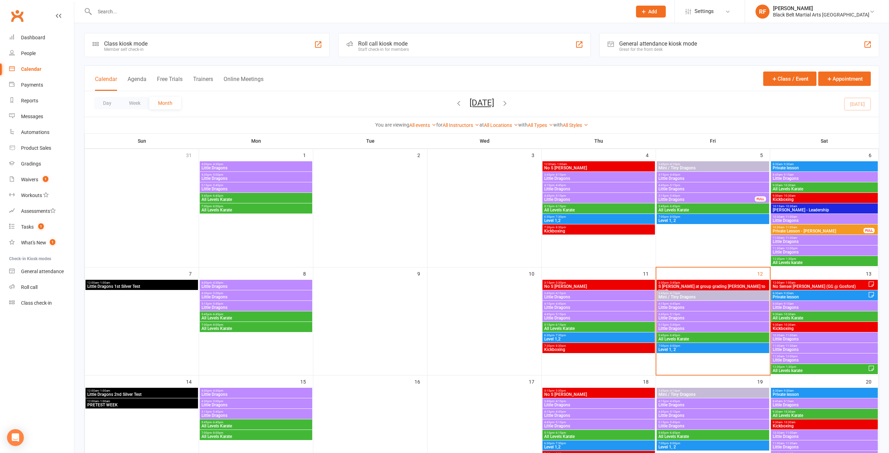
click at [795, 199] on span "Kickboxing" at bounding box center [825, 199] width 104 height 4
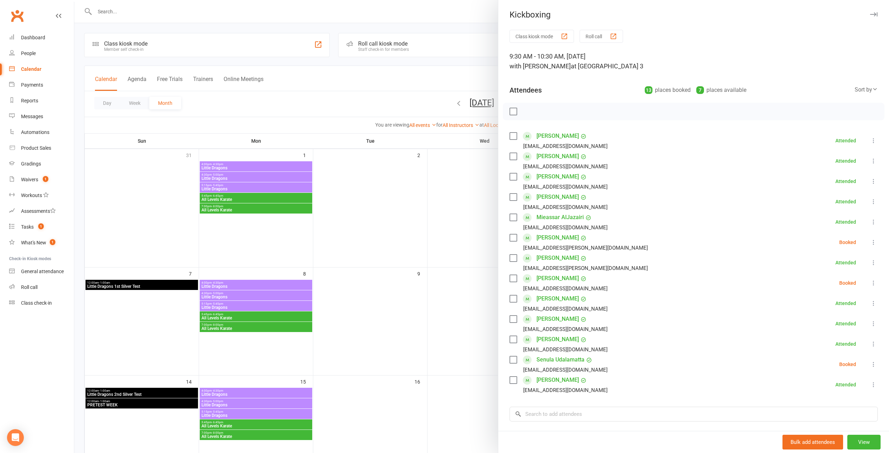
click at [458, 235] on div at bounding box center [481, 226] width 815 height 453
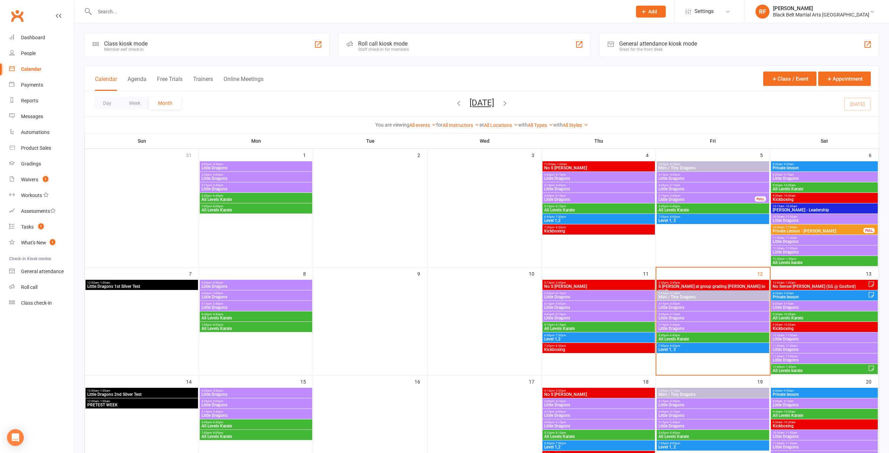
click at [565, 228] on span "7:30pm - 8:30pm" at bounding box center [599, 227] width 110 height 3
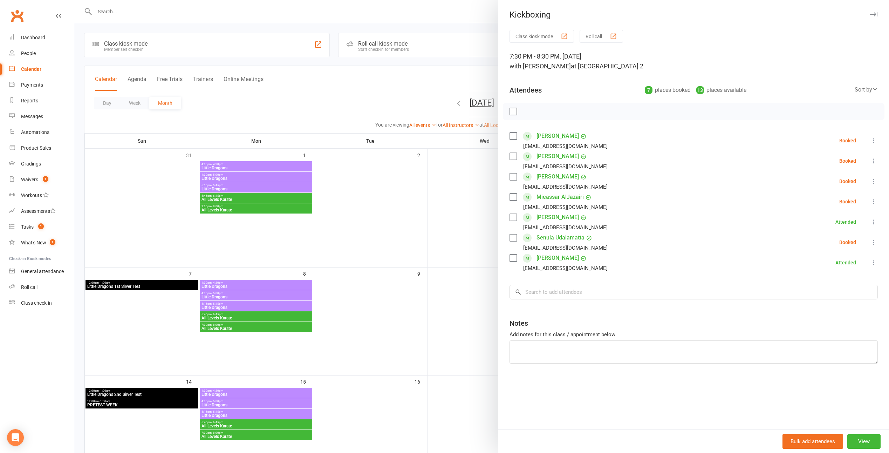
click at [483, 228] on div at bounding box center [481, 226] width 815 height 453
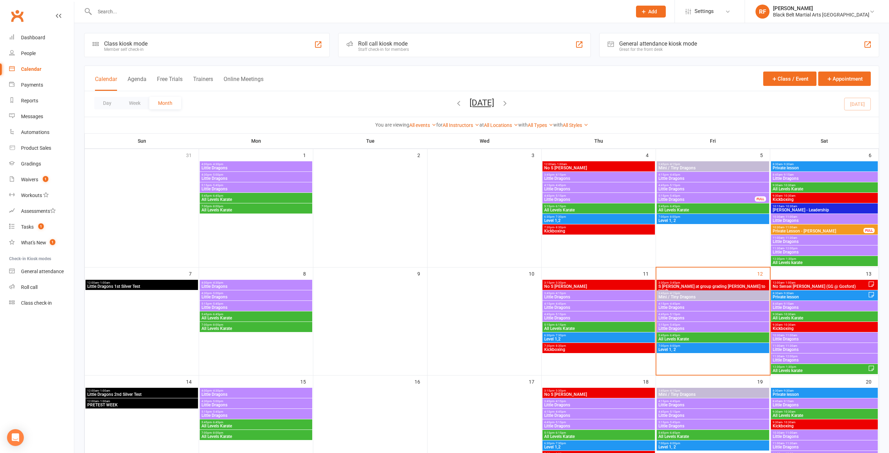
click at [807, 197] on span "9:30am - 10:30am" at bounding box center [825, 195] width 104 height 3
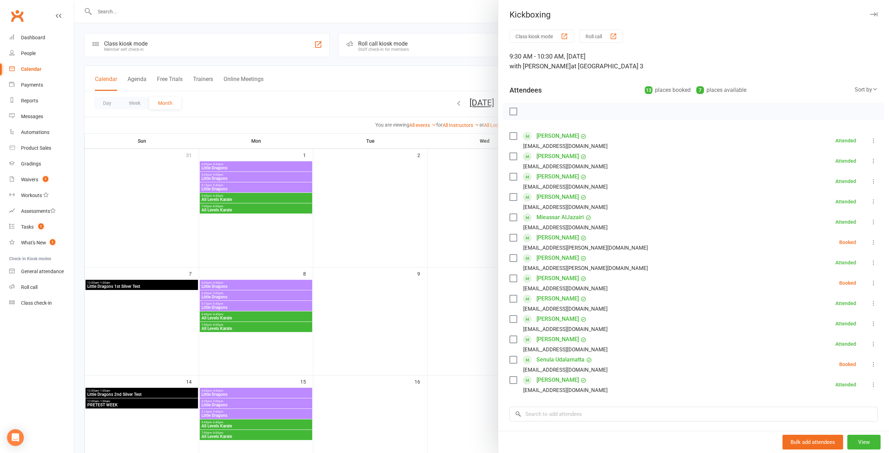
click at [466, 268] on div at bounding box center [481, 226] width 815 height 453
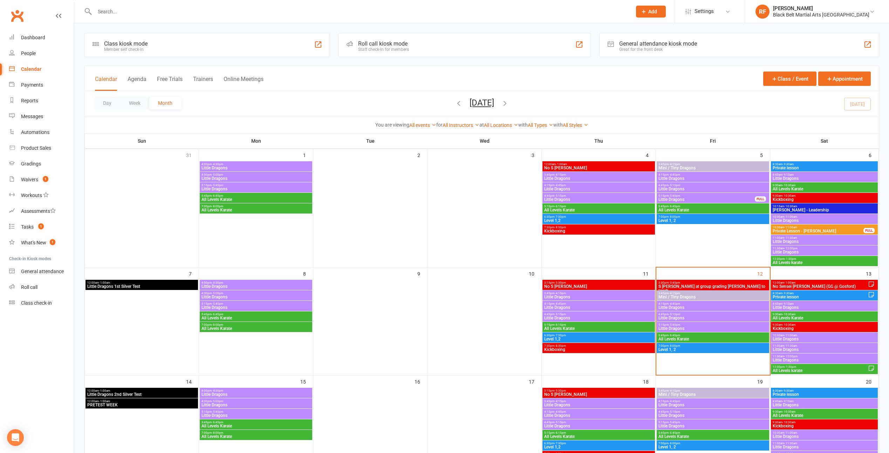
click at [562, 230] on span "Kickboxing" at bounding box center [599, 231] width 110 height 4
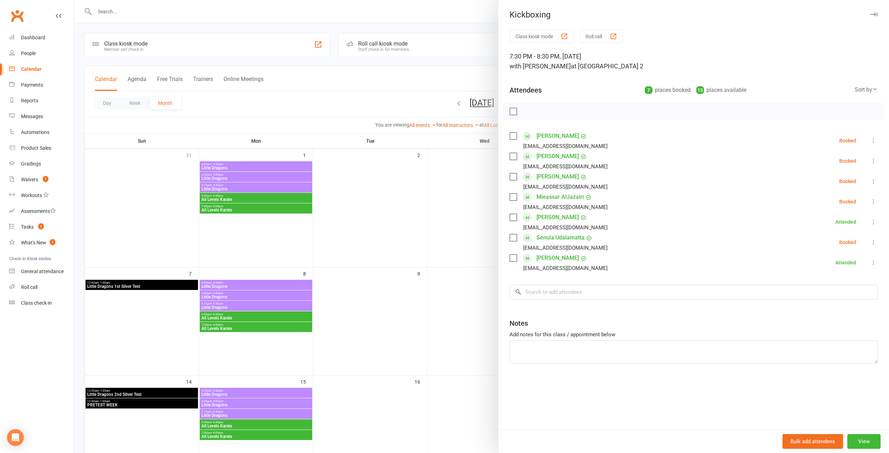
click at [464, 255] on div at bounding box center [481, 226] width 815 height 453
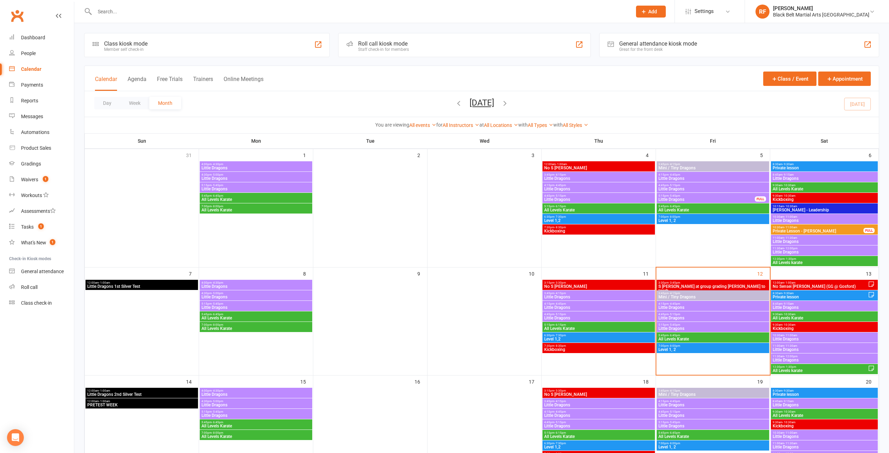
click at [782, 199] on span "Kickboxing" at bounding box center [825, 199] width 104 height 4
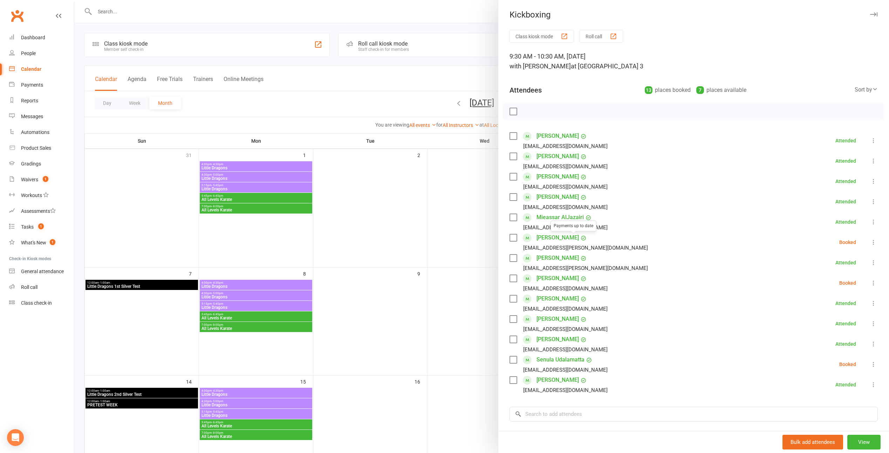
click at [395, 274] on div at bounding box center [481, 226] width 815 height 453
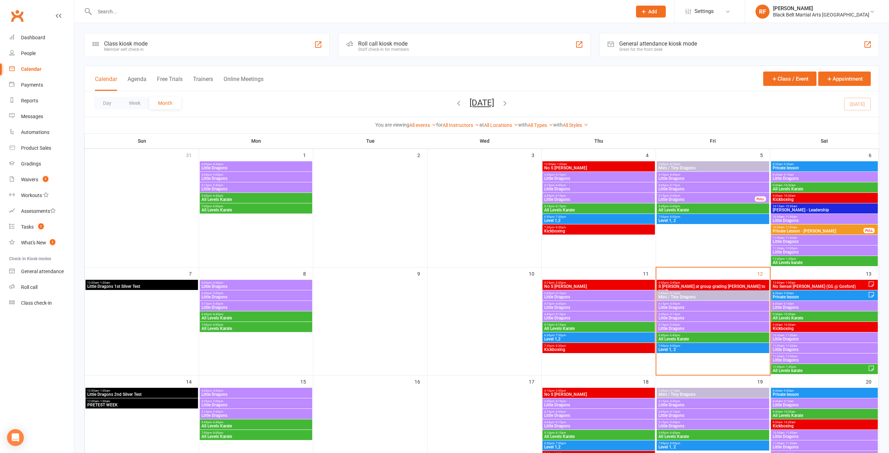
click at [575, 228] on span "7:30pm - 8:30pm" at bounding box center [599, 227] width 110 height 3
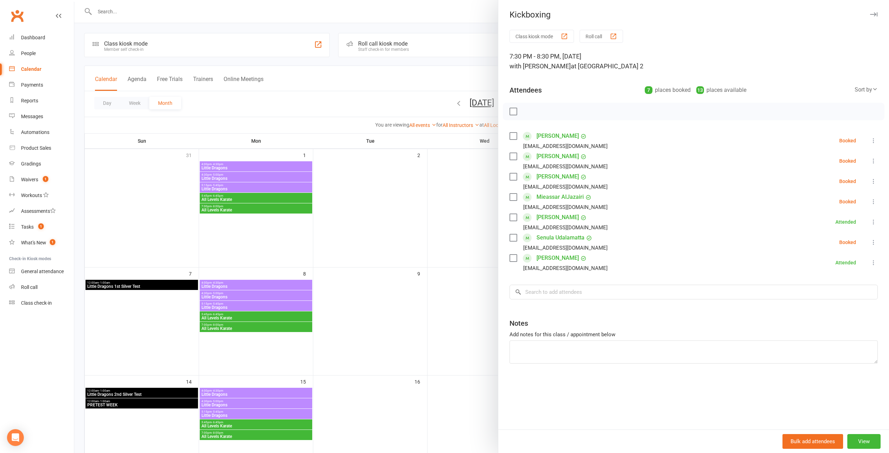
click at [465, 262] on div at bounding box center [481, 226] width 815 height 453
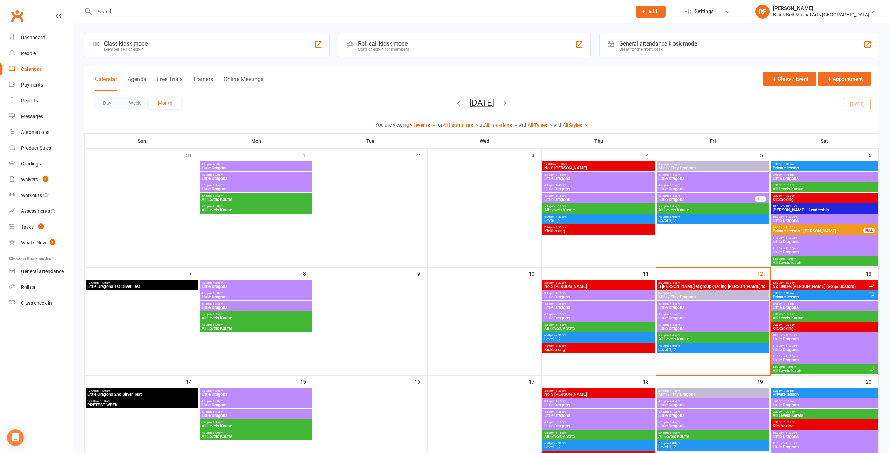
click at [784, 198] on span "Kickboxing" at bounding box center [825, 199] width 104 height 4
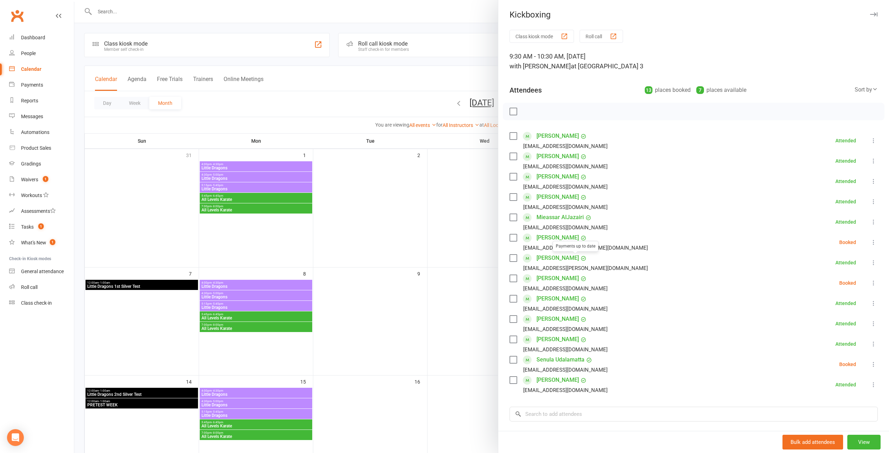
click at [417, 254] on div at bounding box center [481, 226] width 815 height 453
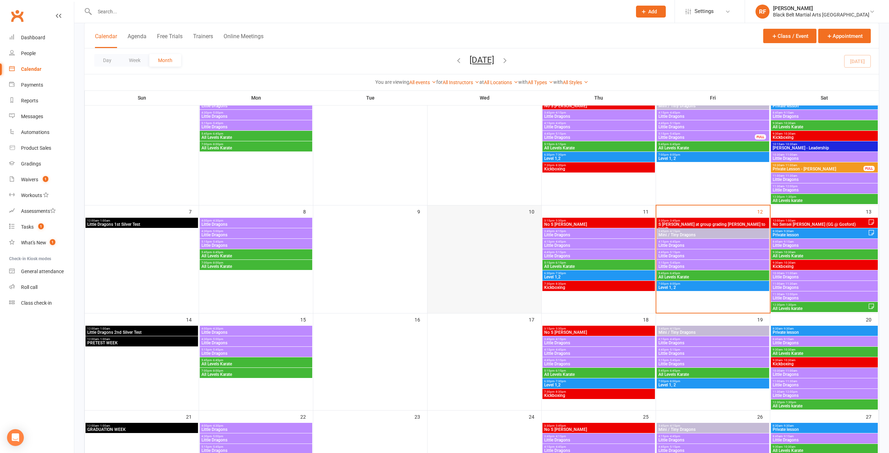
scroll to position [70, 0]
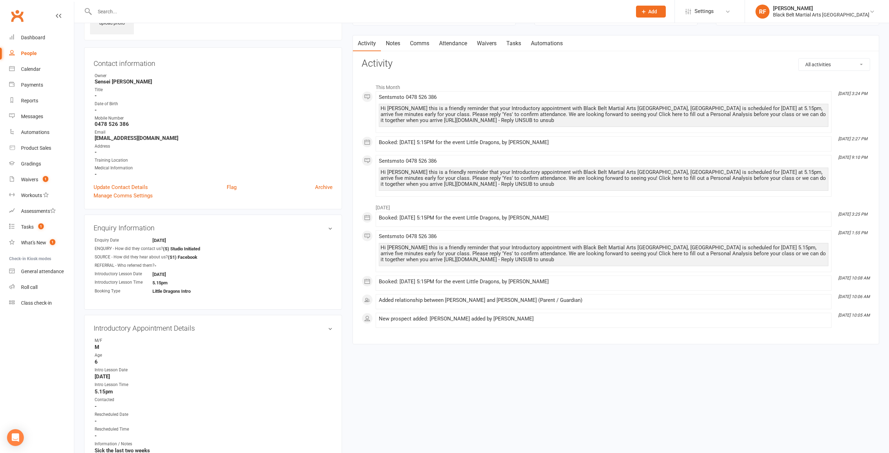
scroll to position [35, 0]
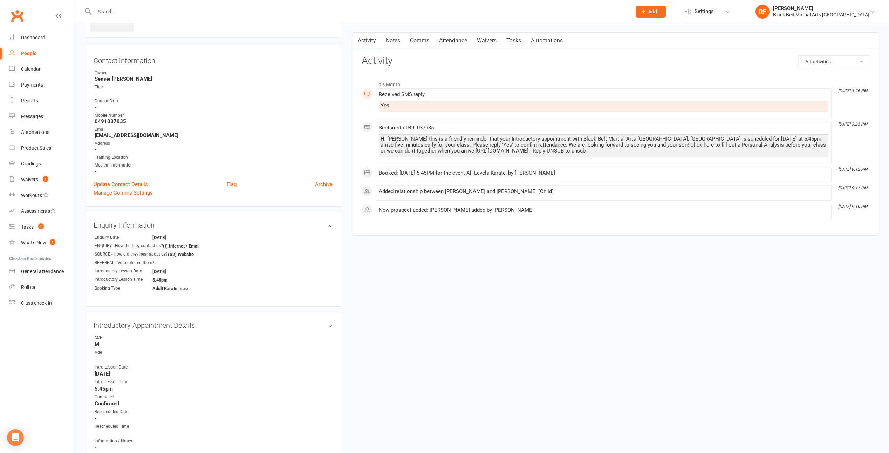
scroll to position [70, 0]
